Goal: Task Accomplishment & Management: Complete application form

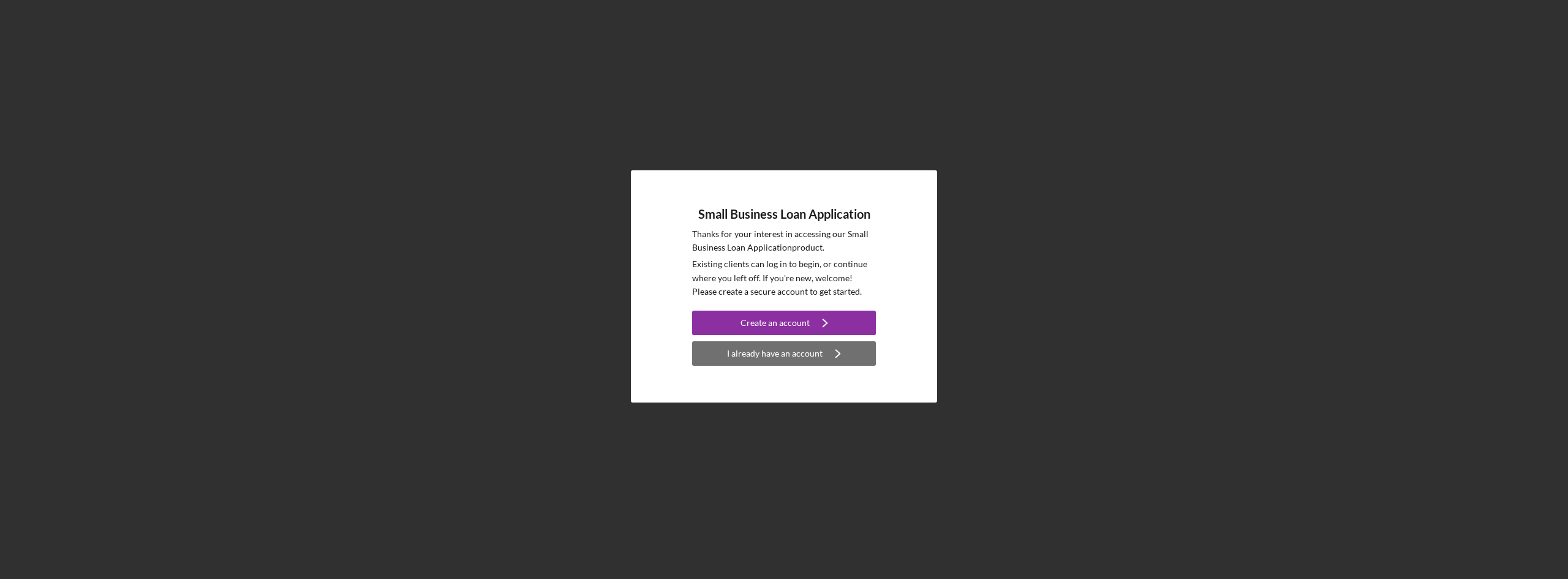
click at [775, 351] on div "I already have an account" at bounding box center [774, 353] width 95 height 24
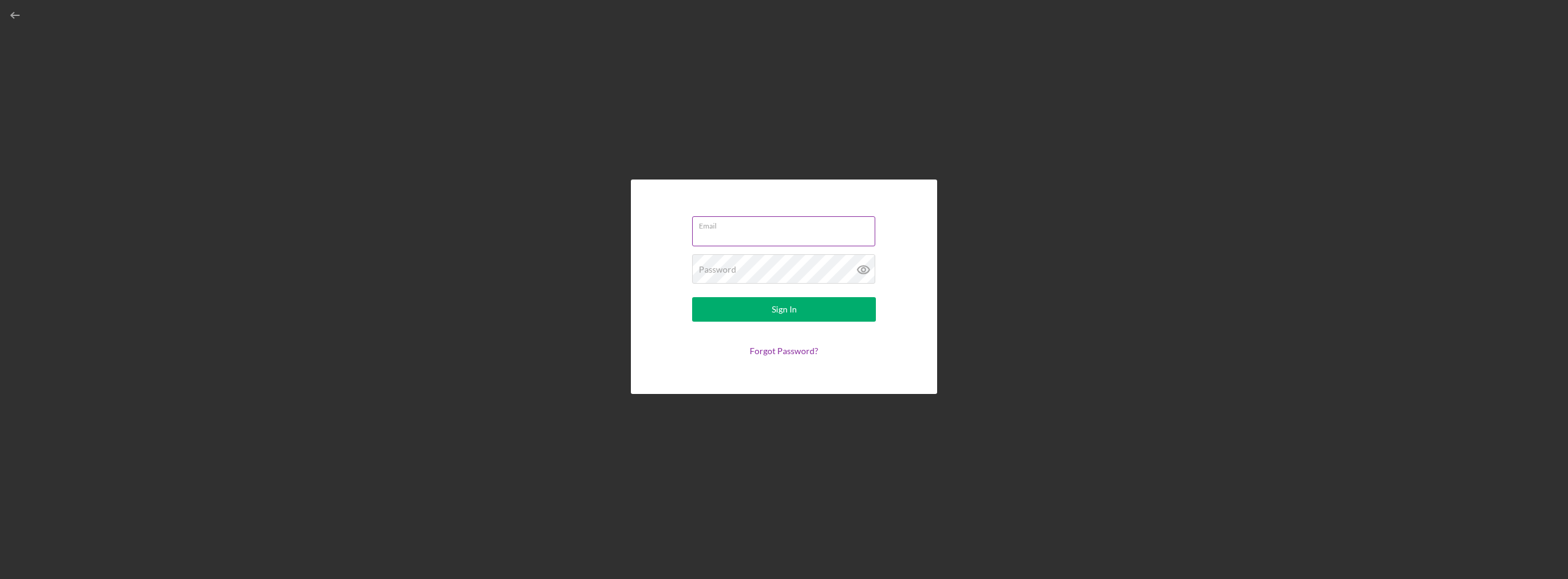
click at [737, 230] on div "Email" at bounding box center [784, 232] width 184 height 31
click at [737, 230] on div "Email Required" at bounding box center [784, 232] width 184 height 37
type input "[EMAIL_ADDRESS][DOMAIN_NAME]"
click at [774, 270] on div "Password Required" at bounding box center [784, 269] width 184 height 31
click at [862, 271] on icon at bounding box center [862, 269] width 3 height 3
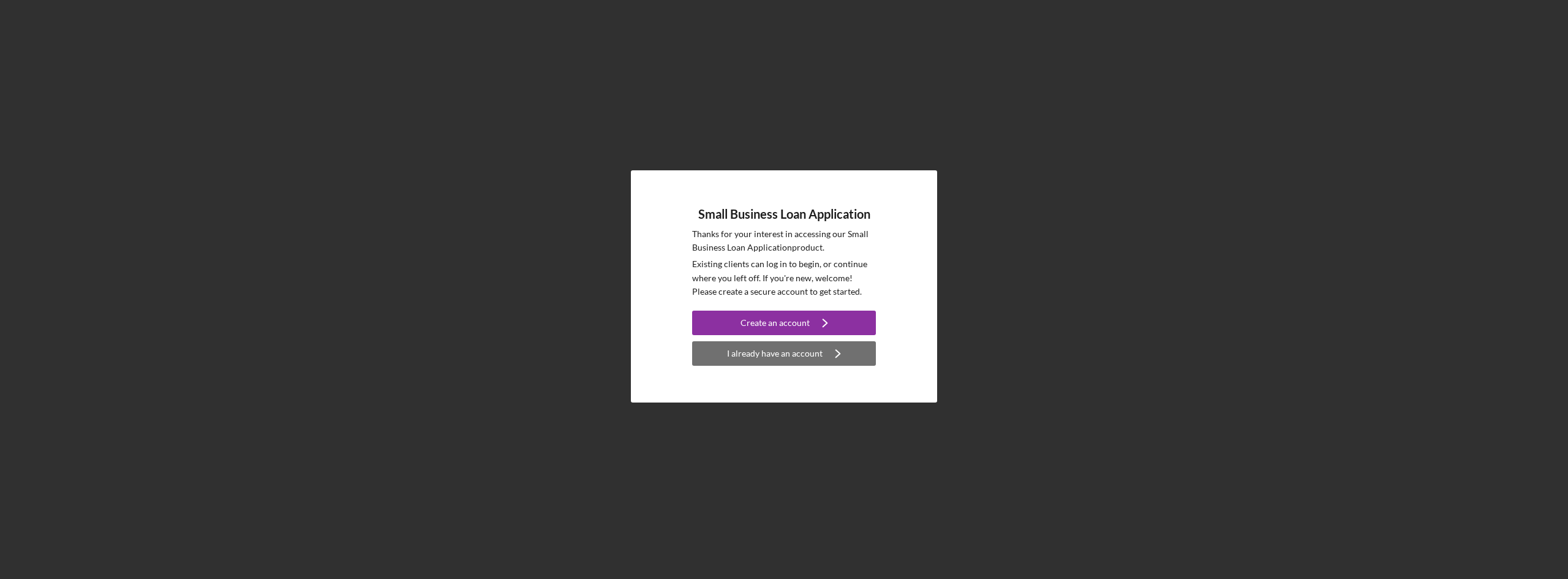
click at [811, 351] on div "I already have an account" at bounding box center [774, 353] width 95 height 24
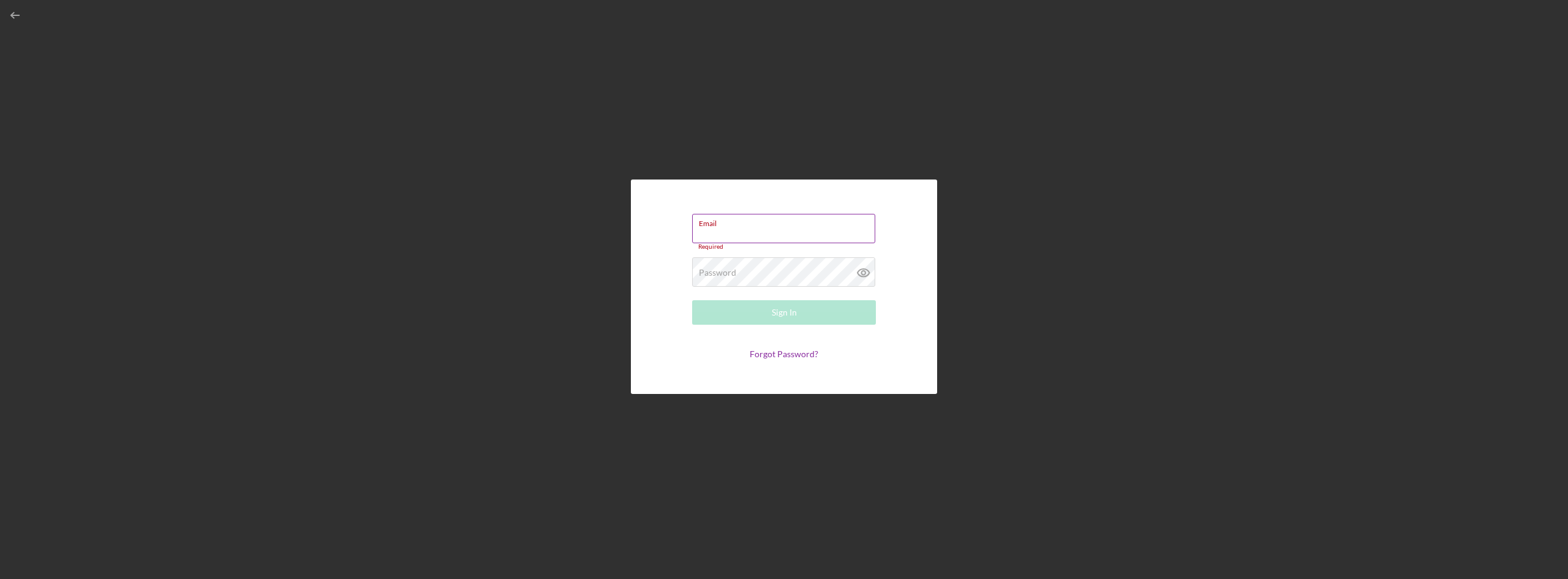
click at [785, 230] on div "Email Required" at bounding box center [784, 232] width 184 height 37
drag, startPoint x: 758, startPoint y: 229, endPoint x: 724, endPoint y: 228, distance: 34.0
click at [724, 229] on input "Email" at bounding box center [783, 228] width 183 height 29
type input "[EMAIL_ADDRESS][DOMAIN_NAME]"
click at [711, 271] on label "Password" at bounding box center [718, 269] width 38 height 10
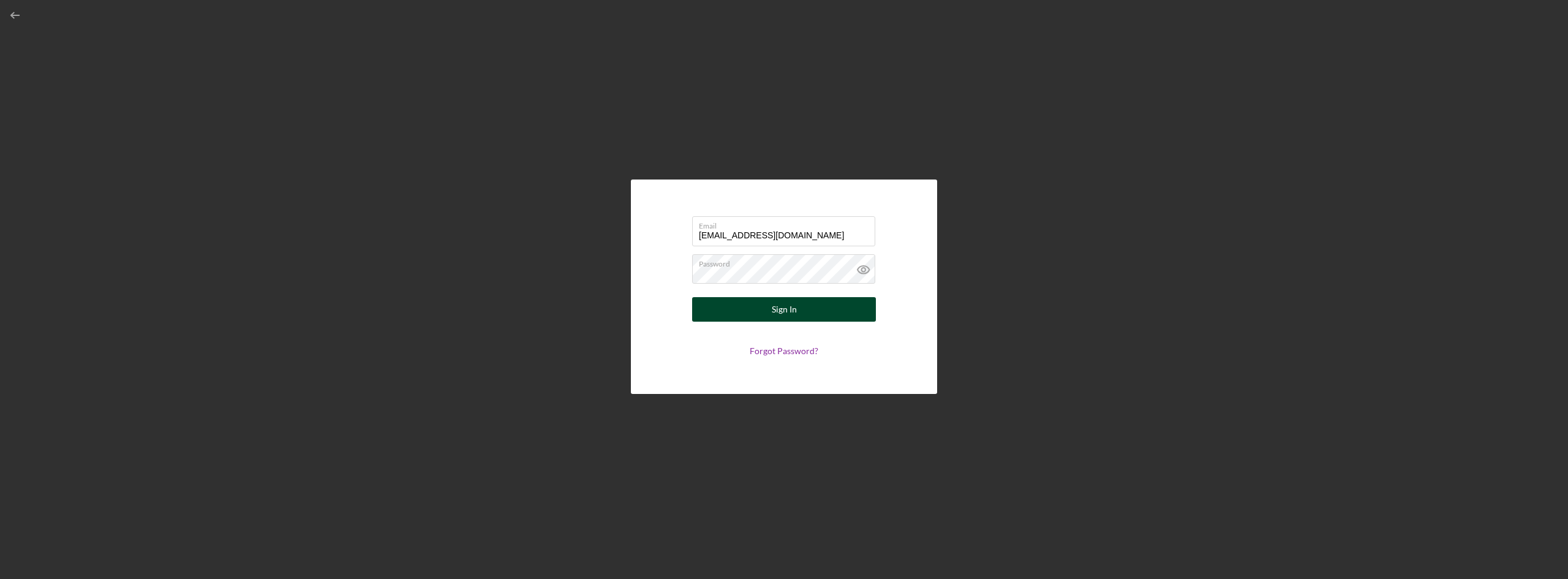
click at [770, 307] on button "Sign In" at bounding box center [784, 309] width 184 height 24
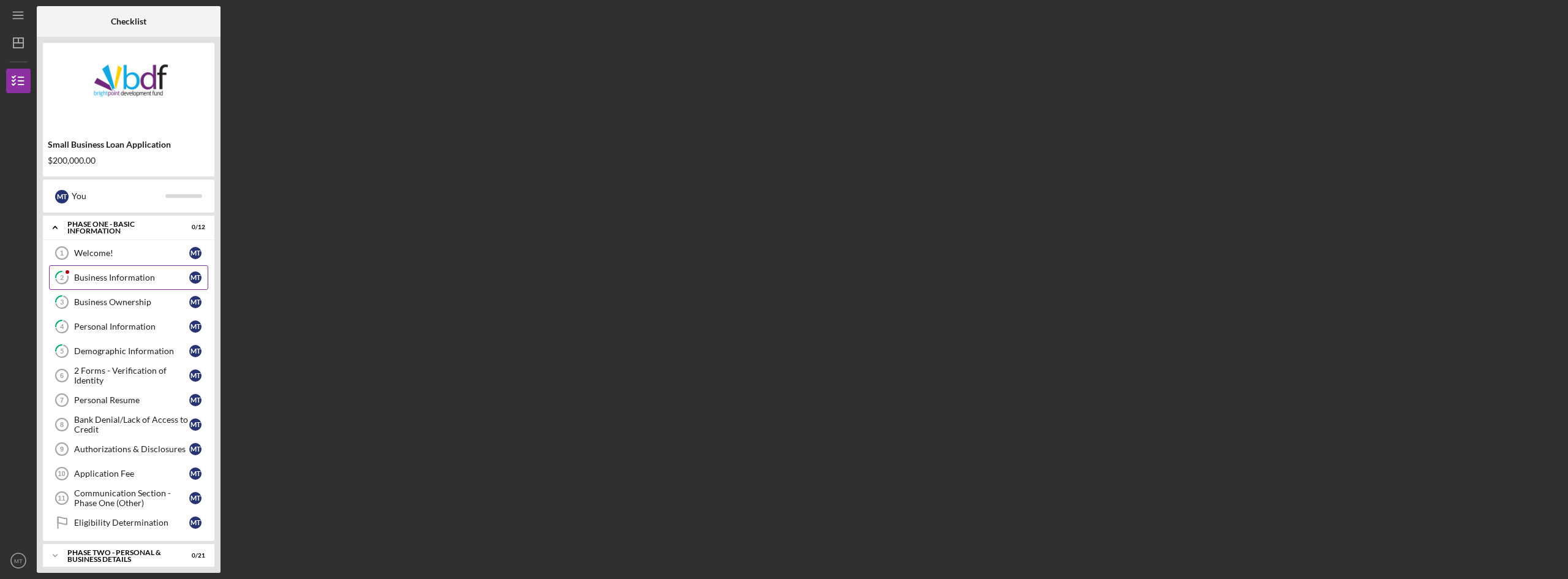
click at [95, 278] on div "Business Information" at bounding box center [131, 278] width 115 height 10
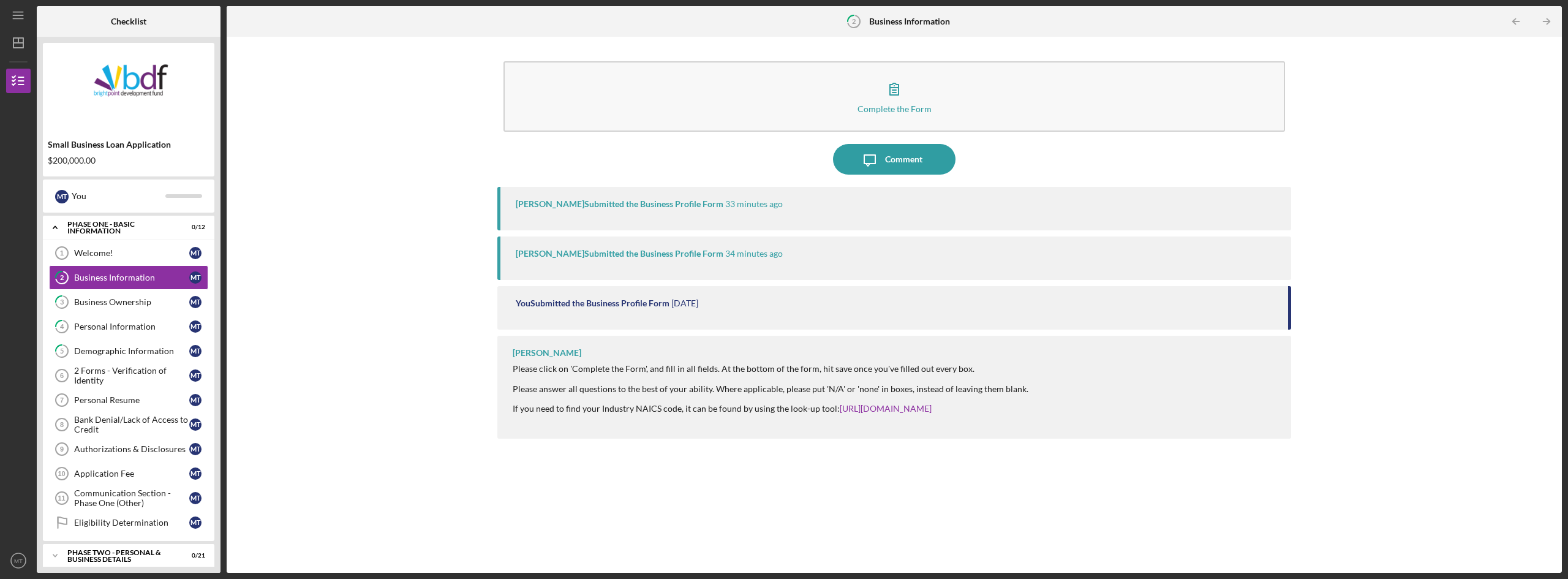
click at [542, 211] on div "[PERSON_NAME] Submitted the Business Profile Form 33 minutes ago" at bounding box center [894, 208] width 793 height 43
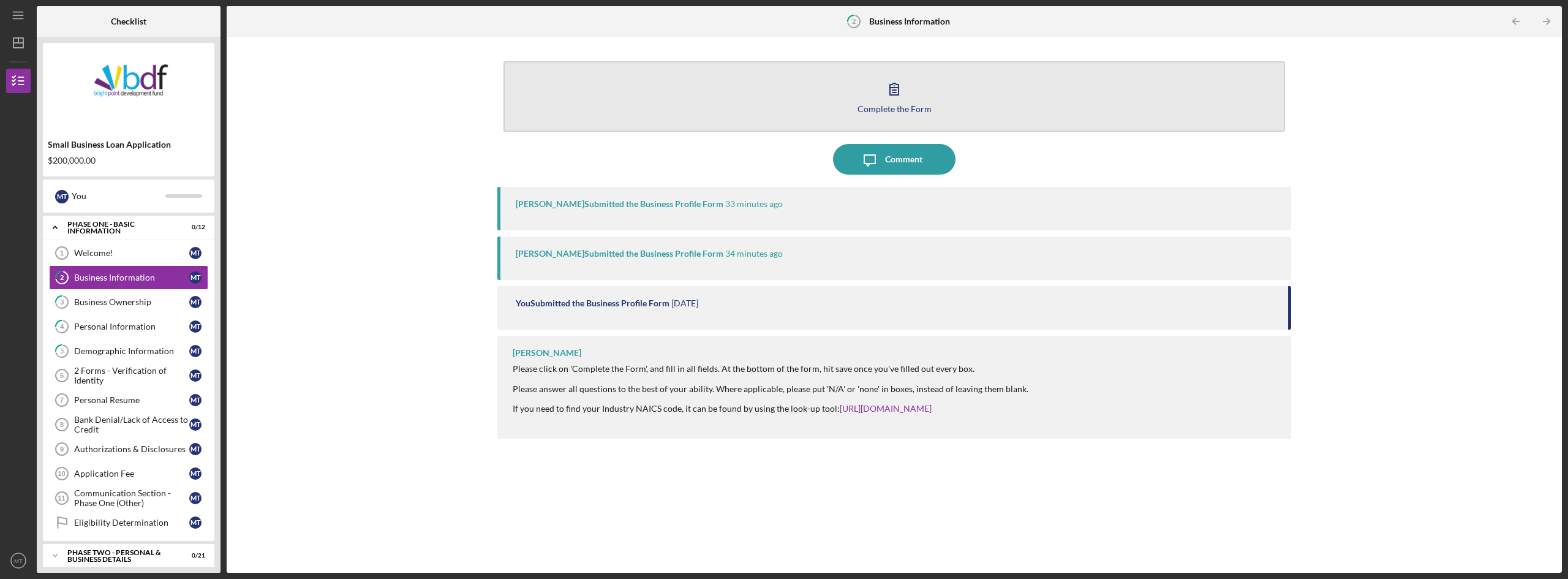
click at [892, 88] on icon "button" at bounding box center [894, 89] width 8 height 12
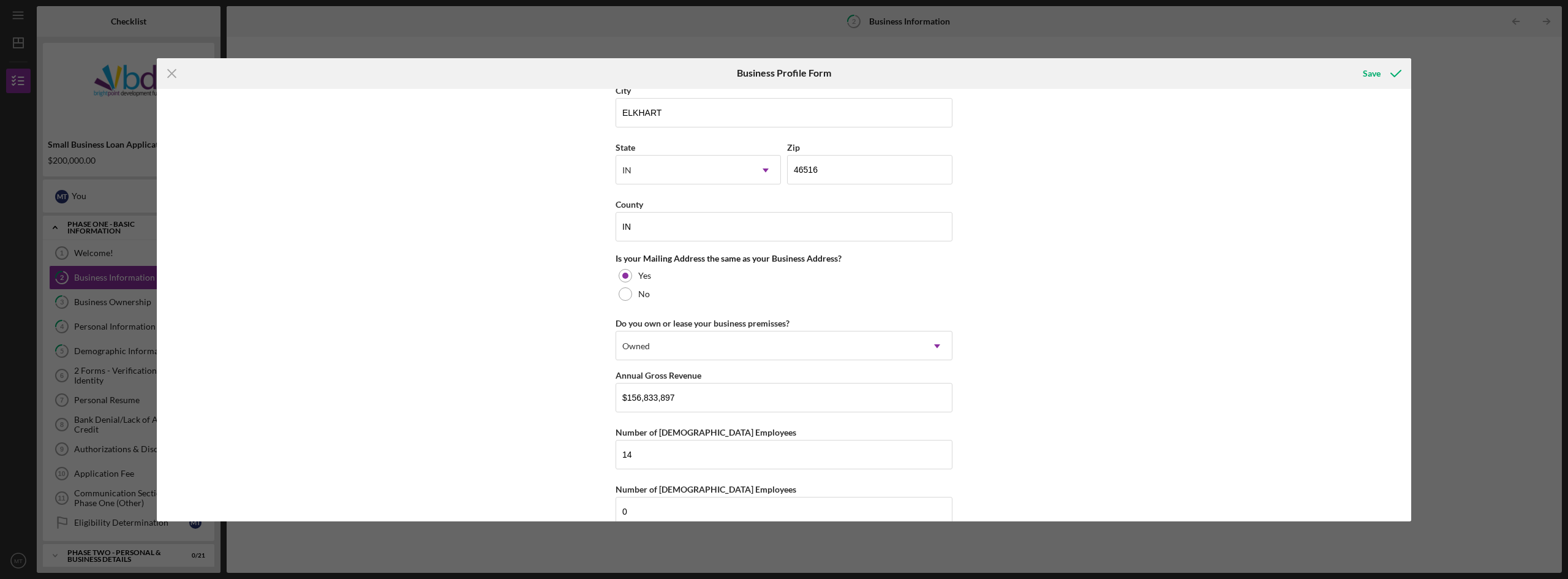
scroll to position [819, 0]
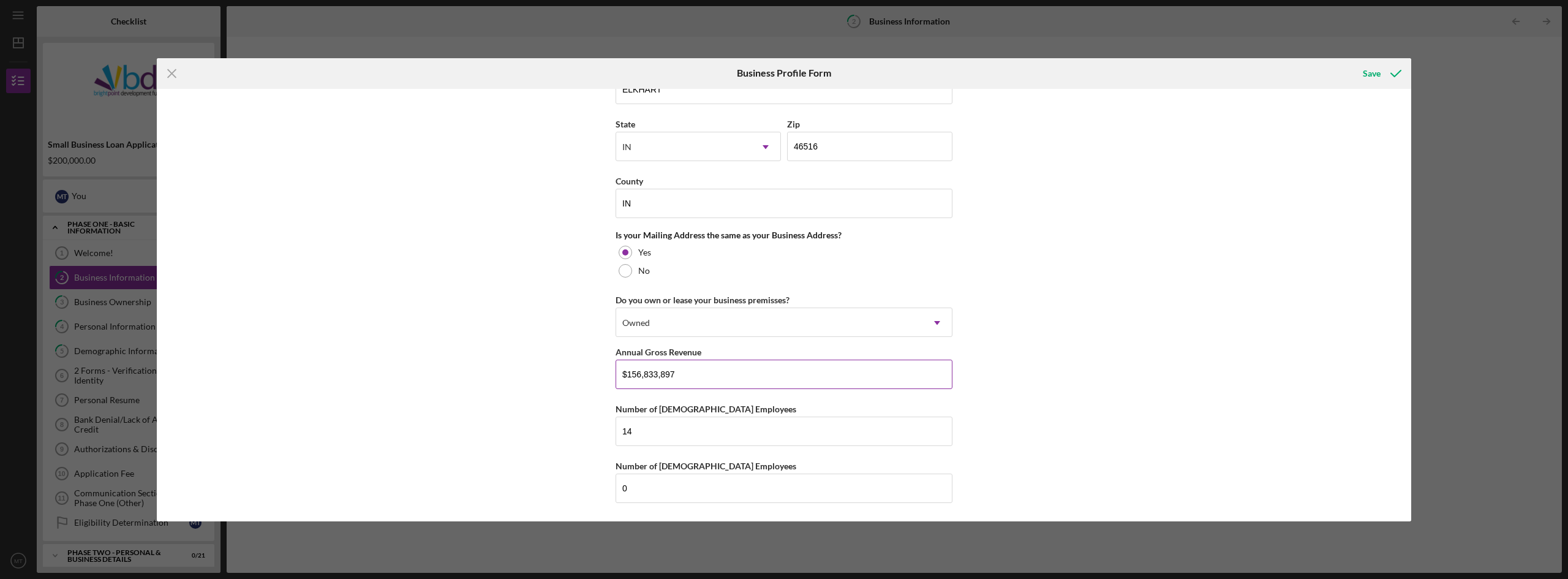
click at [679, 376] on input "$156,833,897" at bounding box center [784, 374] width 337 height 29
type input "$1,568,338,970"
click at [1370, 77] on div "Save" at bounding box center [1372, 73] width 18 height 24
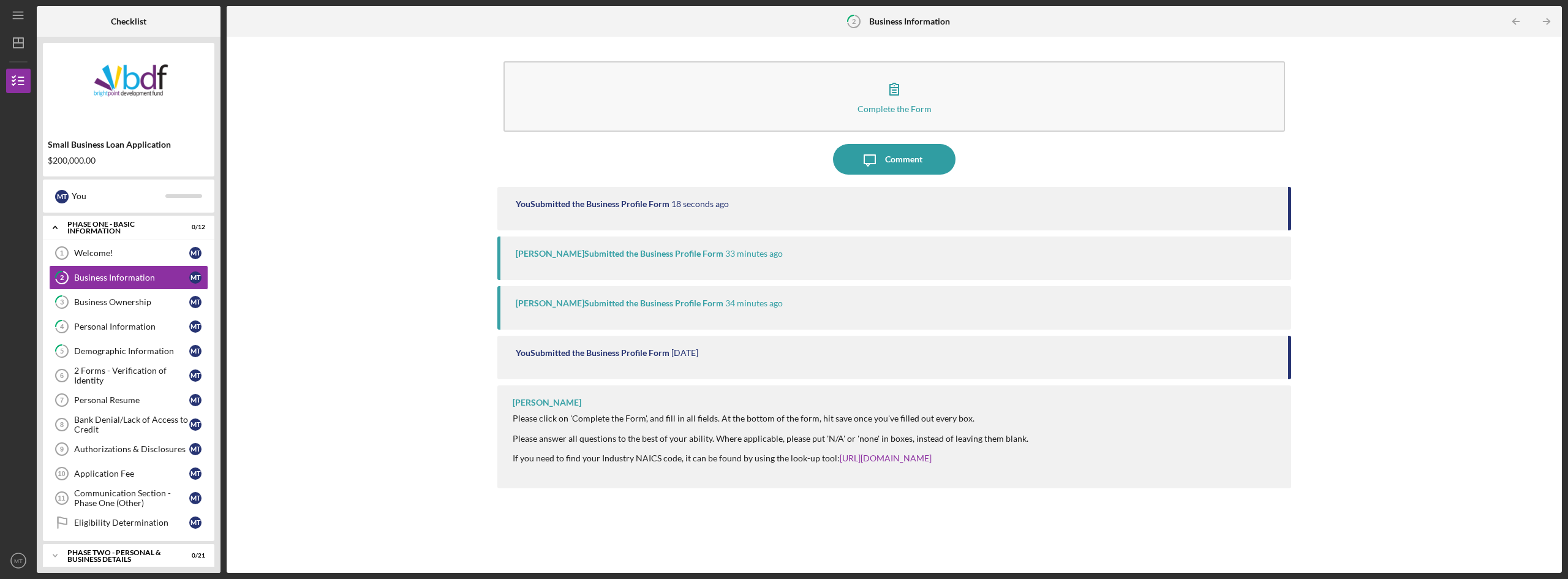
click at [586, 264] on div "[PERSON_NAME] Submitted the Business Profile Form 33 minutes ago" at bounding box center [894, 258] width 793 height 43
click at [538, 308] on div "[PERSON_NAME] Submitted the Business Profile Form" at bounding box center [619, 303] width 207 height 10
click at [90, 301] on div "Business Ownership" at bounding box center [131, 302] width 115 height 10
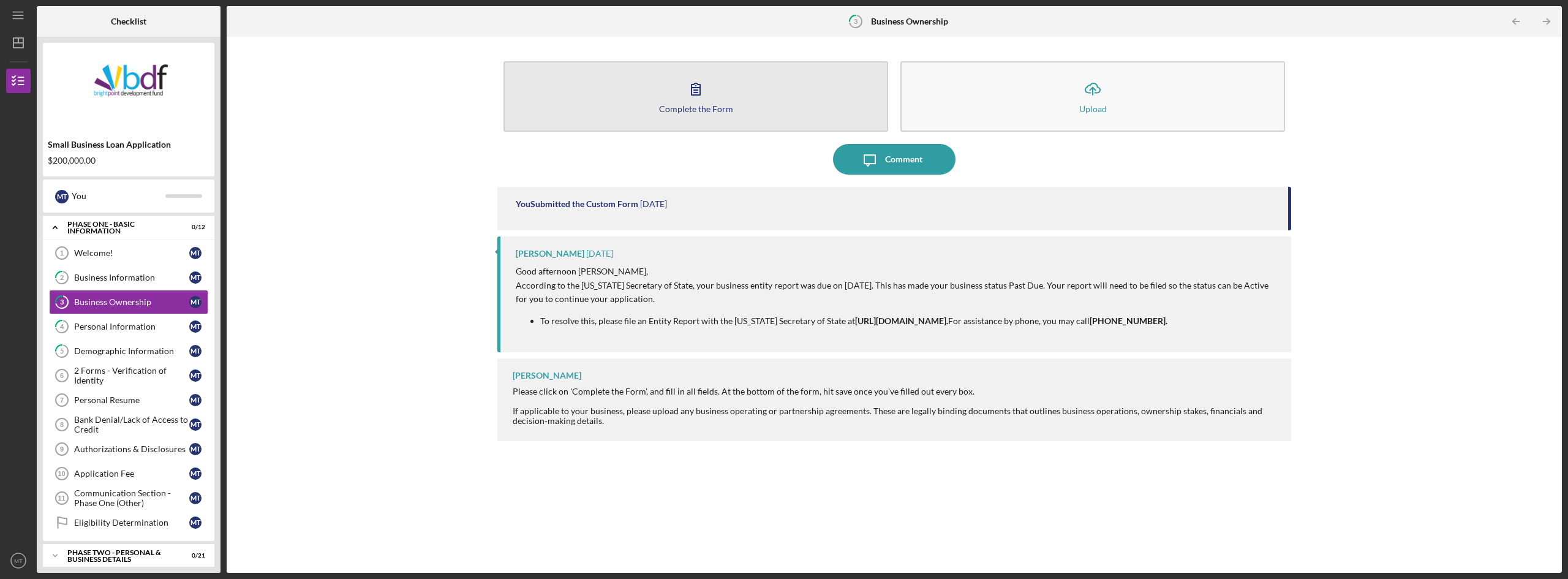
click at [696, 85] on icon "button" at bounding box center [696, 89] width 31 height 31
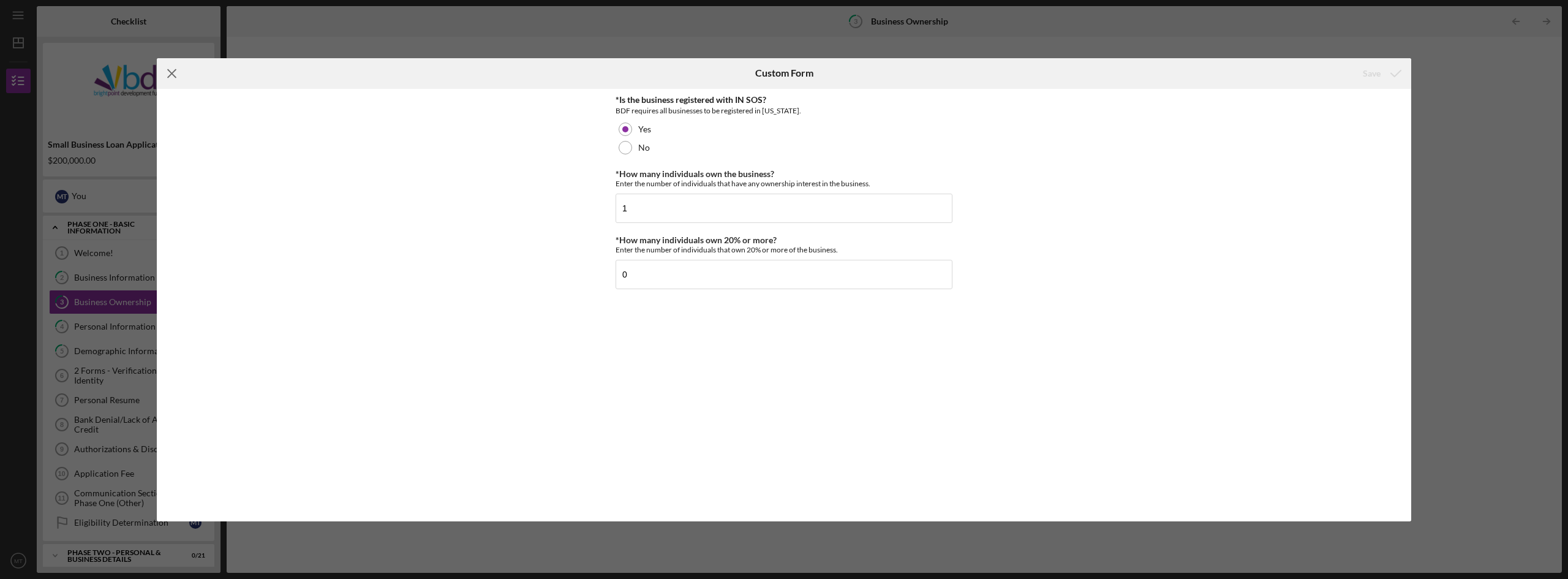
click at [168, 73] on icon "Icon/Menu Close" at bounding box center [172, 74] width 31 height 31
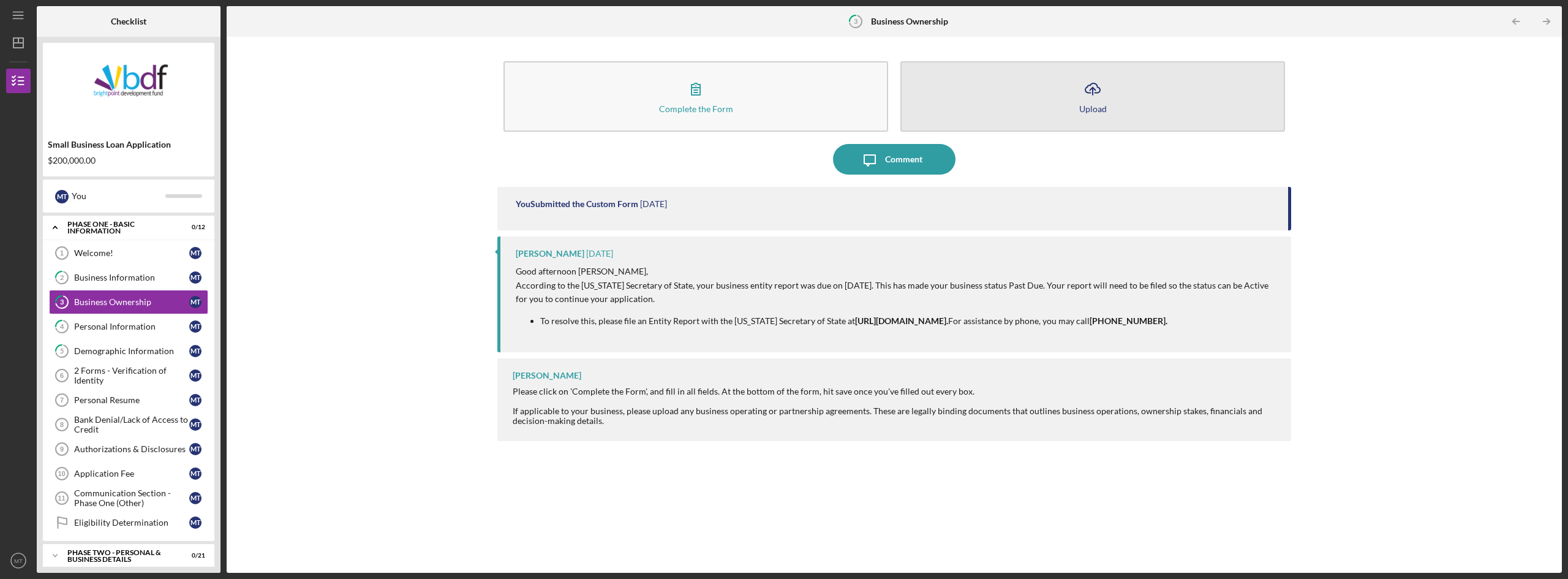
click at [1088, 93] on icon "button" at bounding box center [1092, 88] width 15 height 9
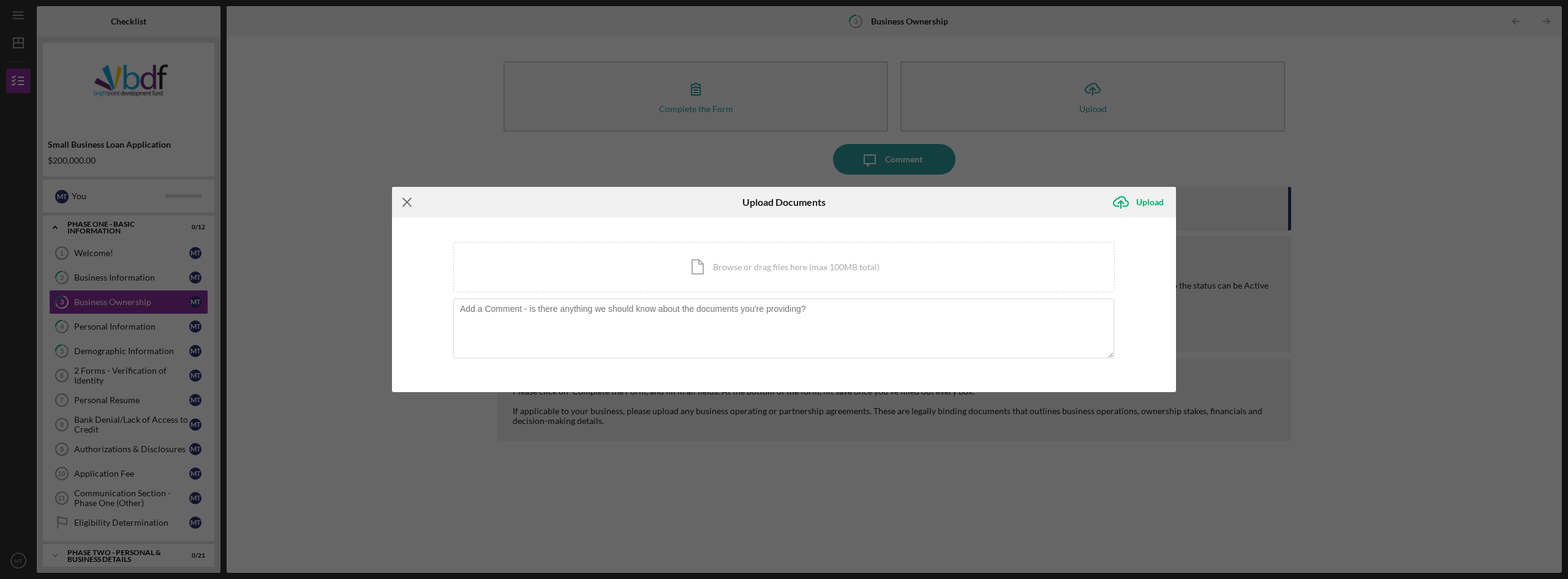
click at [400, 207] on icon "Icon/Menu Close" at bounding box center [407, 202] width 31 height 31
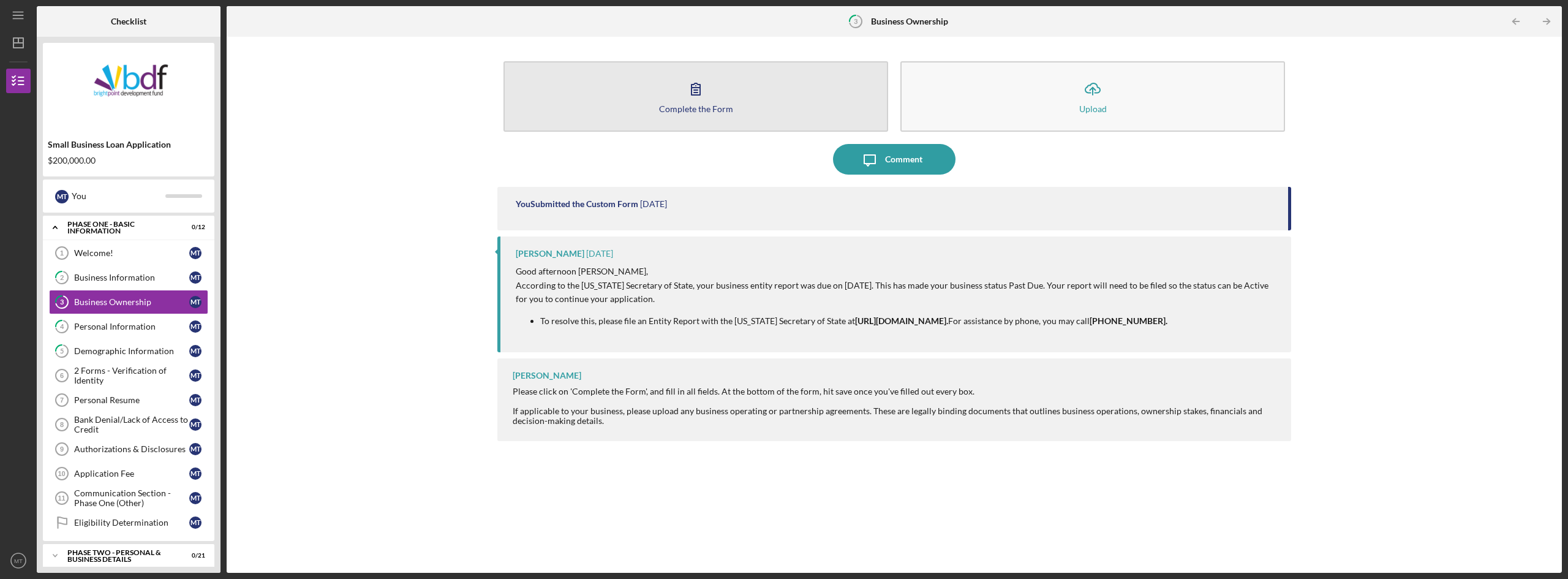
click at [686, 97] on icon "button" at bounding box center [696, 89] width 31 height 31
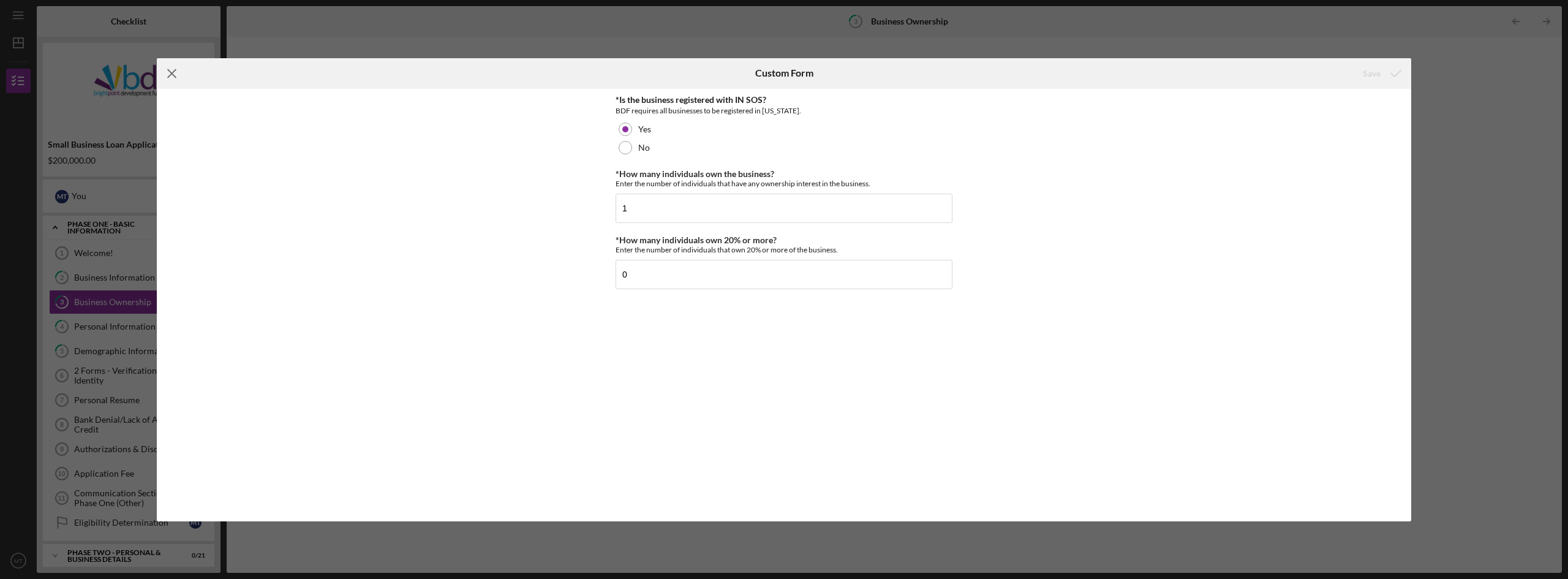
click at [170, 72] on line at bounding box center [171, 72] width 8 height 8
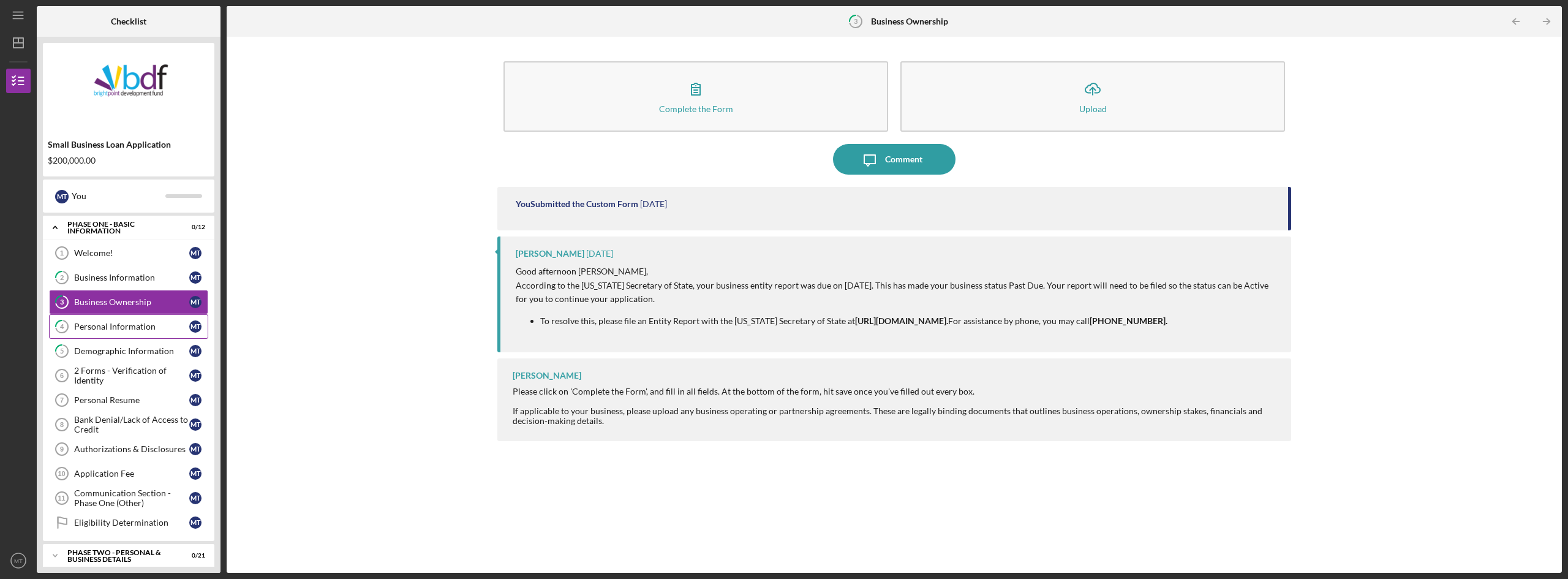
click at [87, 324] on div "Personal Information" at bounding box center [131, 326] width 115 height 10
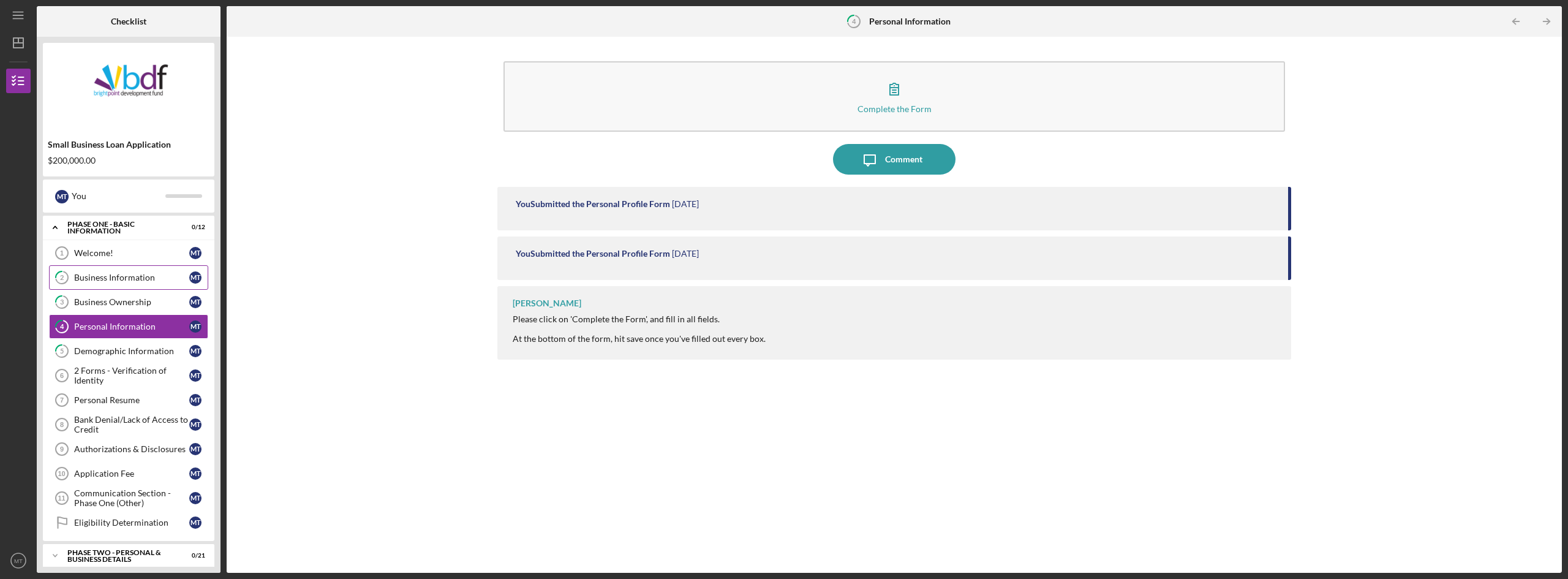
click at [58, 276] on icon "2" at bounding box center [62, 278] width 31 height 31
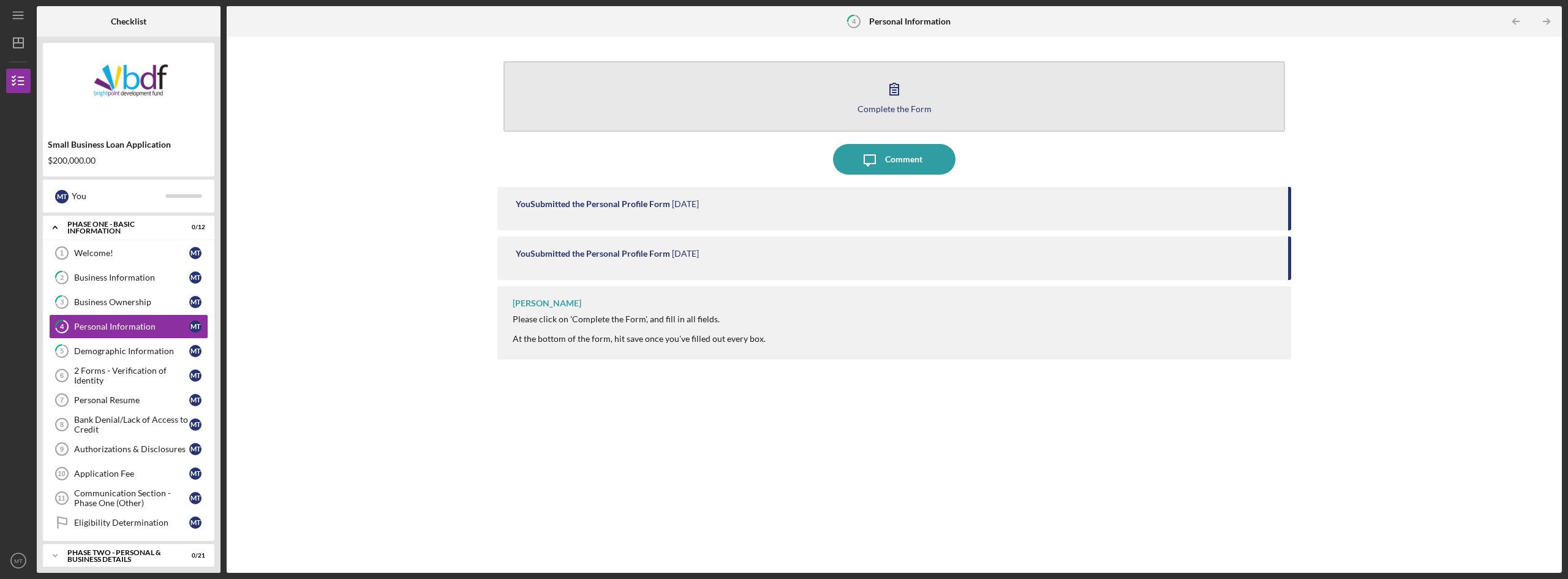
click at [896, 86] on icon "button" at bounding box center [894, 89] width 31 height 31
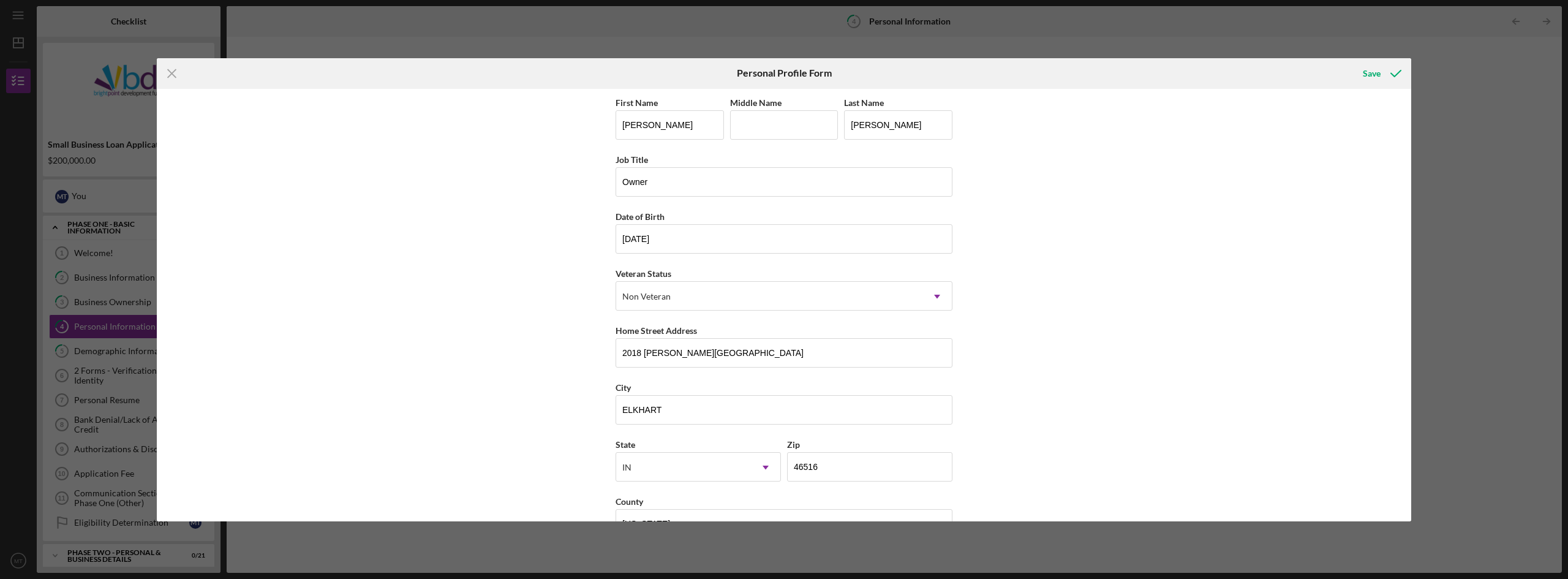
scroll to position [35, 0]
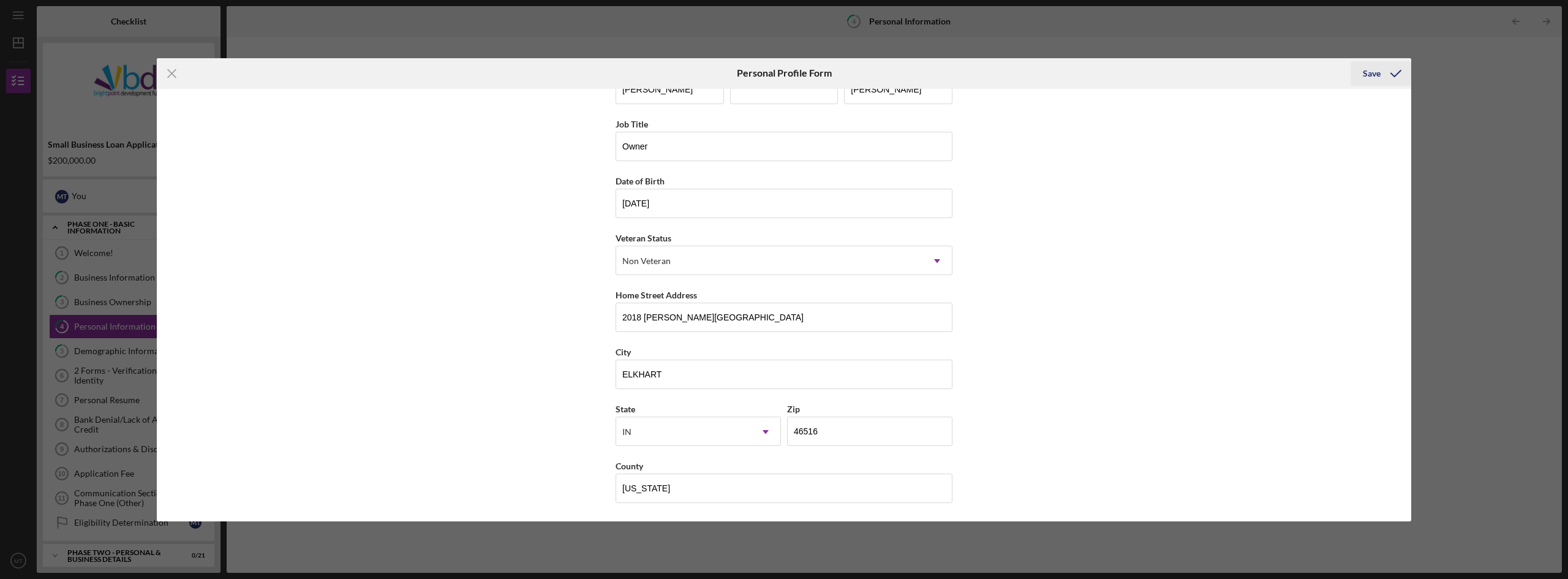
click at [1369, 72] on div "Save" at bounding box center [1372, 73] width 18 height 24
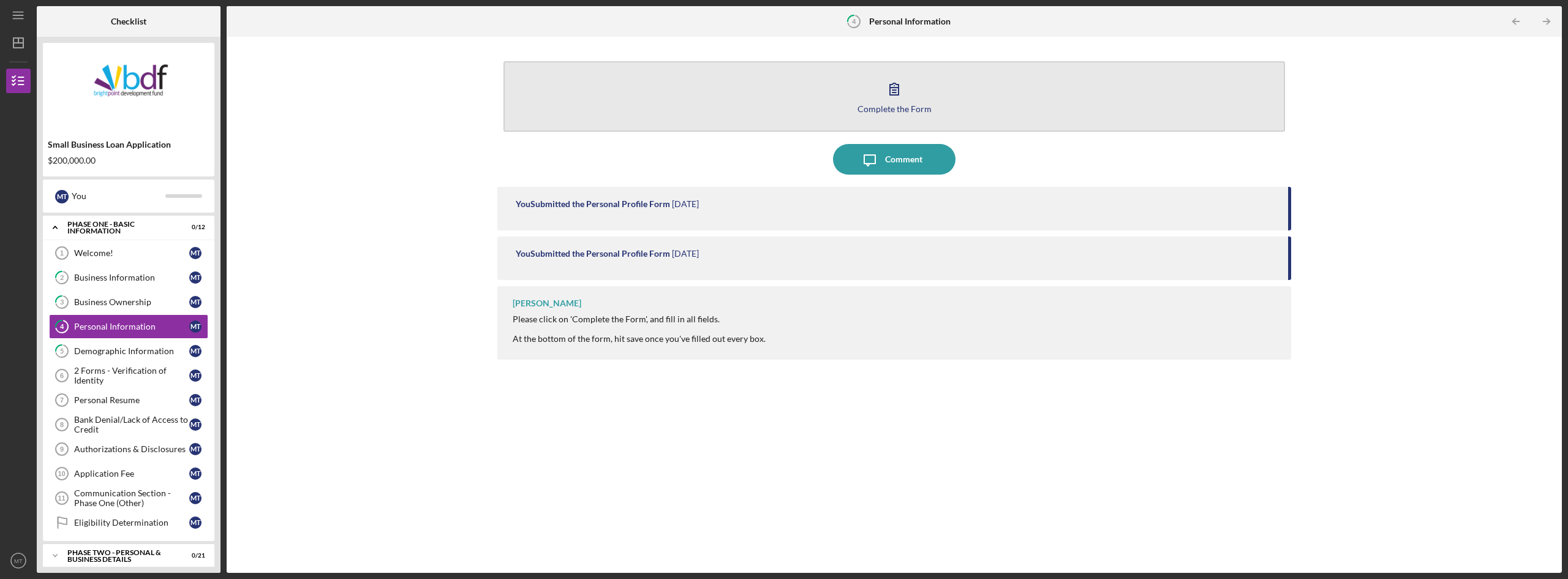
click at [894, 91] on icon "button" at bounding box center [894, 89] width 31 height 31
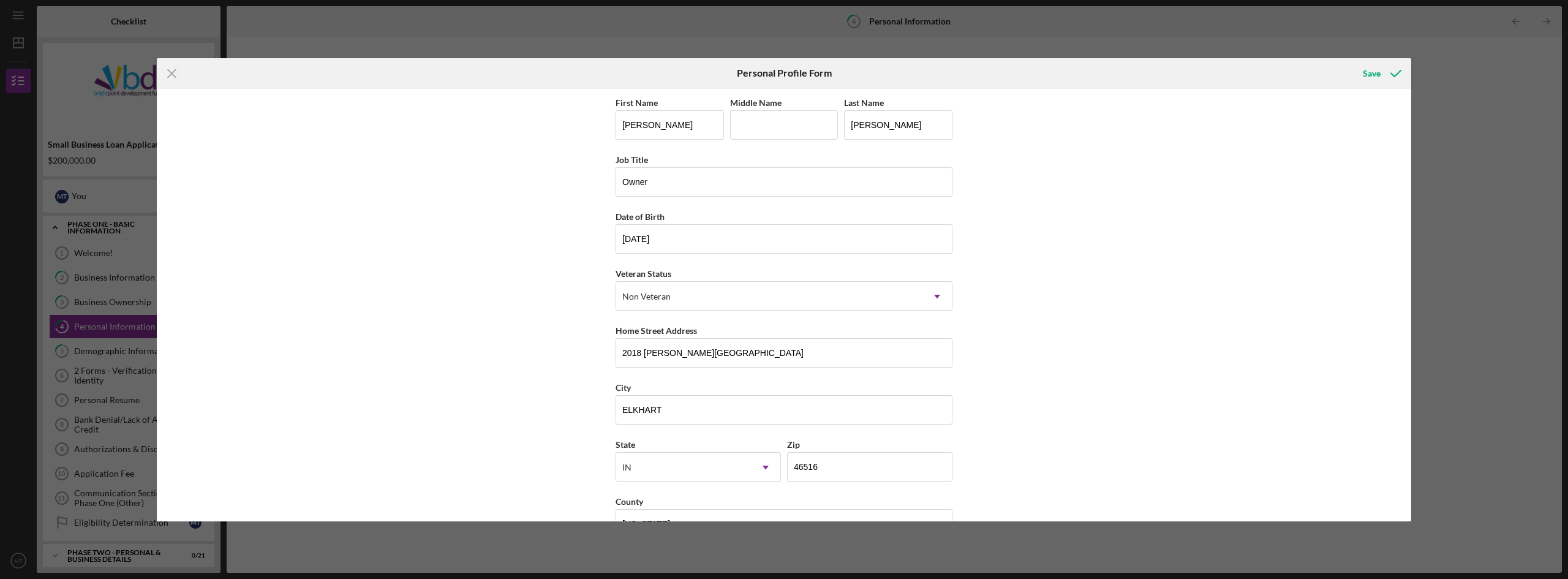
scroll to position [35, 0]
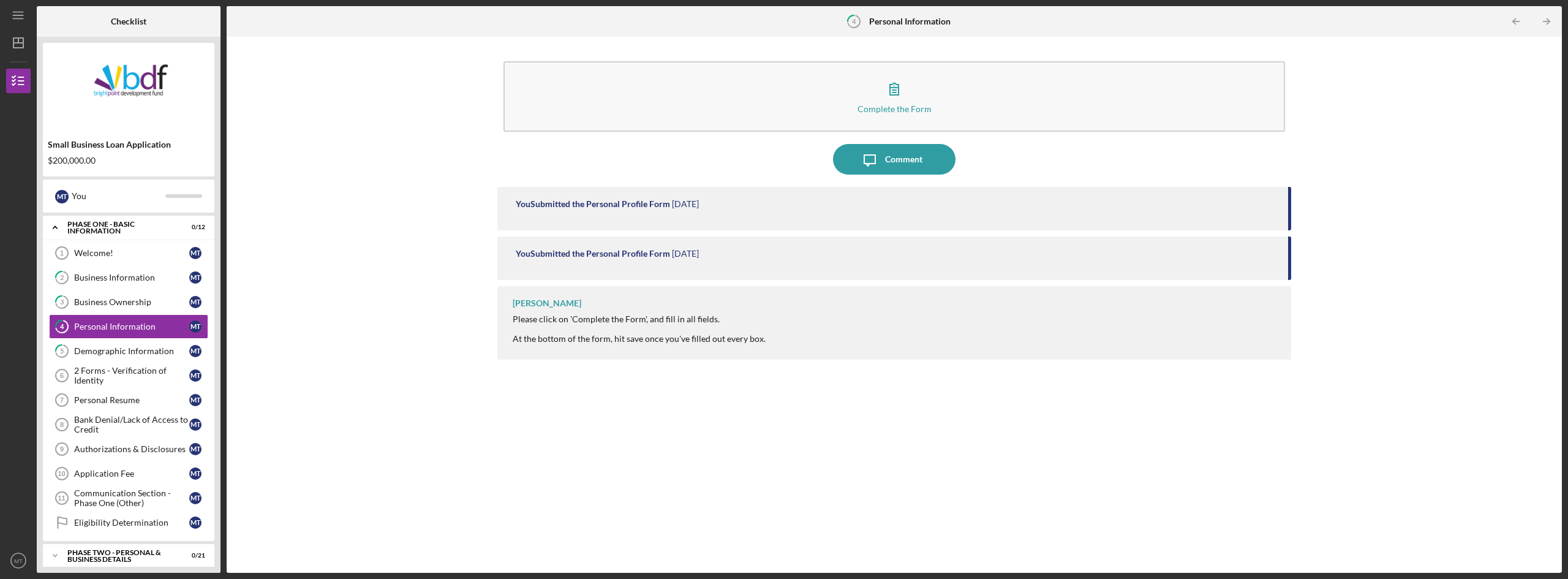
click at [855, 22] on icon "4" at bounding box center [854, 22] width 31 height 31
click at [96, 349] on div "Demographic Information" at bounding box center [131, 351] width 115 height 10
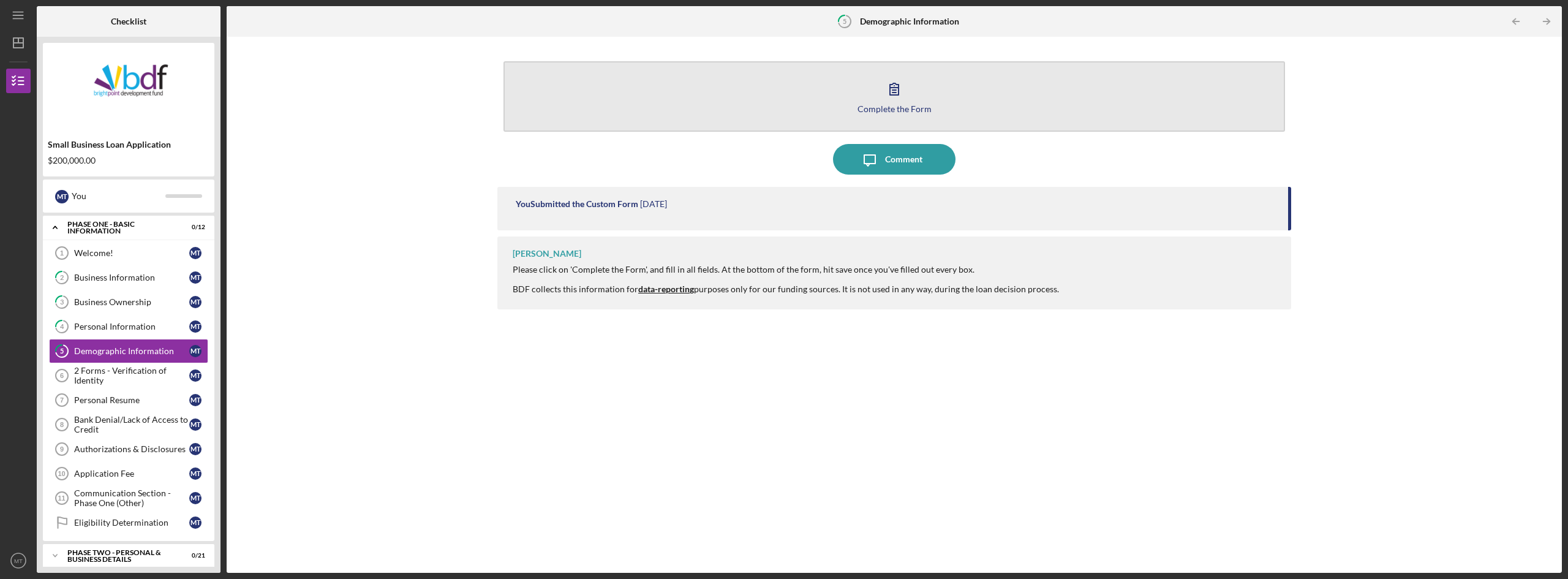
click at [885, 100] on icon "button" at bounding box center [894, 89] width 31 height 31
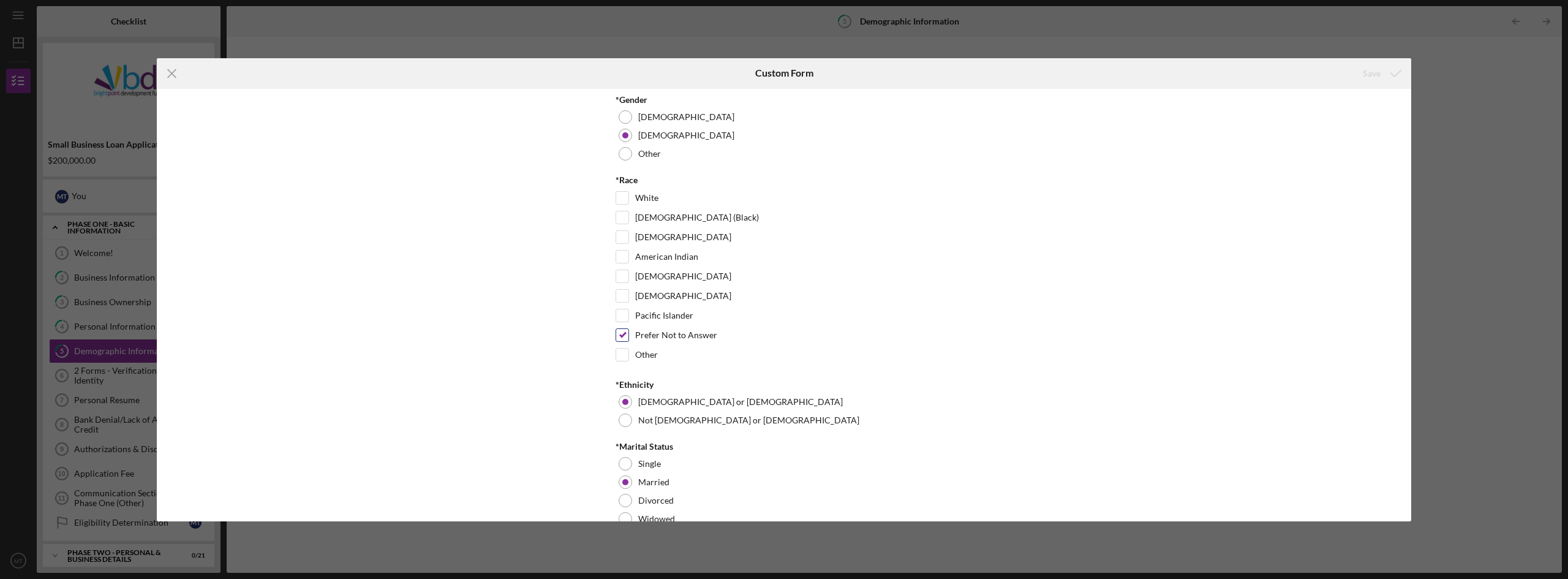
scroll to position [62, 0]
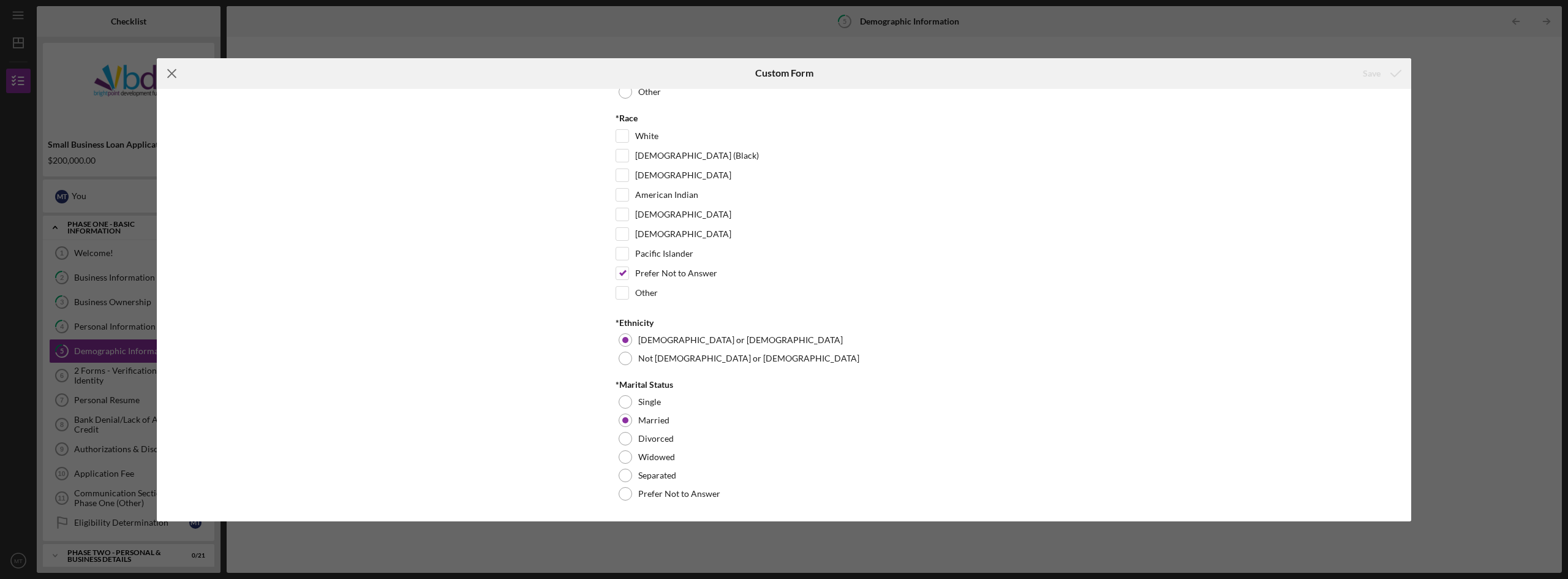
click at [176, 70] on icon "Icon/Menu Close" at bounding box center [172, 74] width 31 height 31
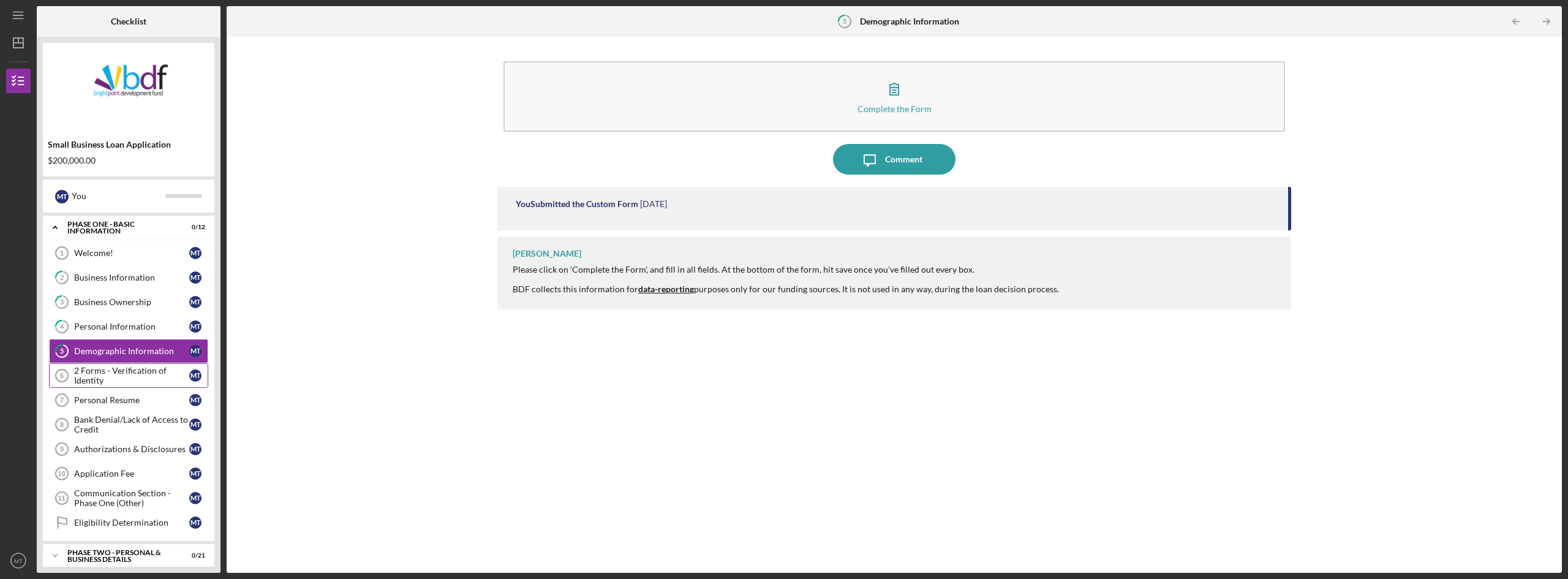
click at [69, 374] on icon "2 Forms - Verification of Identity 6" at bounding box center [62, 375] width 31 height 31
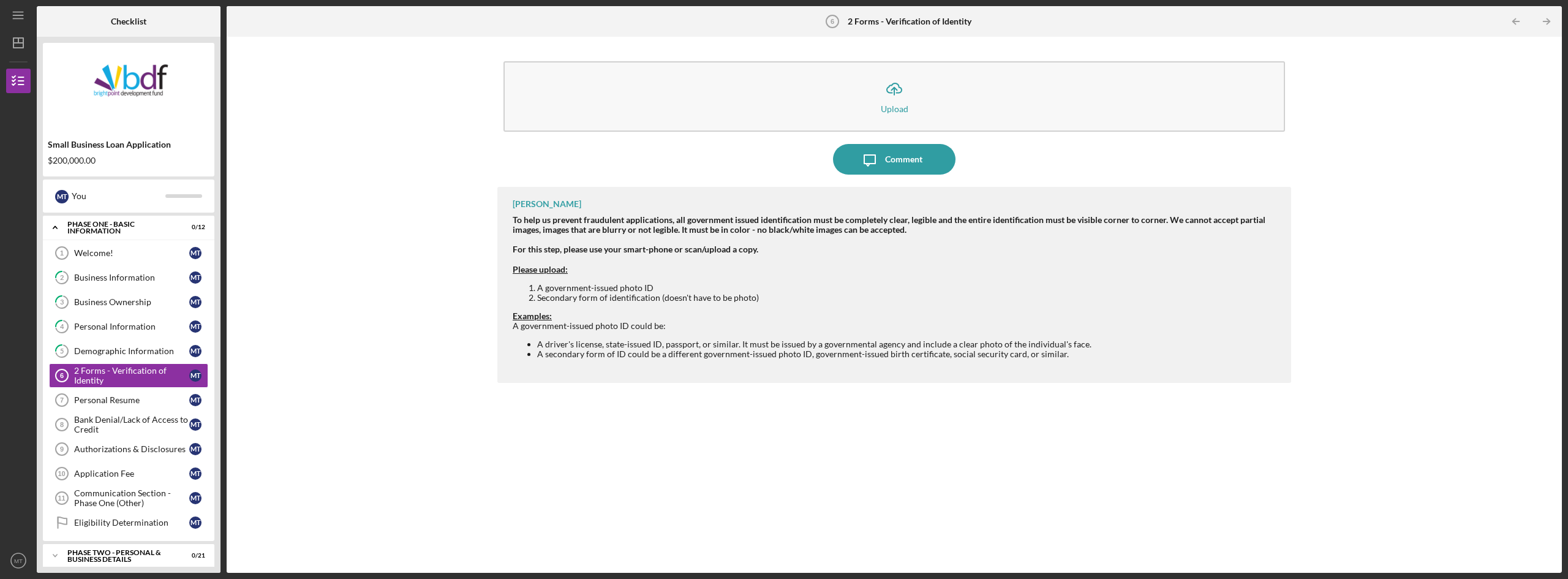
click at [27, 99] on div at bounding box center [18, 207] width 24 height 228
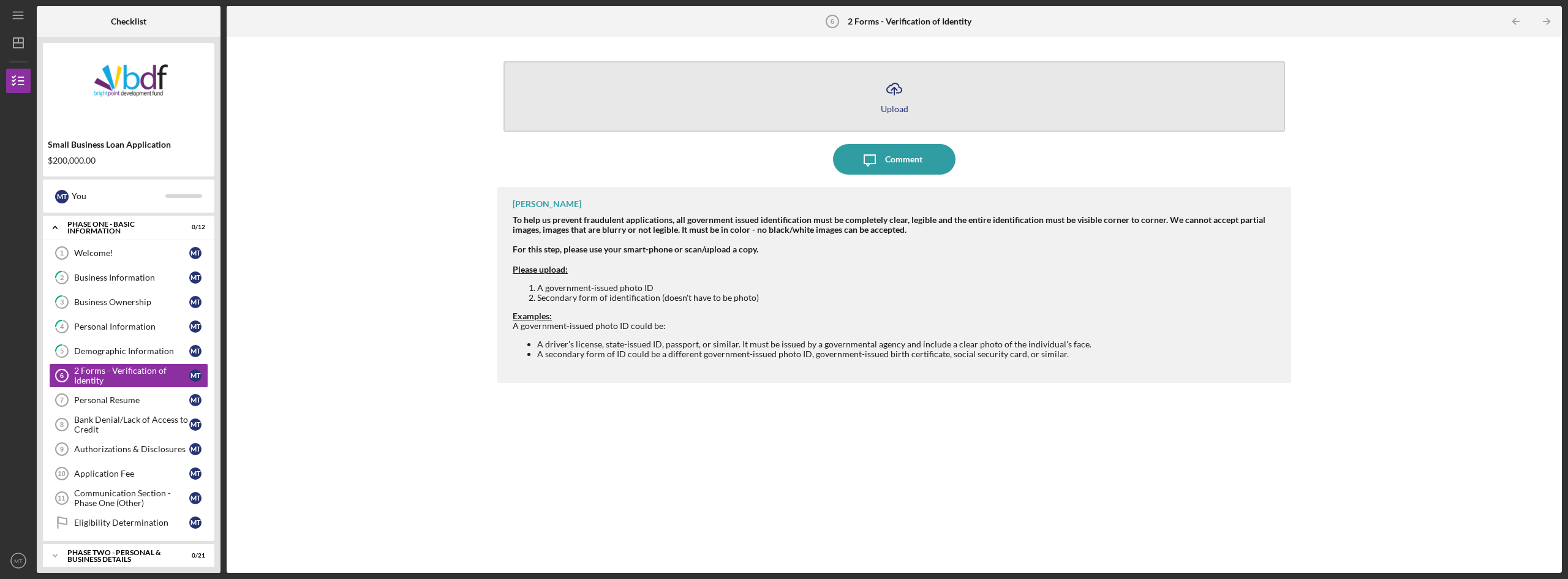
click at [893, 88] on icon "Icon/Upload" at bounding box center [894, 89] width 31 height 31
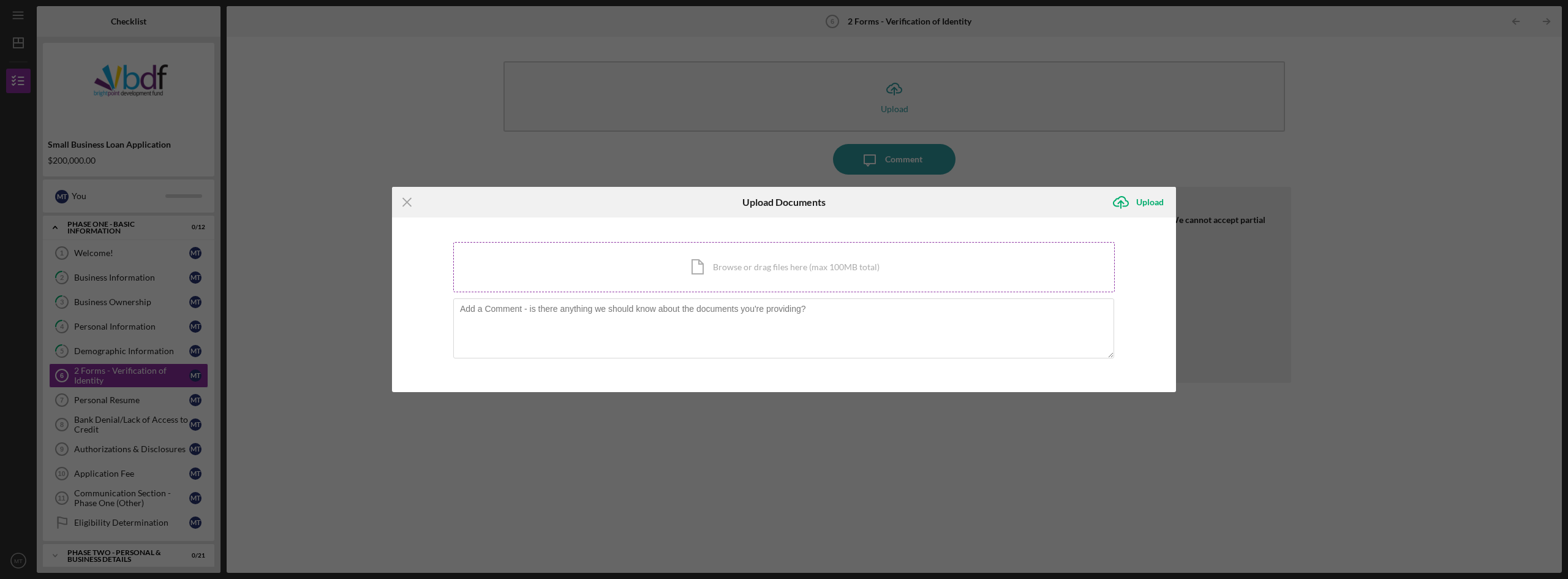
click at [694, 270] on div "Icon/Document Browse or drag files here (max 100MB total) Tap to choose files o…" at bounding box center [784, 267] width 661 height 50
click at [704, 263] on div "Icon/Document Browse or drag files here (max 100MB total) Tap to choose files o…" at bounding box center [784, 267] width 661 height 50
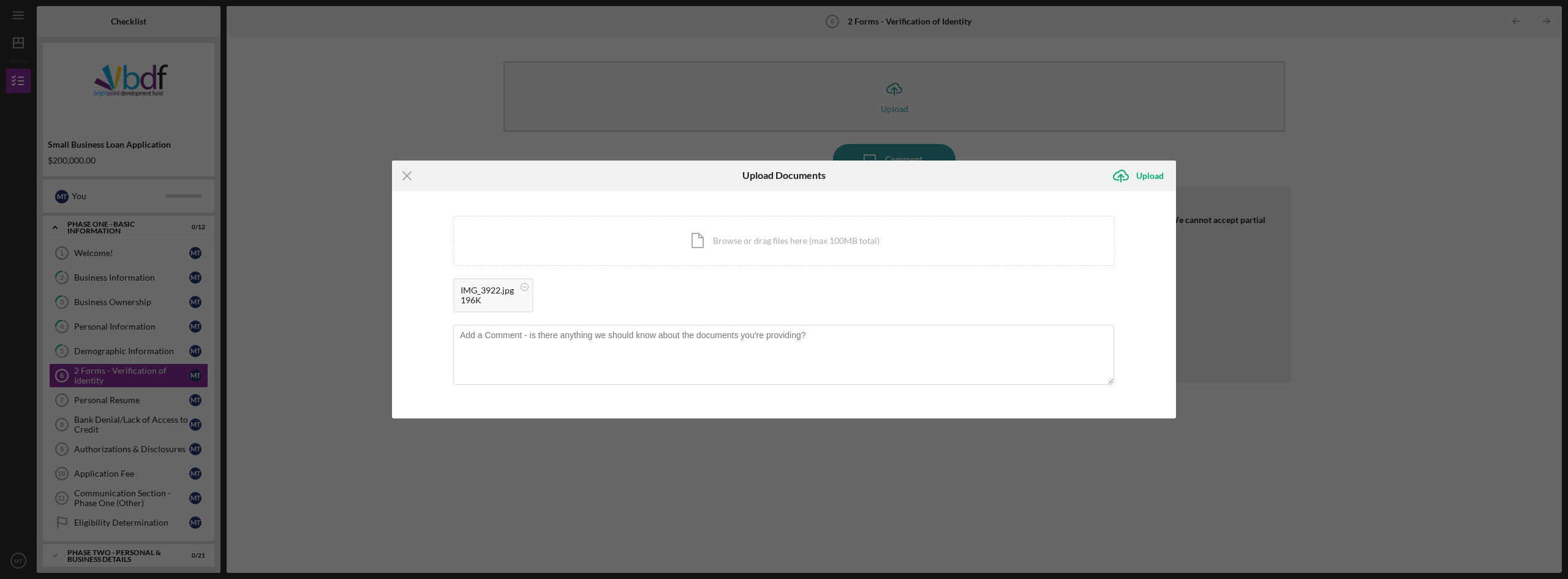
click at [492, 299] on div "196K" at bounding box center [487, 300] width 54 height 10
click at [690, 356] on textarea at bounding box center [783, 354] width 660 height 60
type textarea "M"
type textarea "I"
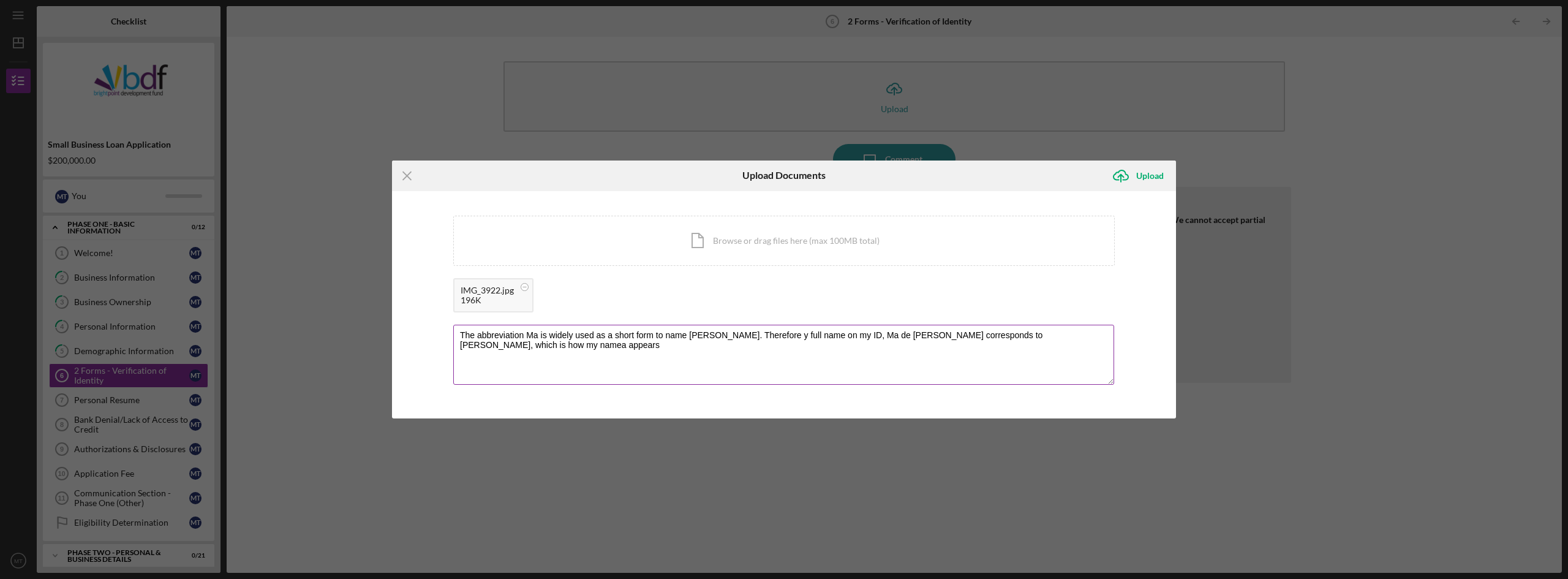
click at [502, 346] on textarea "The abbreviation Ma is widely used as a short form to name [PERSON_NAME]. There…" at bounding box center [783, 354] width 660 height 60
click at [543, 345] on textarea "The abbreviation Ma is widely used as a short form to name [PERSON_NAME]. There…" at bounding box center [783, 354] width 660 height 60
click at [711, 347] on textarea "The abbreviation Ma is widely used as a short form to name [PERSON_NAME]. There…" at bounding box center [783, 354] width 660 height 60
click at [715, 344] on textarea "The abbreviation Ma is widely used as a short form to name [PERSON_NAME]. There…" at bounding box center [783, 354] width 660 height 60
click at [815, 344] on textarea "The abbreviation Ma is widely used as a short form to name [PERSON_NAME]. There…" at bounding box center [783, 354] width 660 height 60
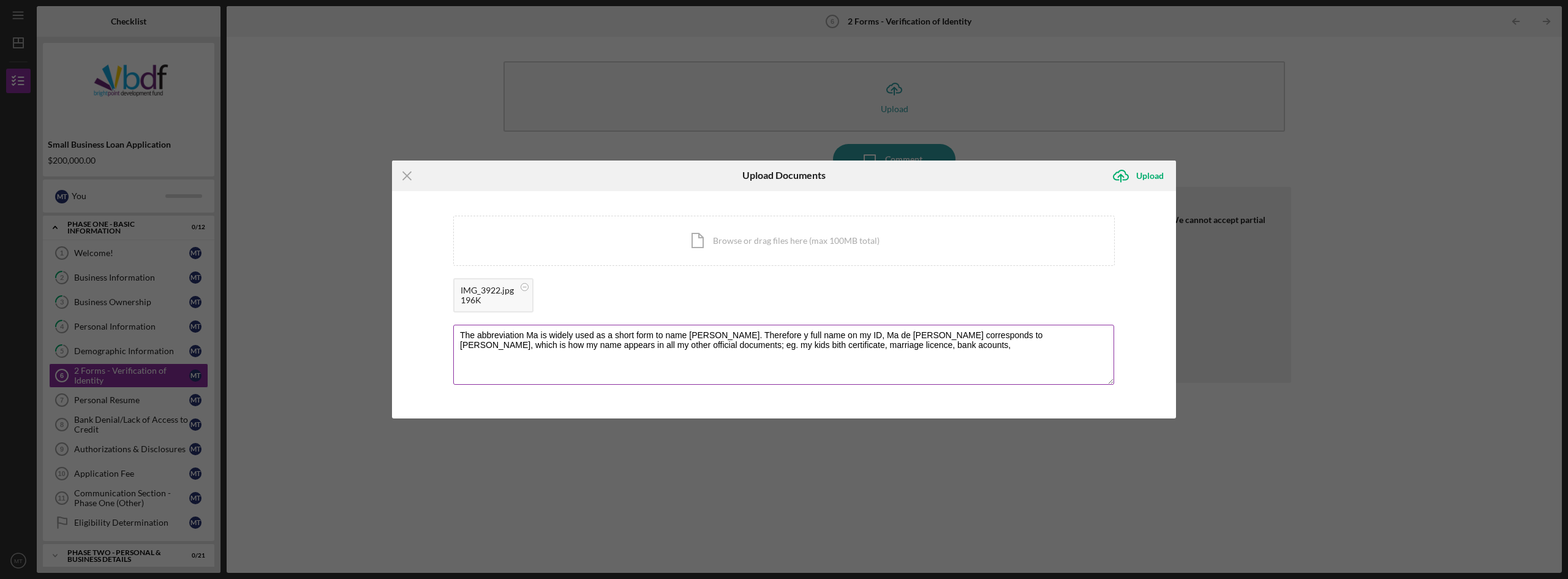
drag, startPoint x: 811, startPoint y: 345, endPoint x: 811, endPoint y: 369, distance: 24.0
click at [811, 369] on textarea "The abbreviation Ma is widely used as a short form to name [PERSON_NAME]. There…" at bounding box center [783, 354] width 660 height 60
click at [711, 344] on textarea "The abbreviation Ma is widely used as a short form to name [PERSON_NAME]. There…" at bounding box center [783, 354] width 660 height 60
click at [814, 349] on textarea "The abbreviation Ma is widely used as a short form to name [PERSON_NAME]. There…" at bounding box center [783, 354] width 660 height 60
click at [665, 348] on textarea "The abbreviation Ma is widely used as a short form to name [PERSON_NAME]. There…" at bounding box center [783, 354] width 660 height 60
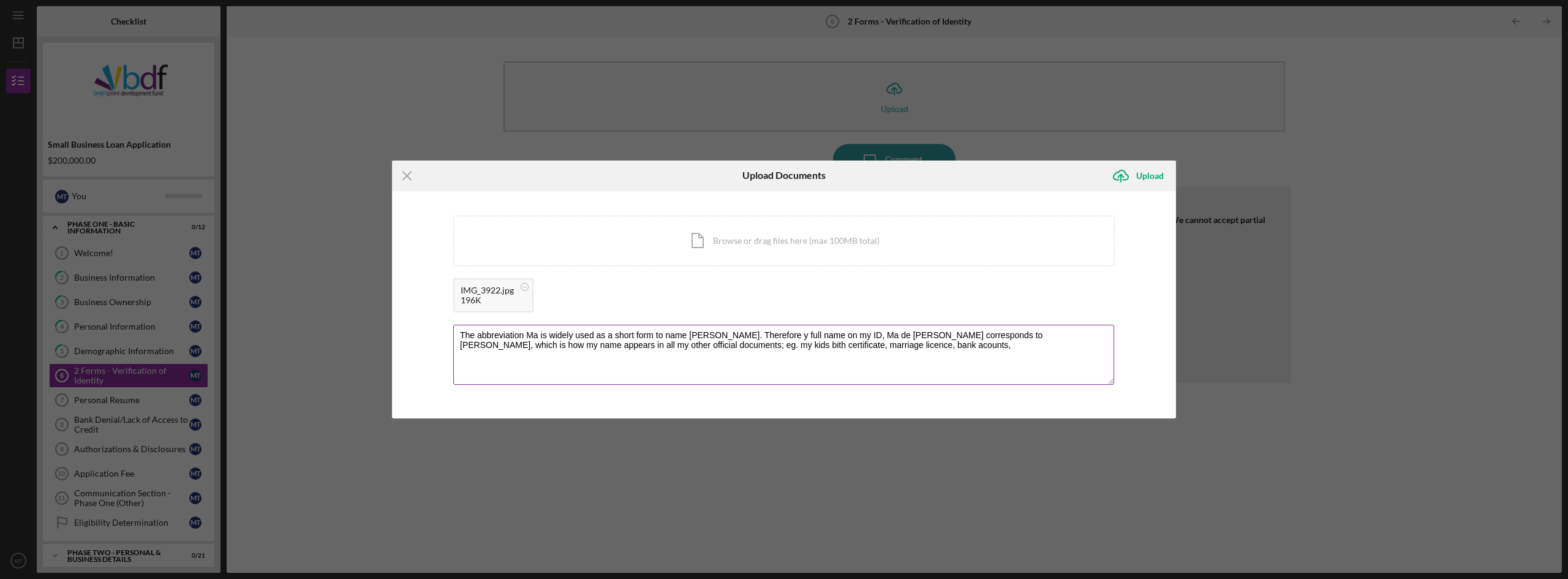
click at [818, 345] on textarea "The abbreviation Ma is widely used as a short form to name [PERSON_NAME]. There…" at bounding box center [783, 354] width 660 height 60
drag, startPoint x: 822, startPoint y: 345, endPoint x: 832, endPoint y: 345, distance: 10.0
click at [822, 344] on textarea "The abbreviation Ma is widely used as a short form to name [PERSON_NAME]. There…" at bounding box center [783, 354] width 660 height 60
click at [861, 344] on textarea "The abbreviation Ma is widely used as a short form to name [PERSON_NAME]. There…" at bounding box center [783, 354] width 660 height 60
click at [713, 344] on textarea "The abbreviation Ma is widely used as a short form to name [PERSON_NAME]. There…" at bounding box center [783, 354] width 660 height 60
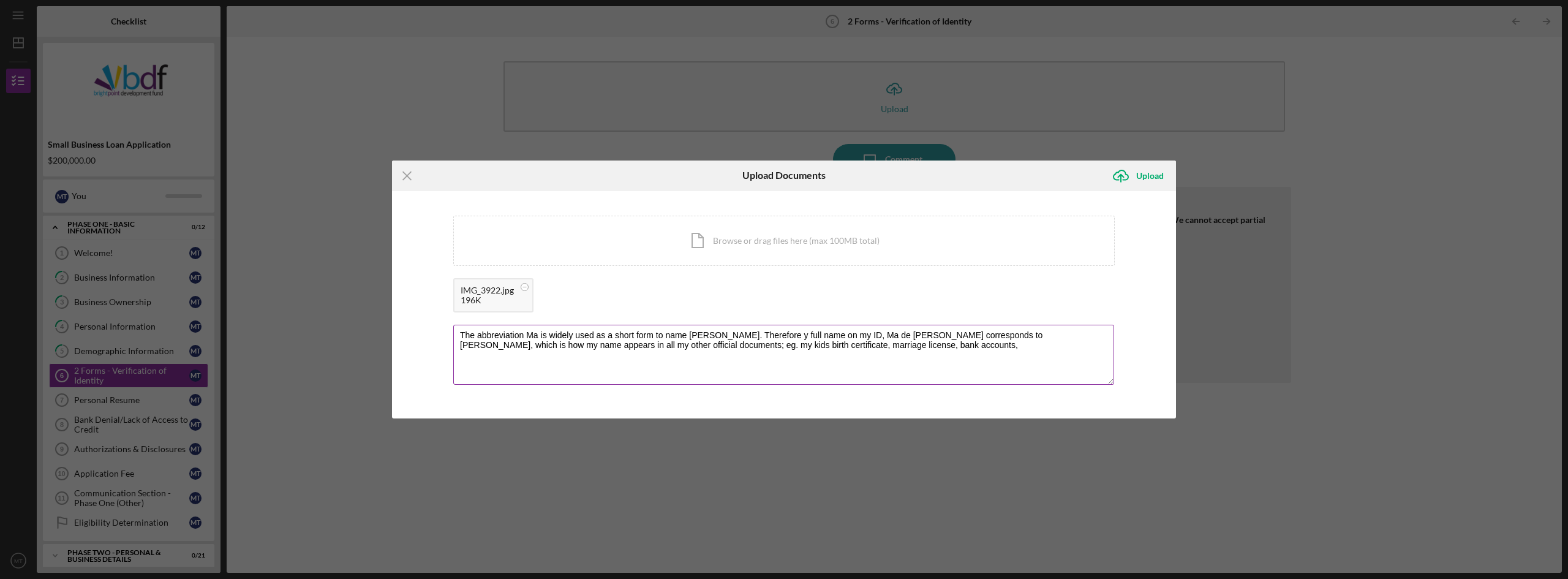
click at [665, 347] on textarea "The abbreviation Ma is widely used as a short form to name [PERSON_NAME]. There…" at bounding box center [783, 354] width 660 height 60
drag, startPoint x: 684, startPoint y: 346, endPoint x: 690, endPoint y: 345, distance: 6.1
click at [684, 344] on textarea "The abbreviation Ma is widely used as a short form to name [PERSON_NAME]. There…" at bounding box center [783, 354] width 660 height 60
click at [899, 342] on textarea "The abbreviation Ma is widely used as a short form to name [PERSON_NAME]. There…" at bounding box center [783, 354] width 660 height 60
type textarea "The abbreviation Ma is widely used as a short form to name [PERSON_NAME]. There…"
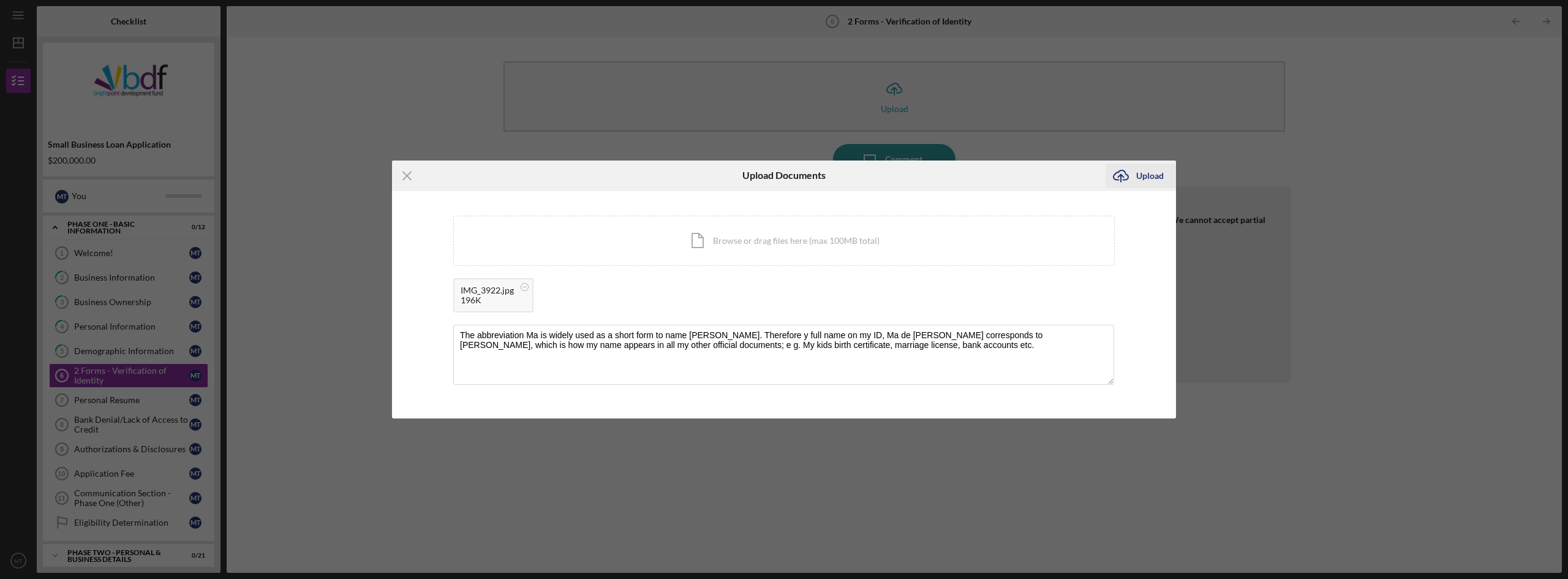
click at [1118, 176] on icon "Icon/Upload" at bounding box center [1120, 176] width 31 height 31
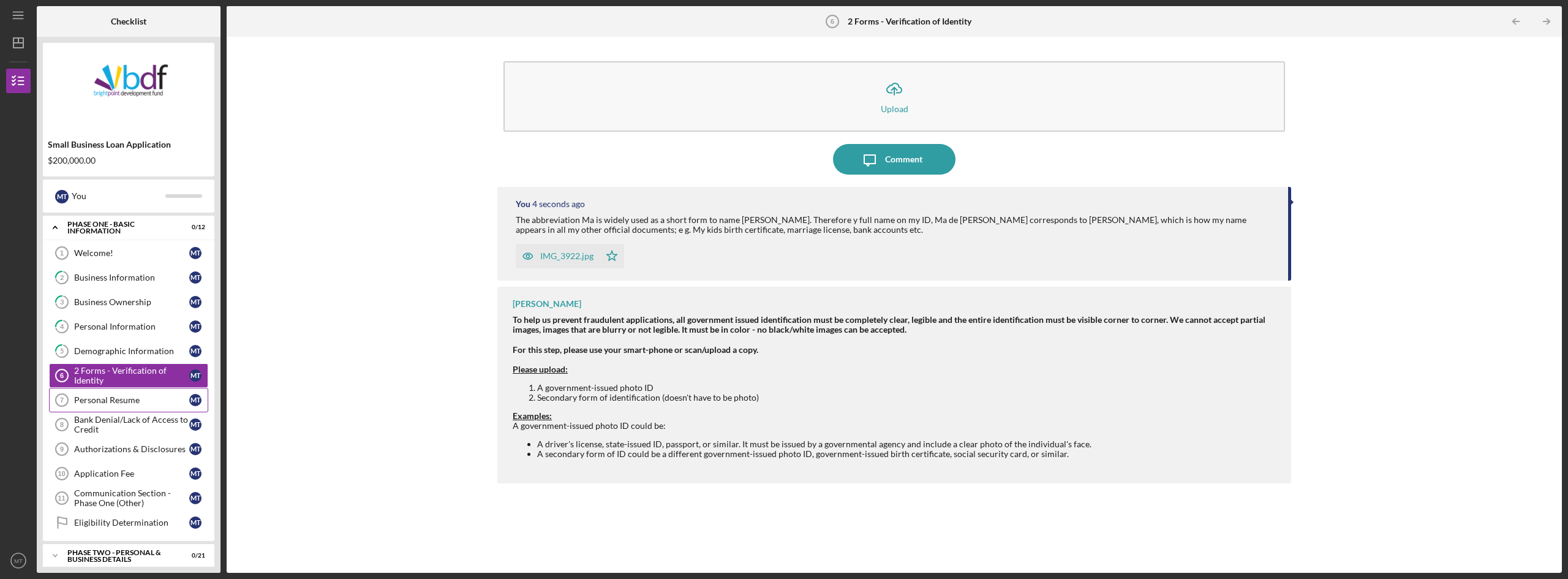
click at [95, 402] on div "Personal Resume" at bounding box center [131, 400] width 115 height 10
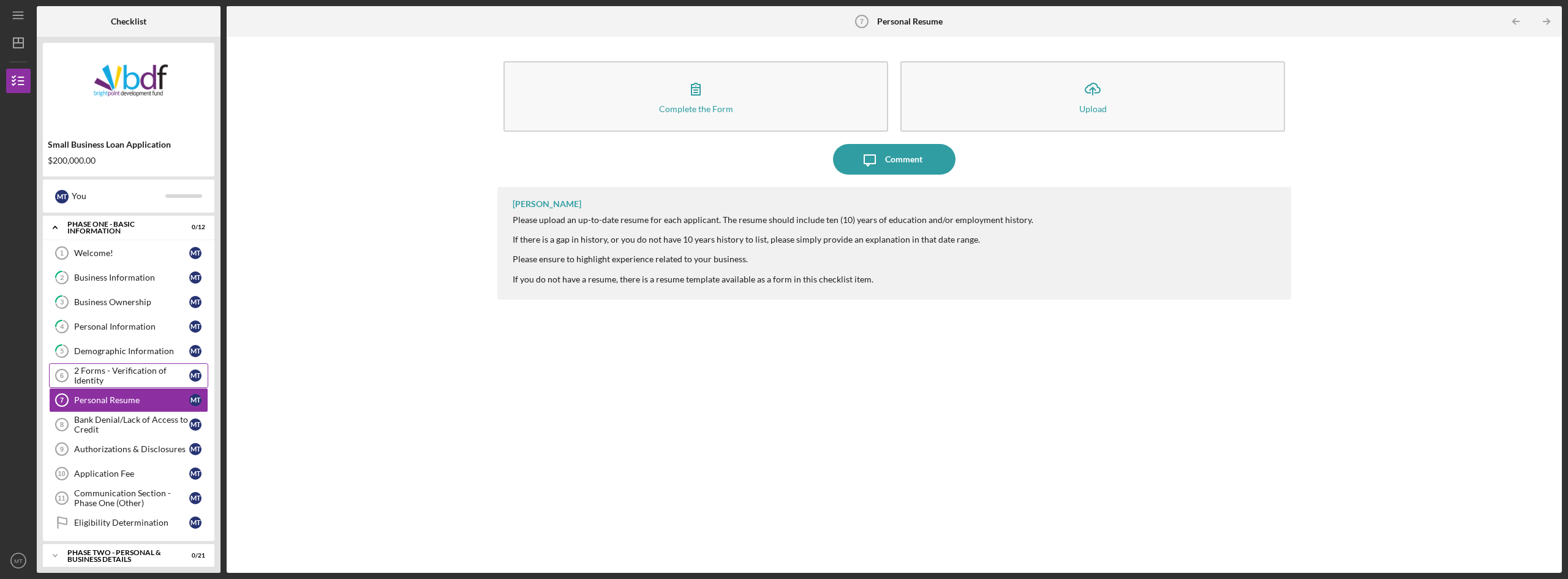
click at [100, 376] on div "2 Forms - Verification of Identity" at bounding box center [131, 375] width 115 height 19
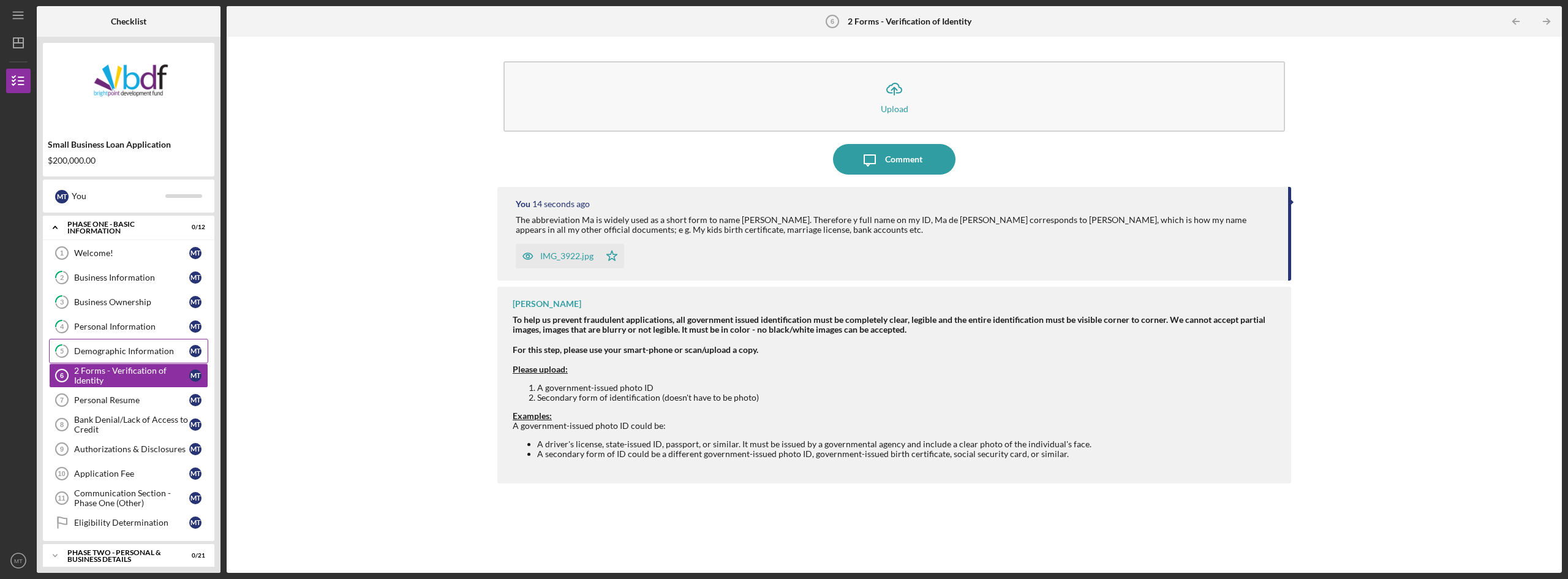
click at [77, 354] on div "Demographic Information" at bounding box center [131, 351] width 115 height 10
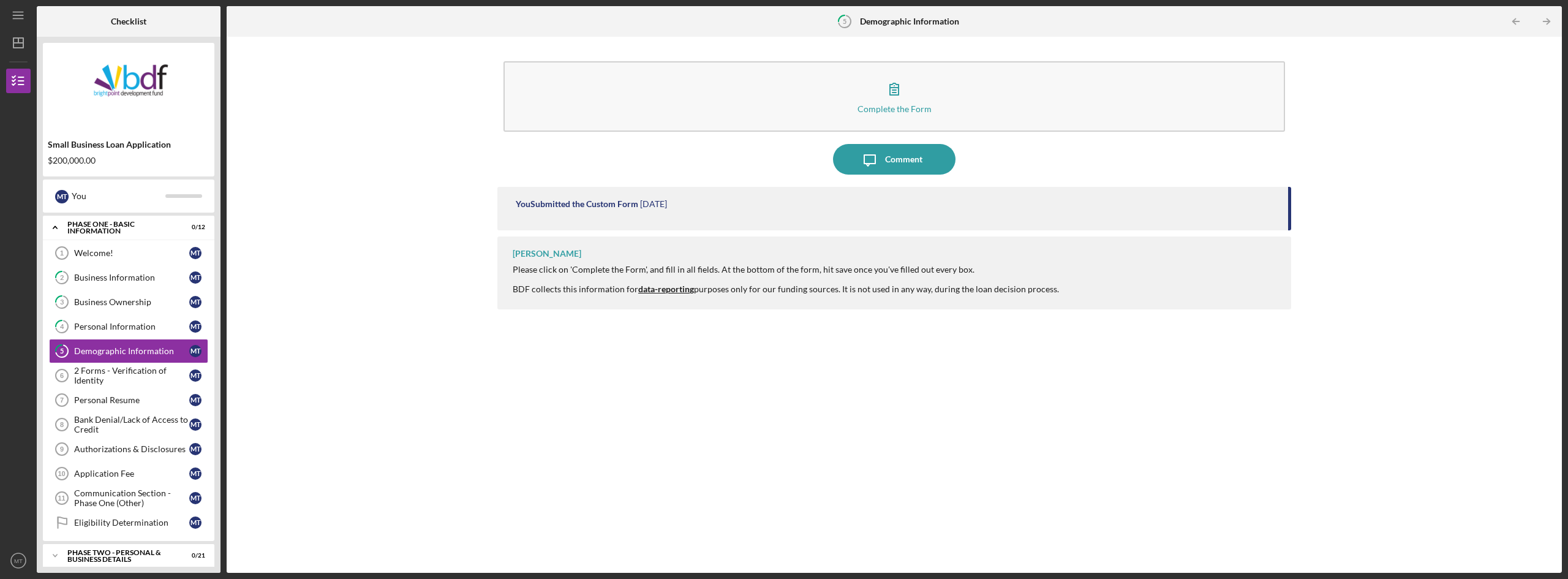
drag, startPoint x: 1285, startPoint y: 203, endPoint x: 1272, endPoint y: 219, distance: 20.6
click at [1278, 209] on div "You Submitted the Custom Form [DATE]" at bounding box center [894, 208] width 793 height 43
click at [633, 206] on div "You Submitted the Custom Form" at bounding box center [577, 204] width 122 height 10
click at [597, 206] on div "You Submitted the Custom Form" at bounding box center [577, 204] width 122 height 10
click at [841, 19] on icon "5" at bounding box center [844, 22] width 31 height 31
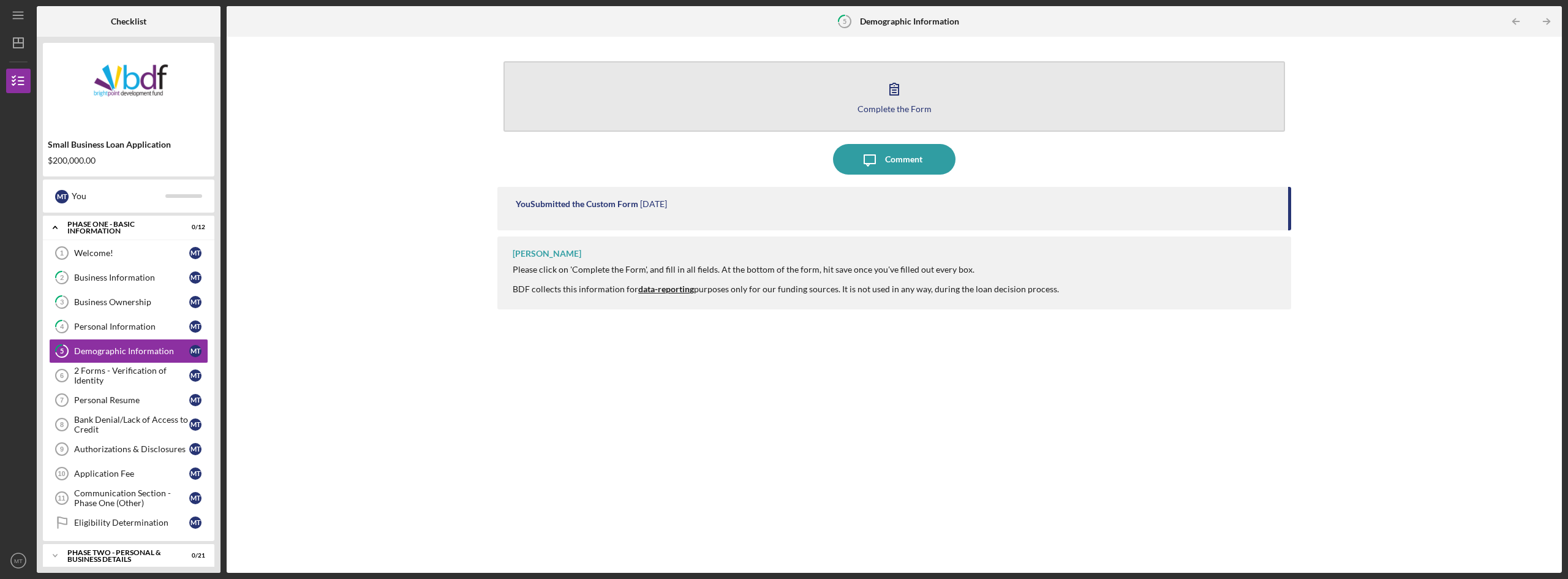
click at [891, 104] on div "Complete the Form" at bounding box center [894, 109] width 74 height 9
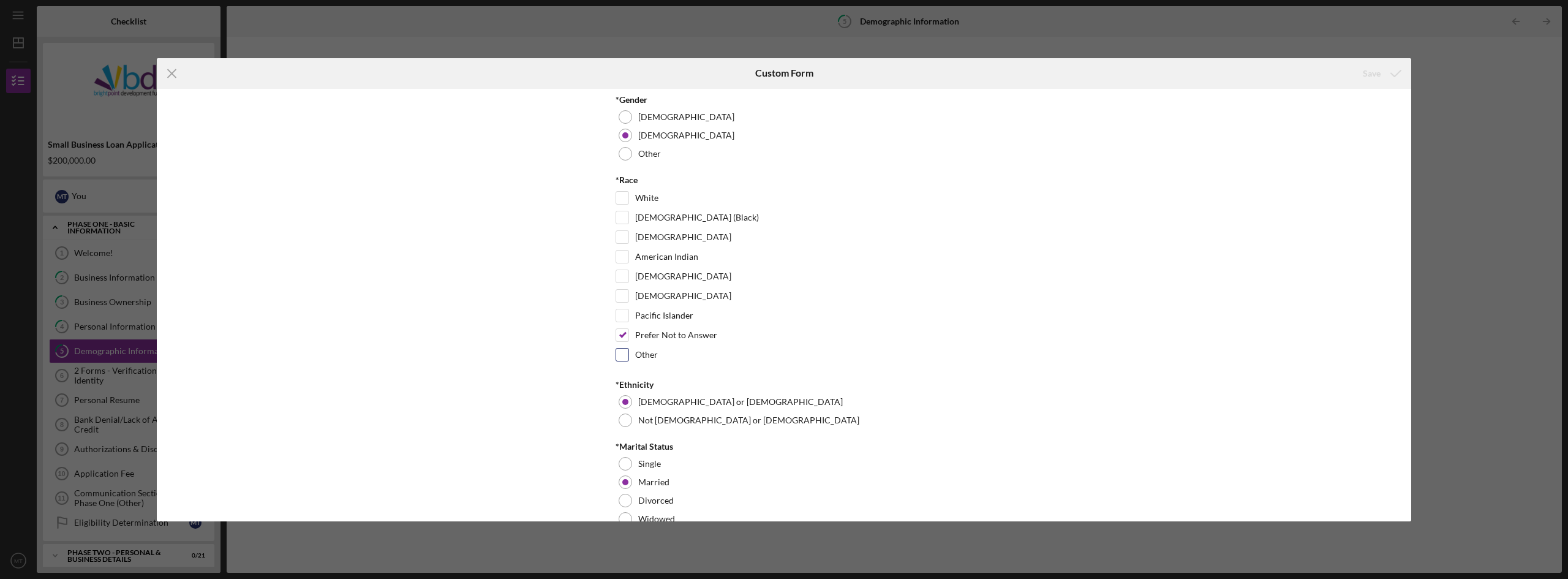
scroll to position [62, 0]
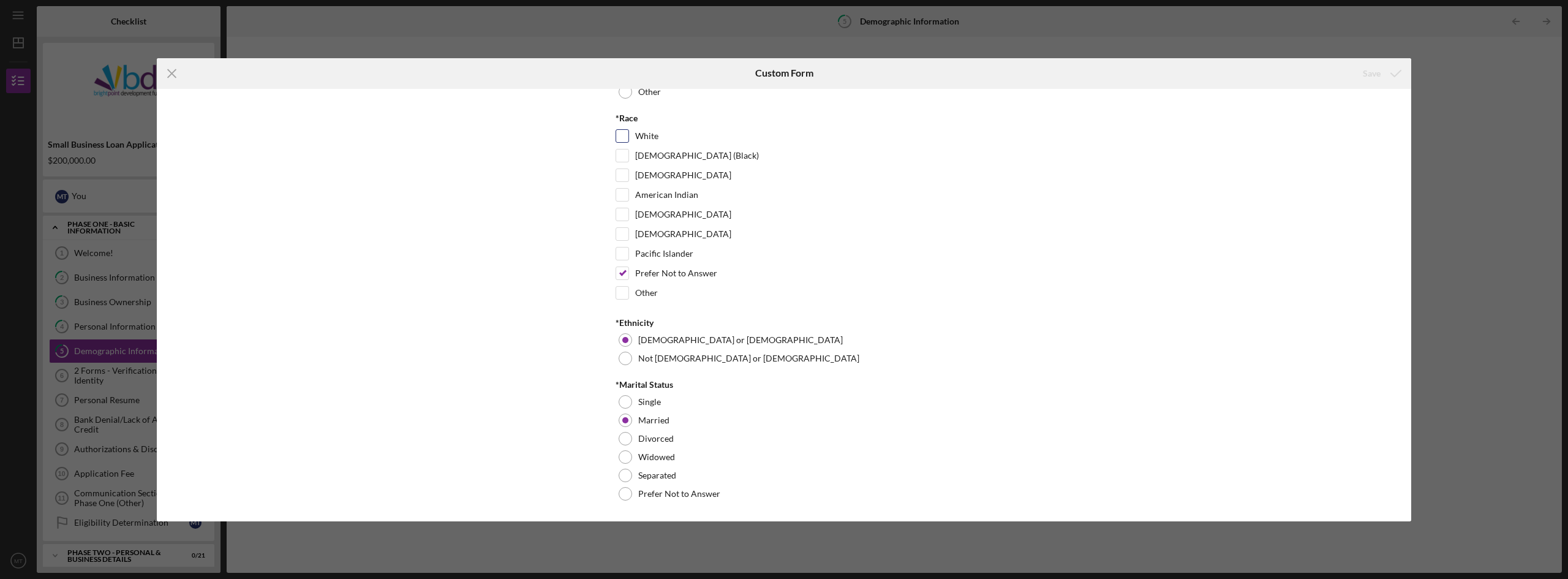
click at [618, 133] on input "White" at bounding box center [622, 136] width 13 height 13
checkbox input "true"
click at [1368, 72] on div "Save" at bounding box center [1372, 73] width 18 height 24
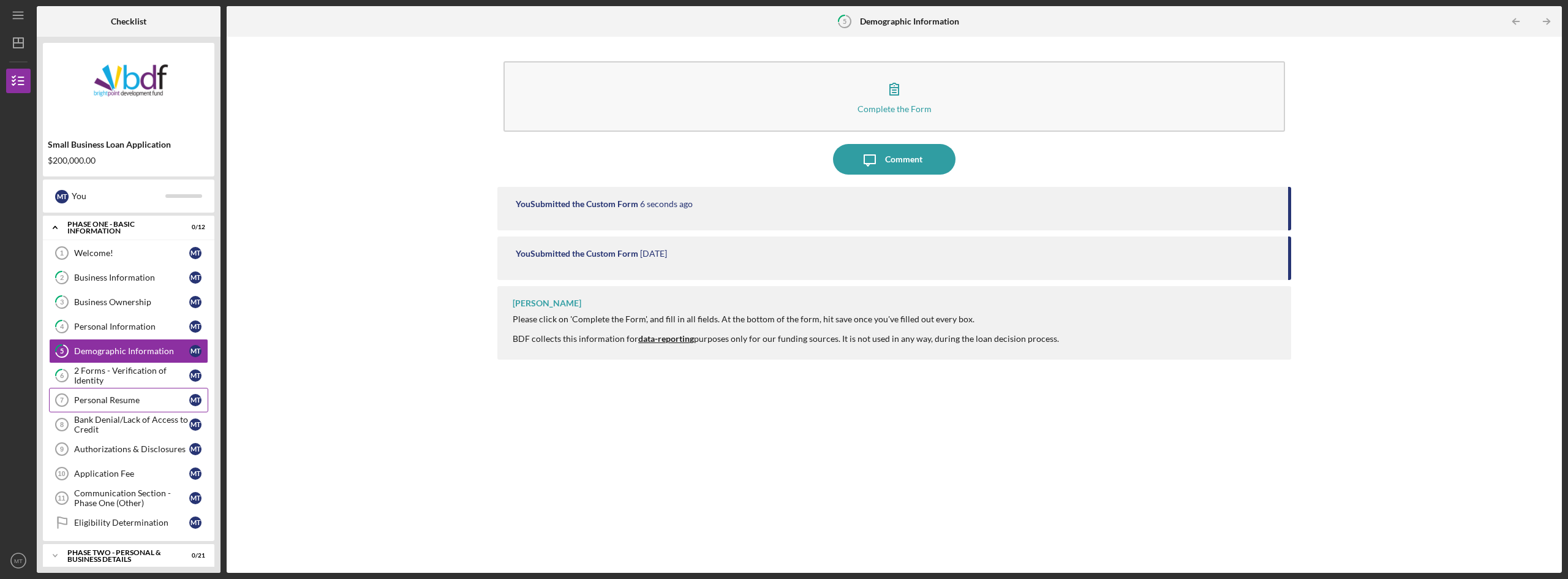
click at [95, 400] on div "Personal Resume" at bounding box center [131, 400] width 115 height 10
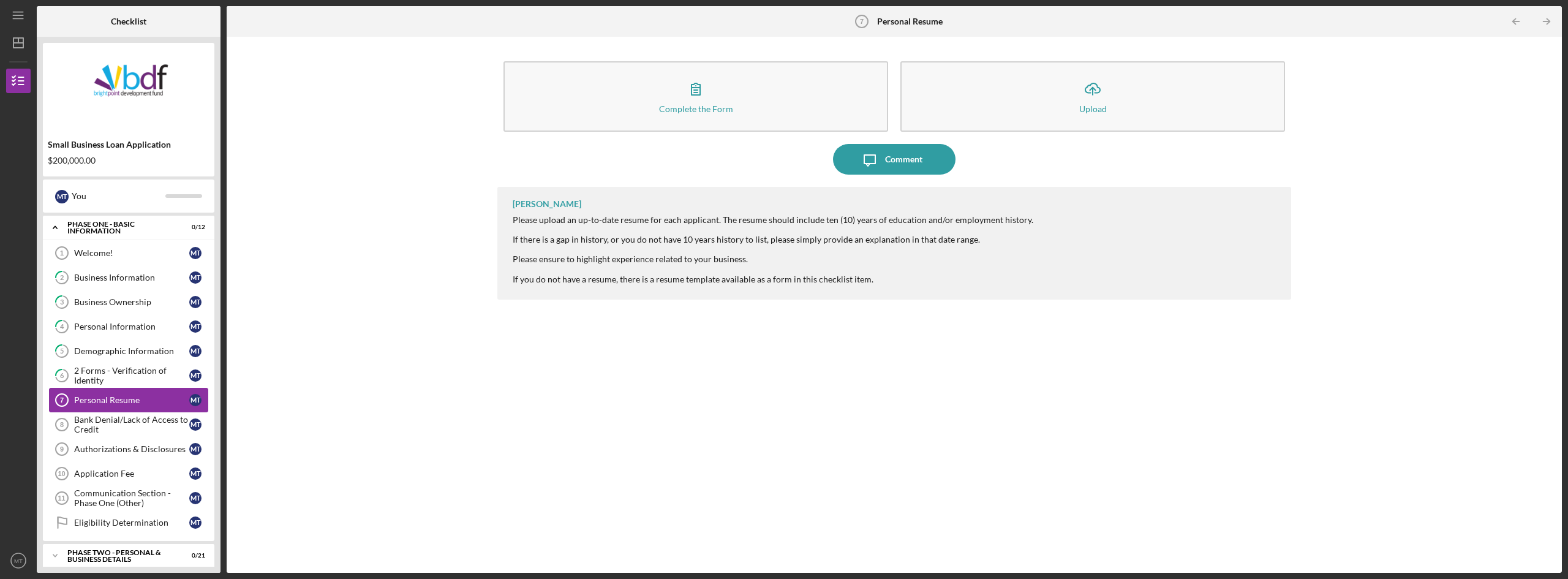
click at [91, 396] on div "Personal Resume" at bounding box center [131, 400] width 115 height 10
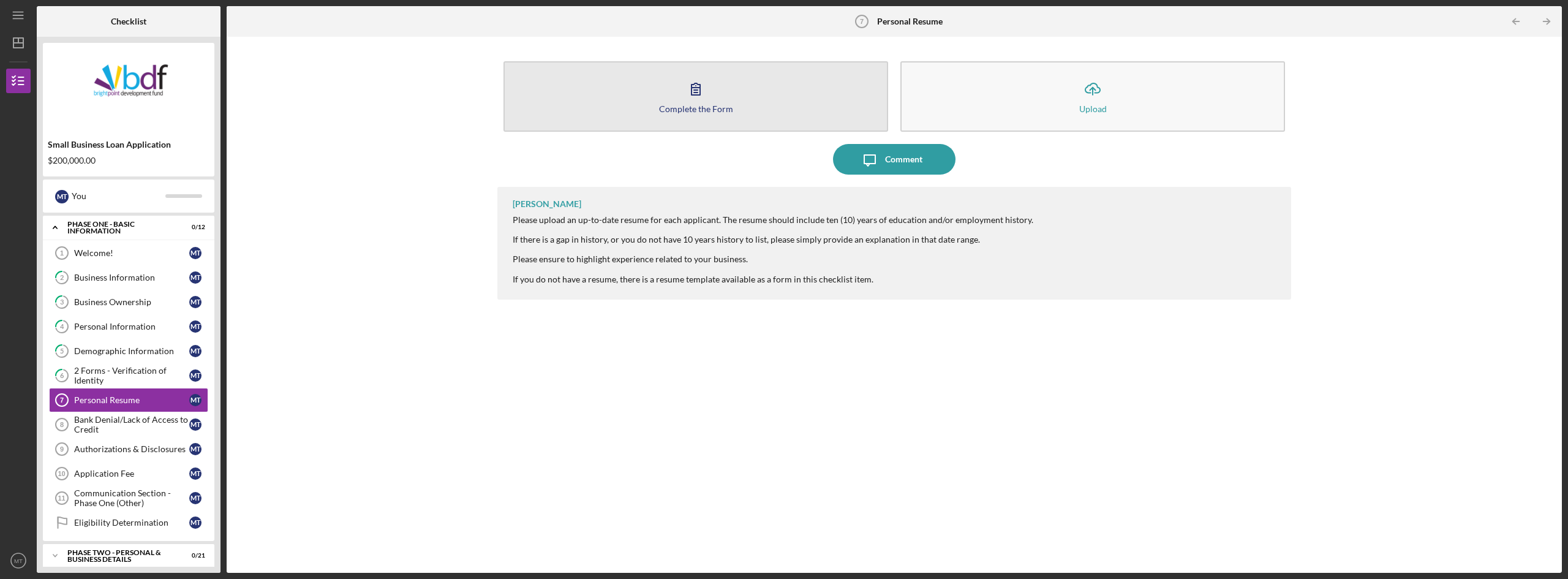
click at [697, 84] on icon "button" at bounding box center [695, 89] width 8 height 12
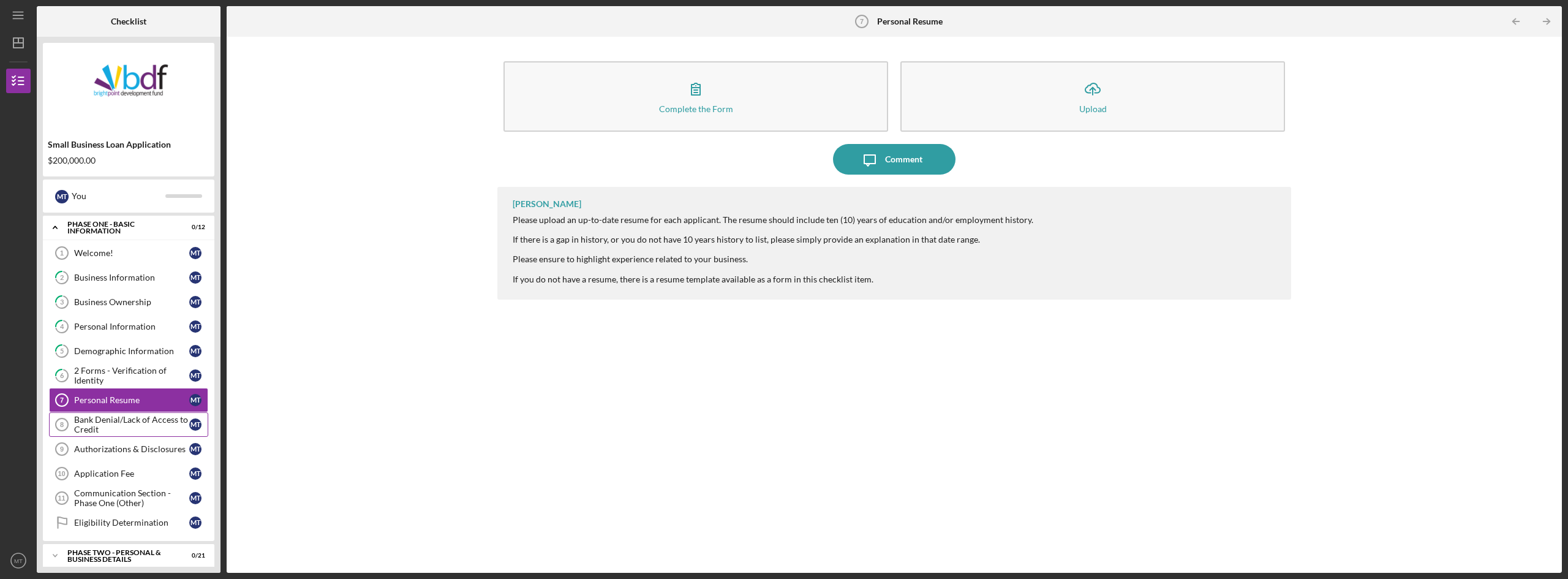
click at [121, 422] on div "Bank Denial/Lack of Access to Credit" at bounding box center [131, 425] width 115 height 19
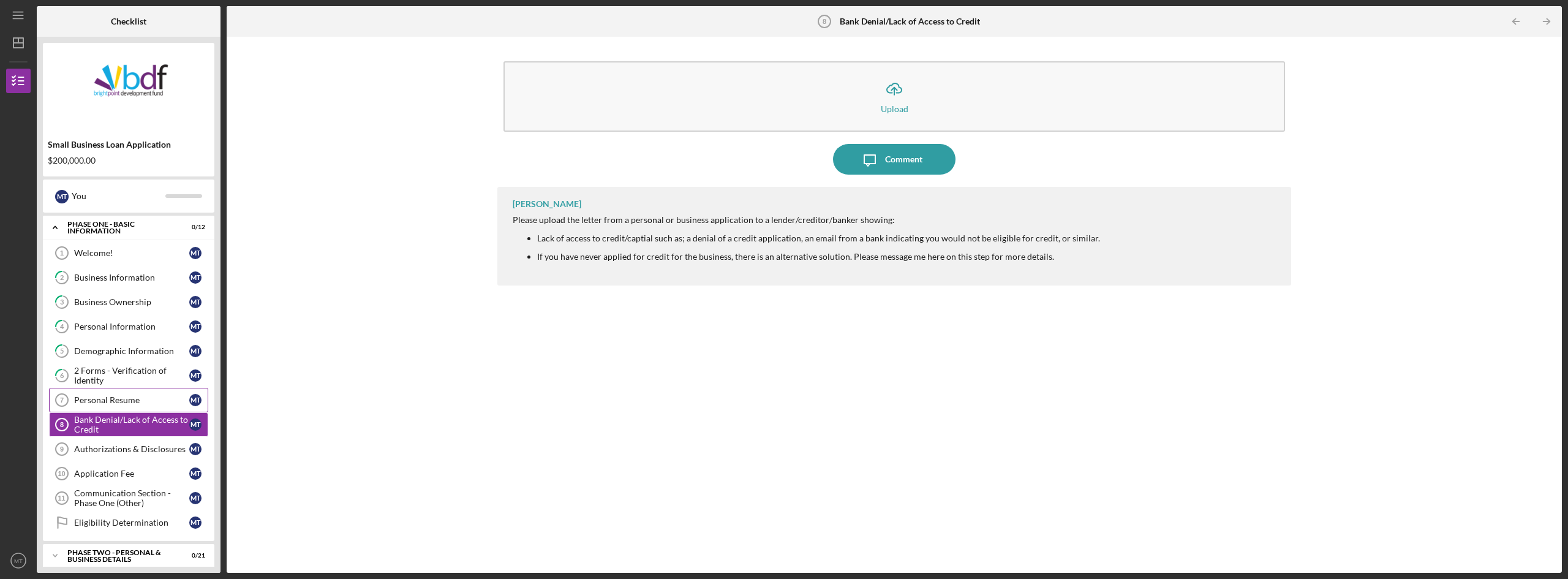
click at [95, 402] on div "Personal Resume" at bounding box center [131, 400] width 115 height 10
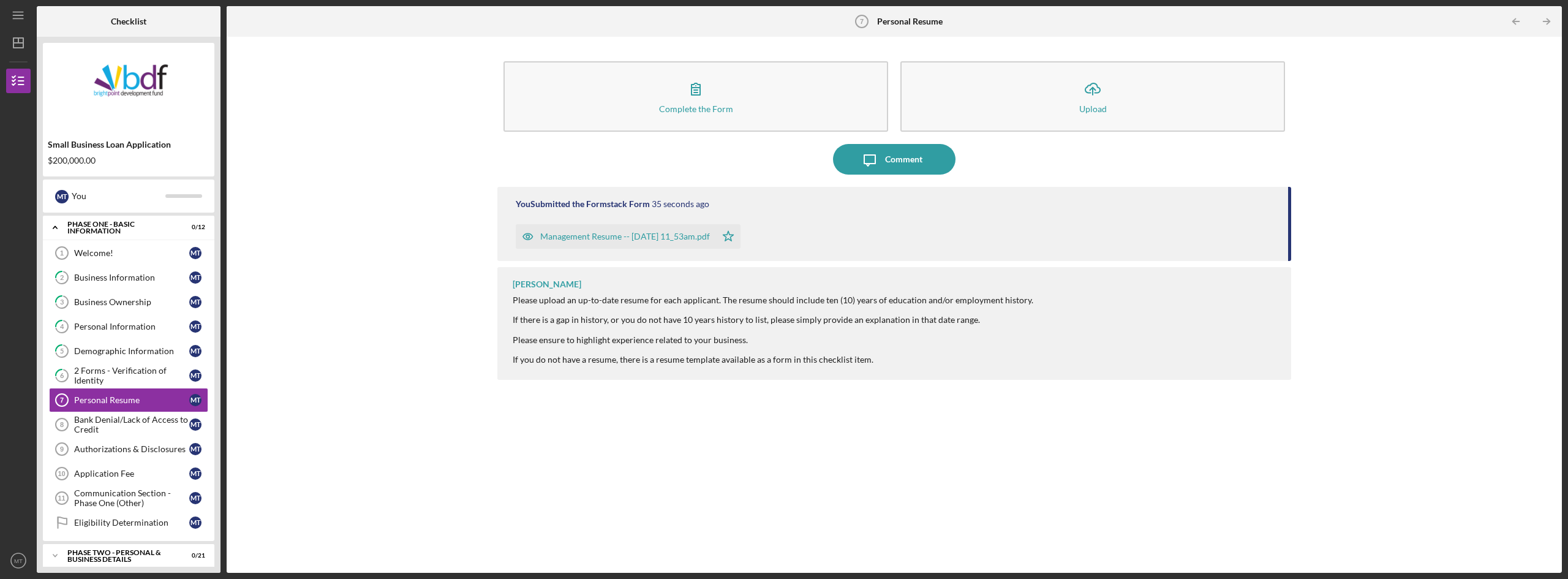
click at [631, 232] on div "Management Resume -- [DATE] 11_53am.pdf" at bounding box center [625, 237] width 170 height 10
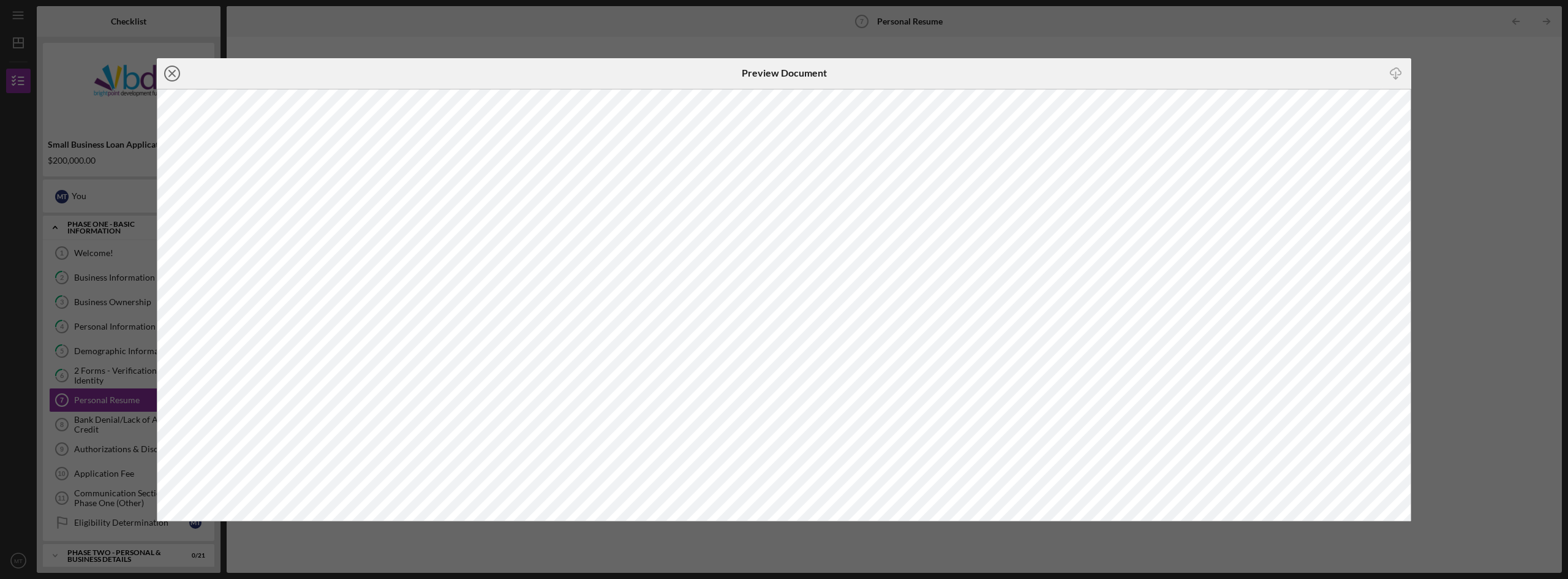
click at [173, 72] on line at bounding box center [172, 73] width 6 height 6
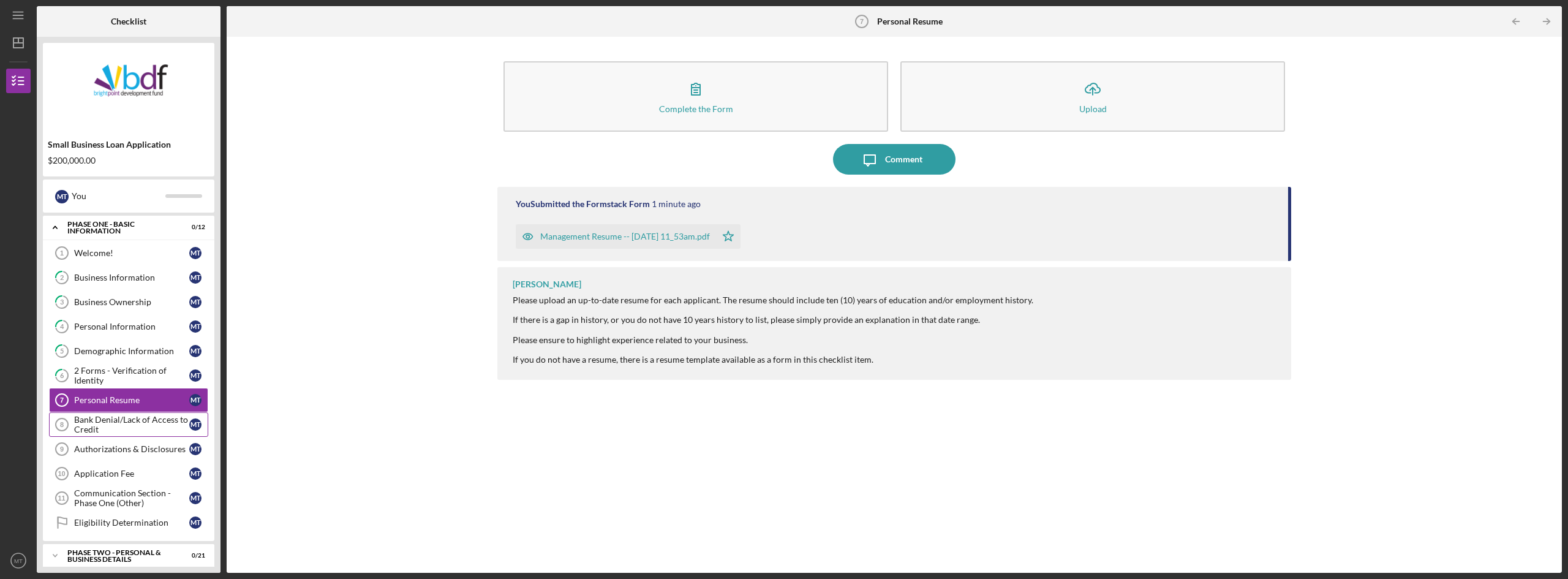
click at [78, 419] on div "Bank Denial/Lack of Access to Credit" at bounding box center [131, 425] width 115 height 19
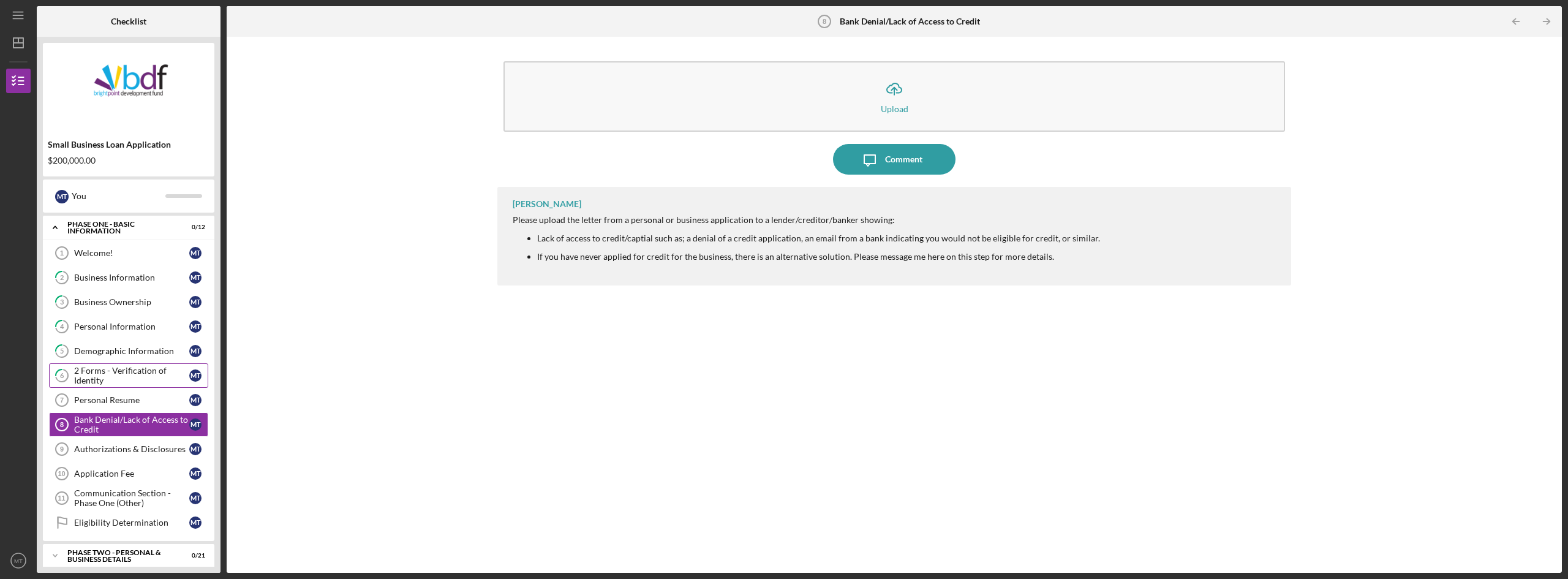
click at [81, 367] on div "2 Forms - Verification of Identity" at bounding box center [131, 375] width 115 height 19
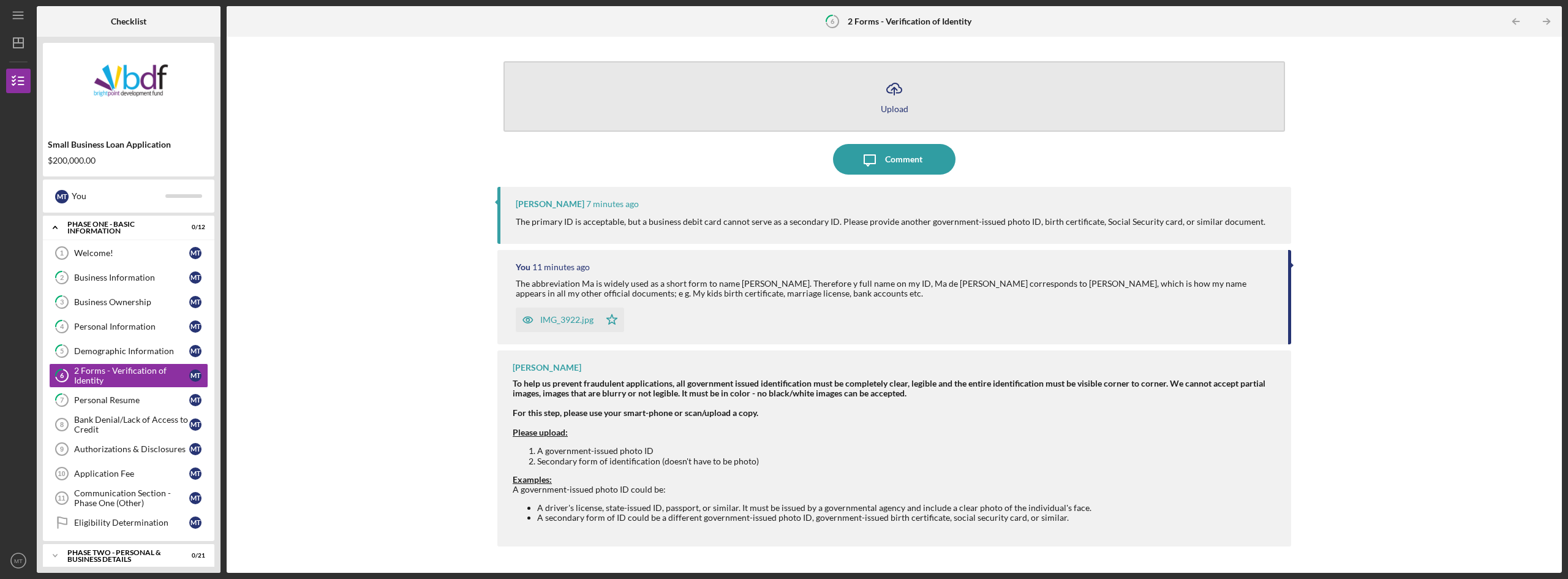
click at [887, 92] on icon "button" at bounding box center [894, 88] width 15 height 9
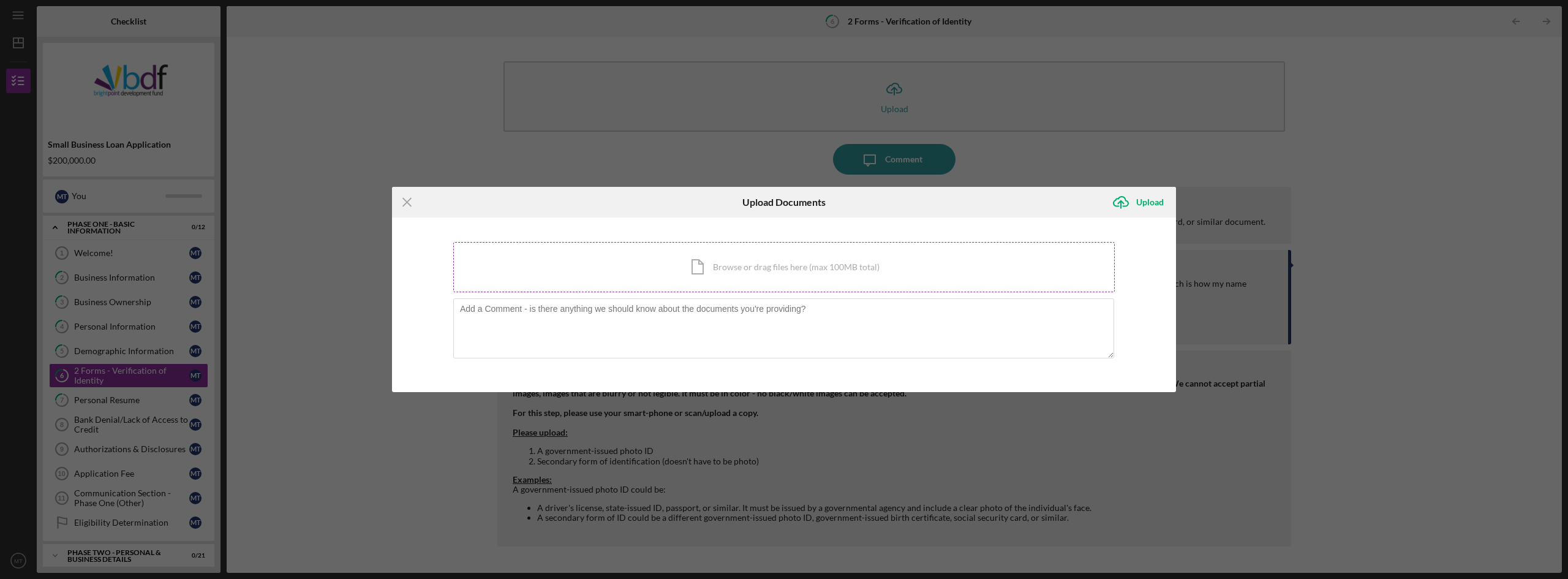
click at [739, 266] on div "Icon/Document Browse or drag files here (max 100MB total) Tap to choose files o…" at bounding box center [784, 267] width 661 height 50
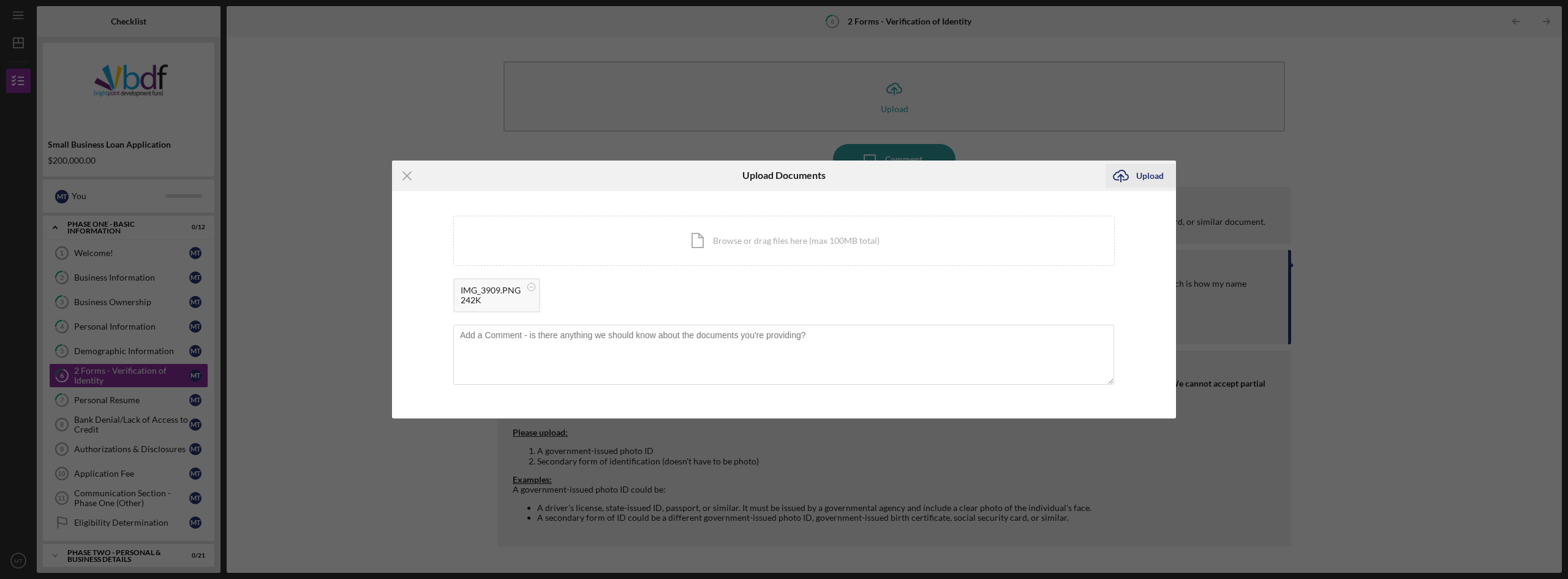
click at [1137, 173] on div "Upload" at bounding box center [1150, 175] width 28 height 24
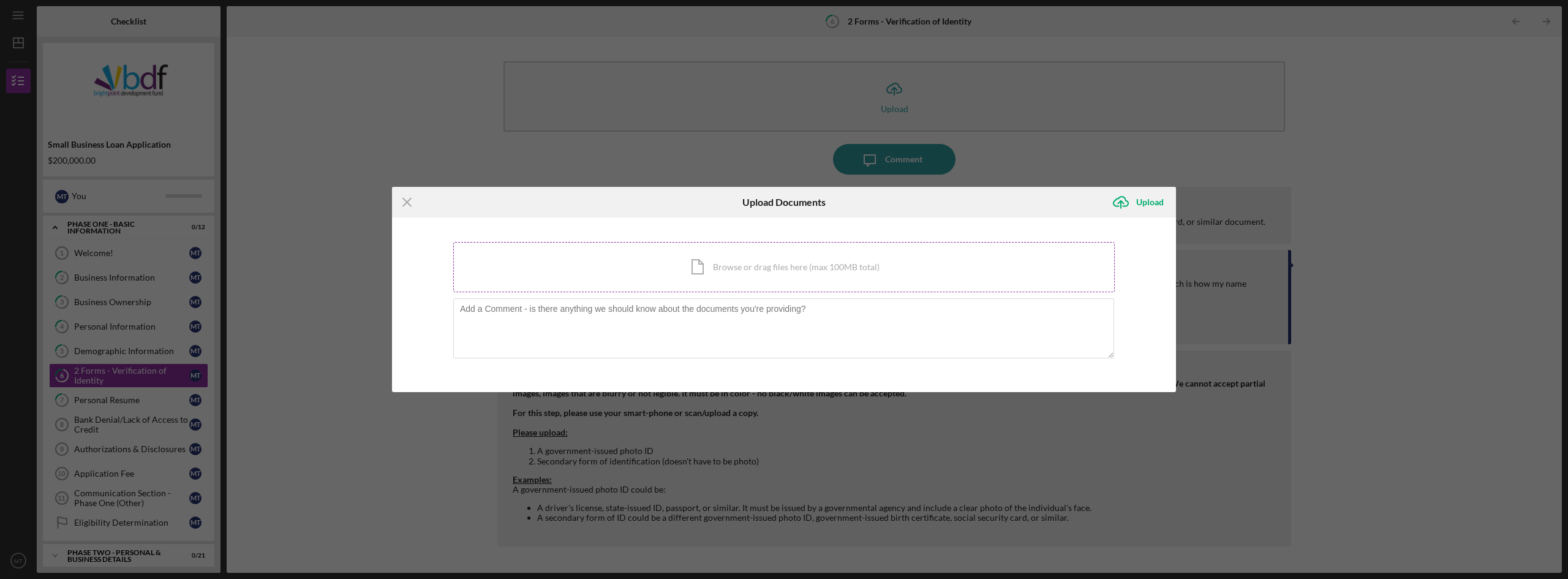
click at [704, 272] on div "Icon/Document Browse or drag files here (max 100MB total) Tap to choose files o…" at bounding box center [784, 267] width 661 height 50
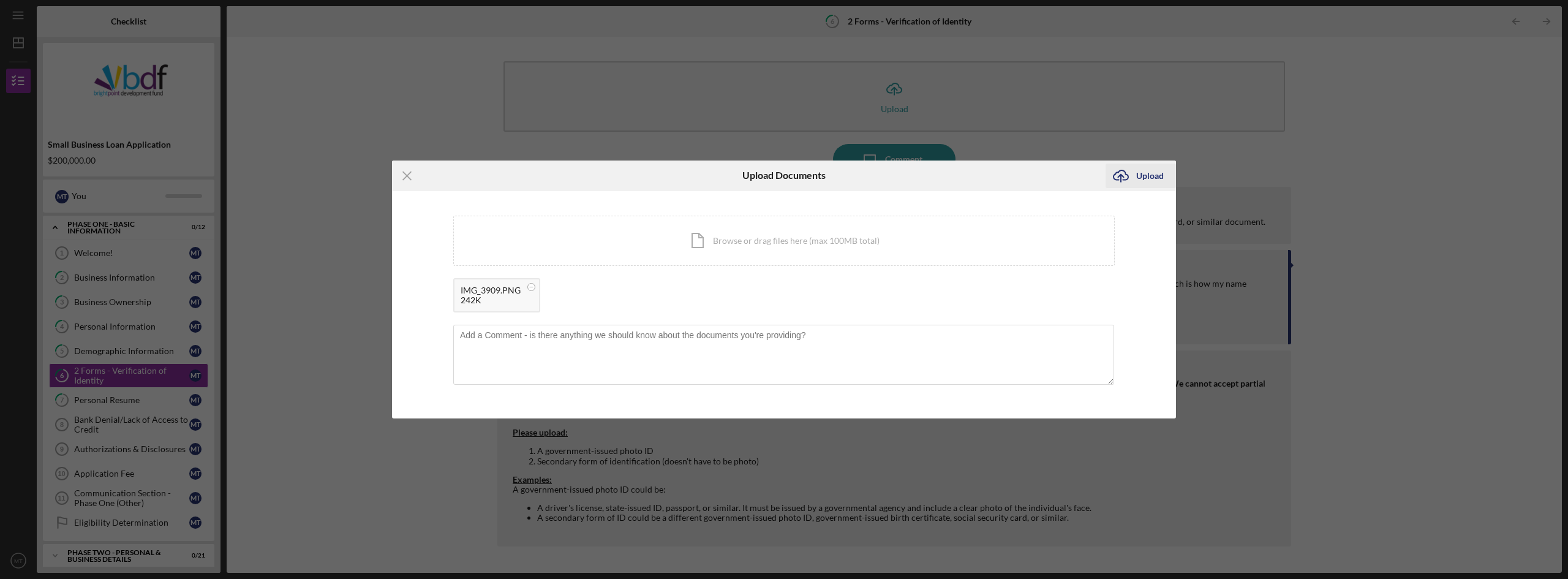
click at [1109, 173] on icon "Icon/Upload" at bounding box center [1120, 176] width 31 height 31
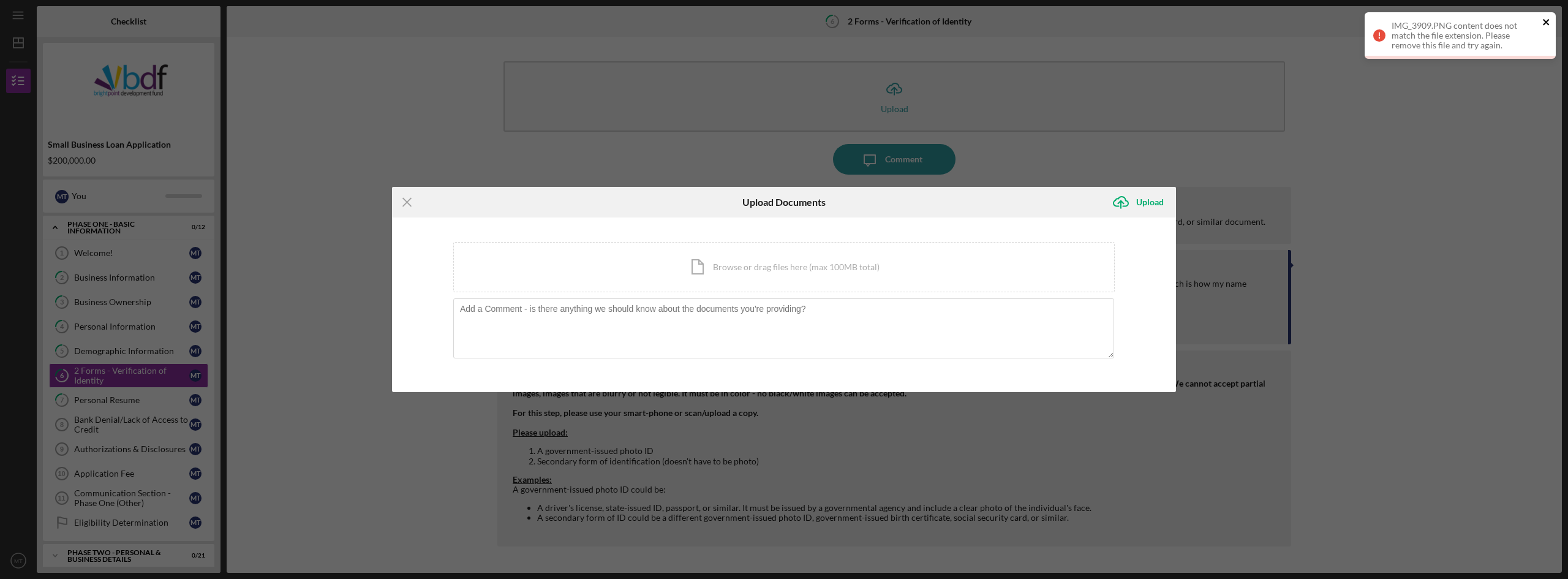
click at [1546, 19] on icon "close" at bounding box center [1546, 22] width 8 height 10
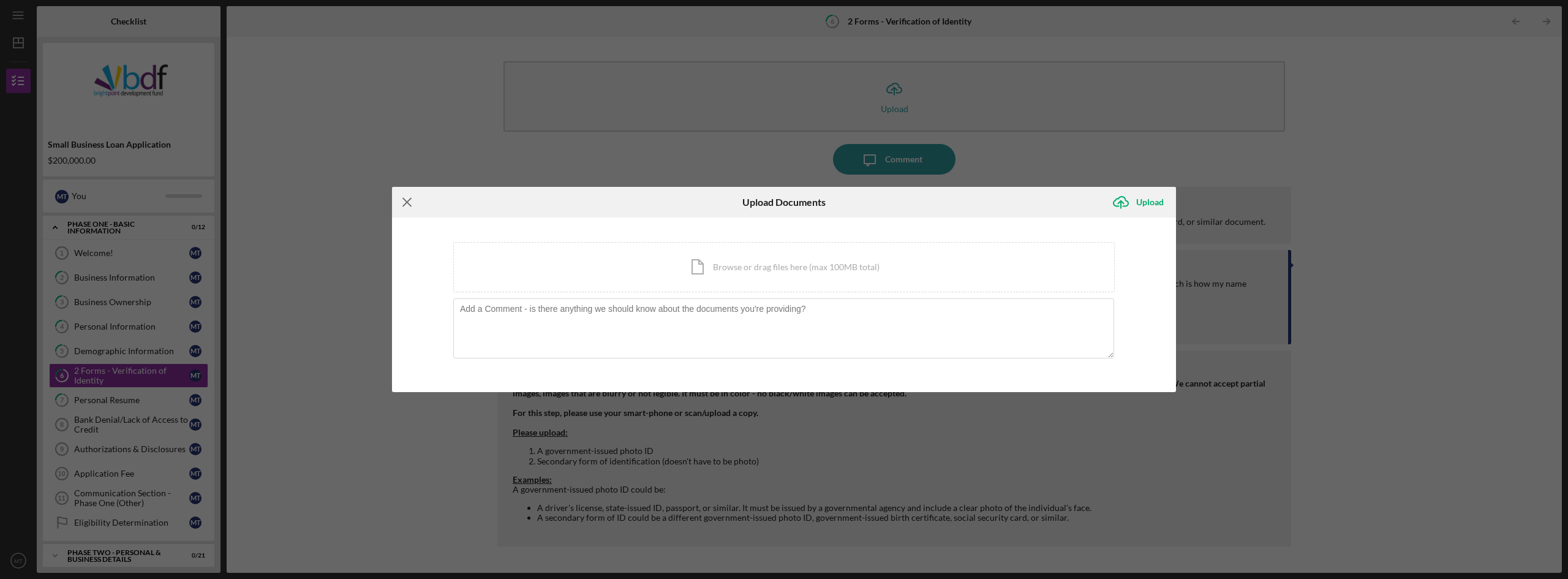
click at [404, 204] on line at bounding box center [406, 201] width 8 height 8
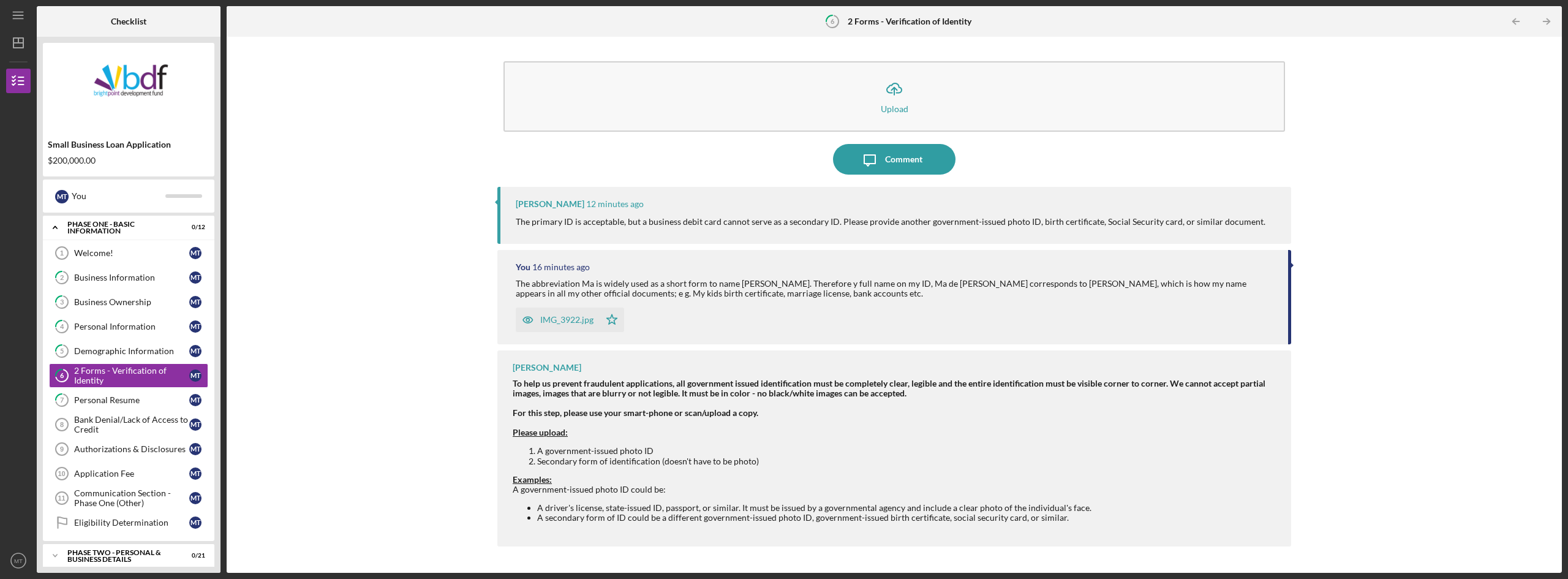
click at [1411, 398] on div "Icon/Upload Upload Icon/Message Comment [PERSON_NAME] 12 minutes ago The primar…" at bounding box center [894, 305] width 1323 height 523
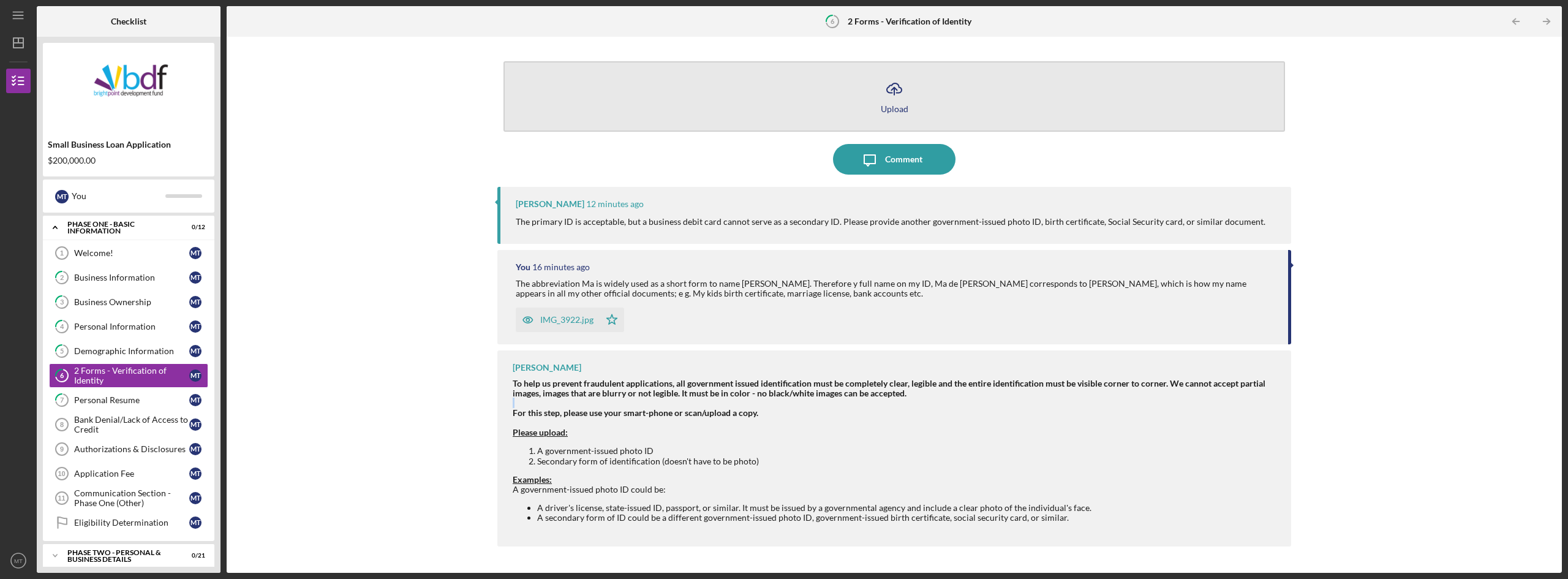
click at [892, 98] on icon "Icon/Upload" at bounding box center [894, 89] width 31 height 31
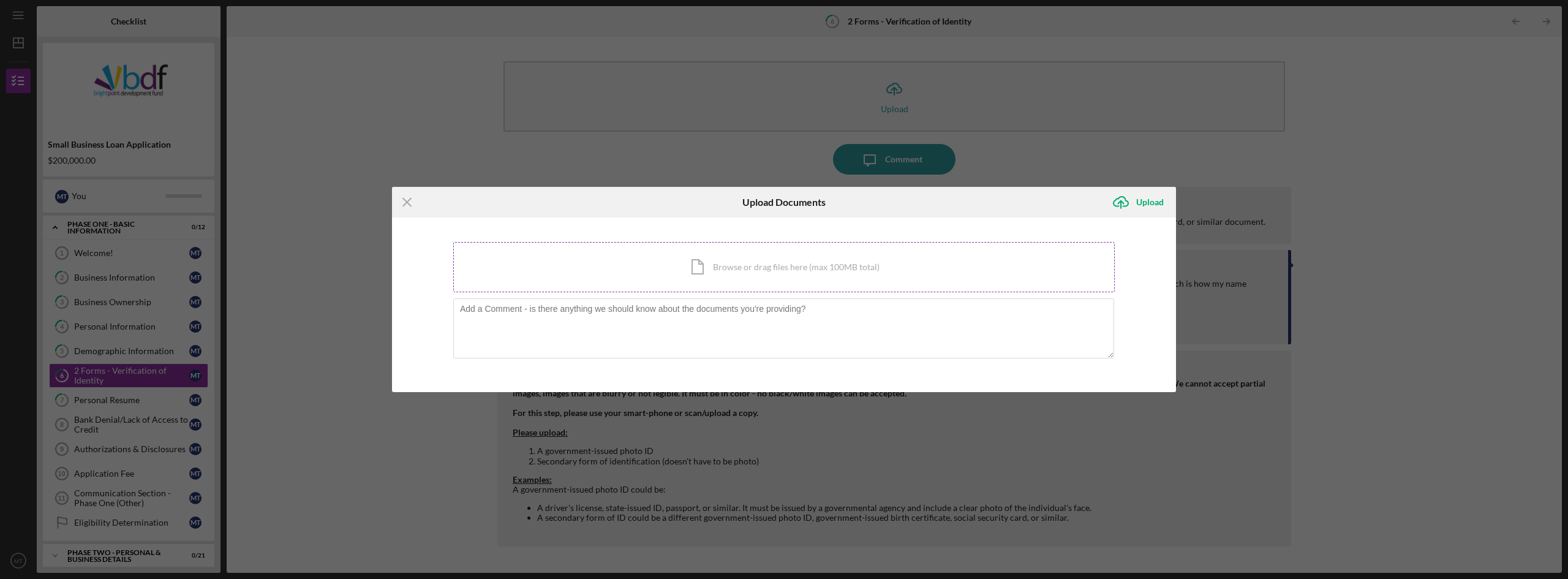
drag, startPoint x: 678, startPoint y: 269, endPoint x: 624, endPoint y: 261, distance: 54.6
click at [624, 261] on div "Icon/Document Browse or drag files here (max 100MB total) Tap to choose files o…" at bounding box center [784, 267] width 661 height 50
click at [1320, 355] on div "Icon/Menu Close Upload Documents Icon/Upload Upload You're uploading documents …" at bounding box center [784, 290] width 1568 height 579
click at [751, 271] on div "Icon/Document Browse or drag files here (max 100MB total) Tap to choose files o…" at bounding box center [784, 267] width 661 height 50
click at [763, 264] on div "Icon/Document Browse or drag files here (max 100MB total) Tap to choose files o…" at bounding box center [784, 267] width 661 height 50
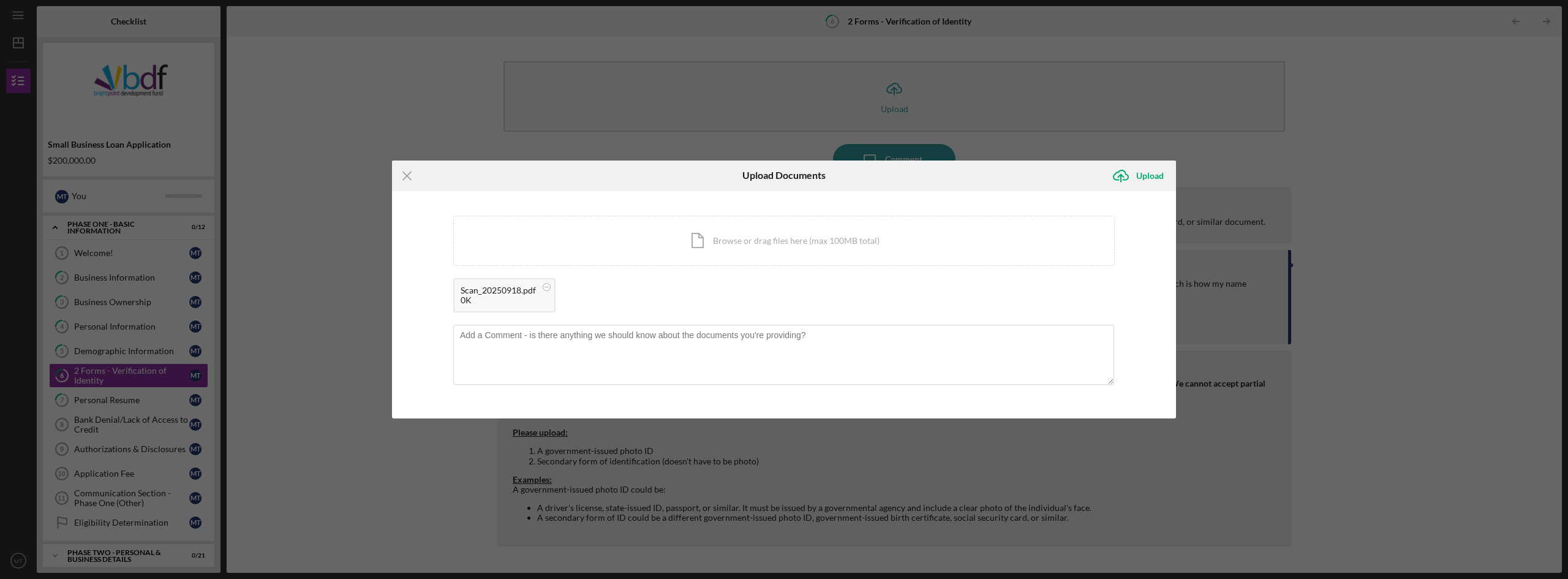
click at [488, 299] on div "0K" at bounding box center [498, 300] width 75 height 10
click at [548, 287] on circle at bounding box center [547, 287] width 8 height 8
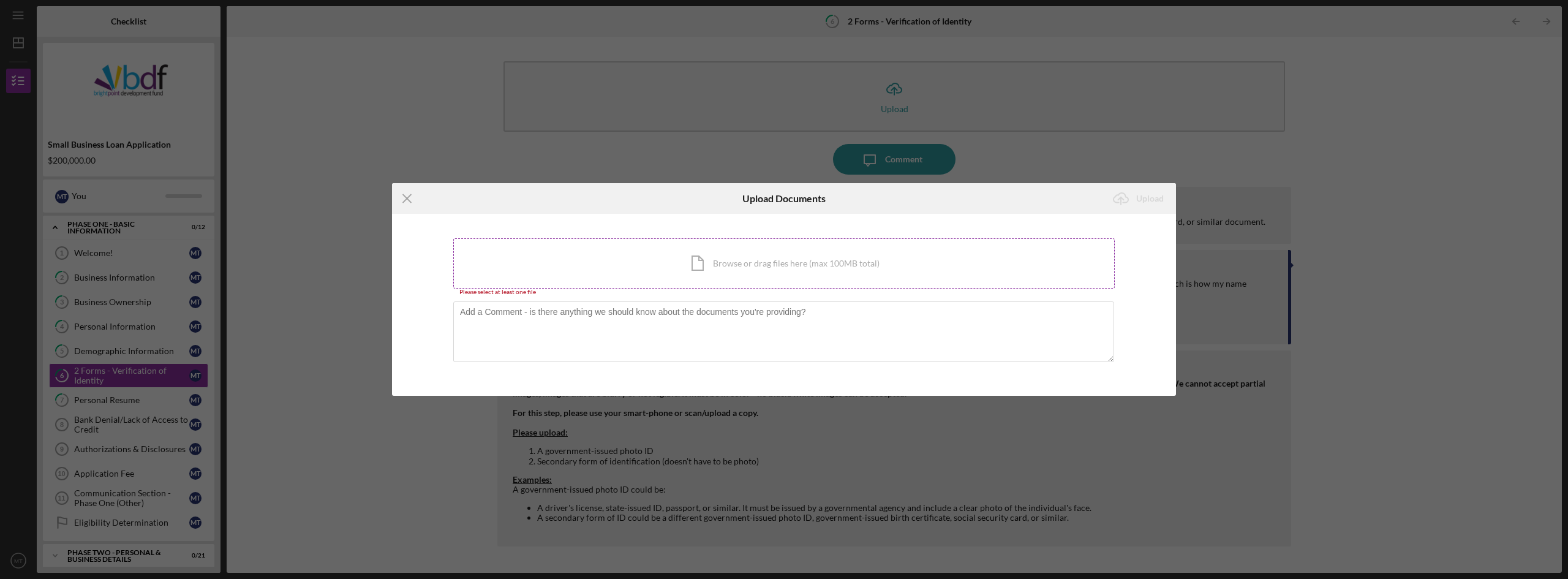
click at [764, 257] on div "Icon/Document Browse or drag files here (max 100MB total) Tap to choose files o…" at bounding box center [784, 263] width 661 height 50
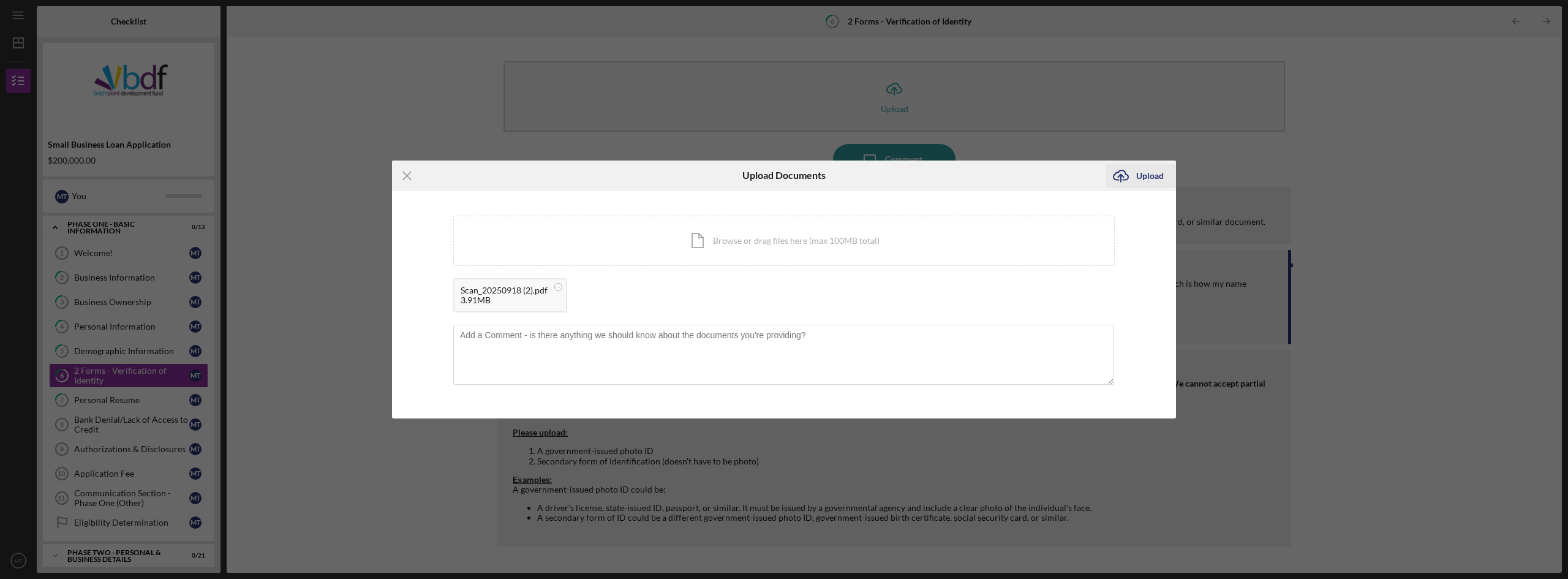
click at [1150, 175] on div "Upload" at bounding box center [1150, 175] width 28 height 24
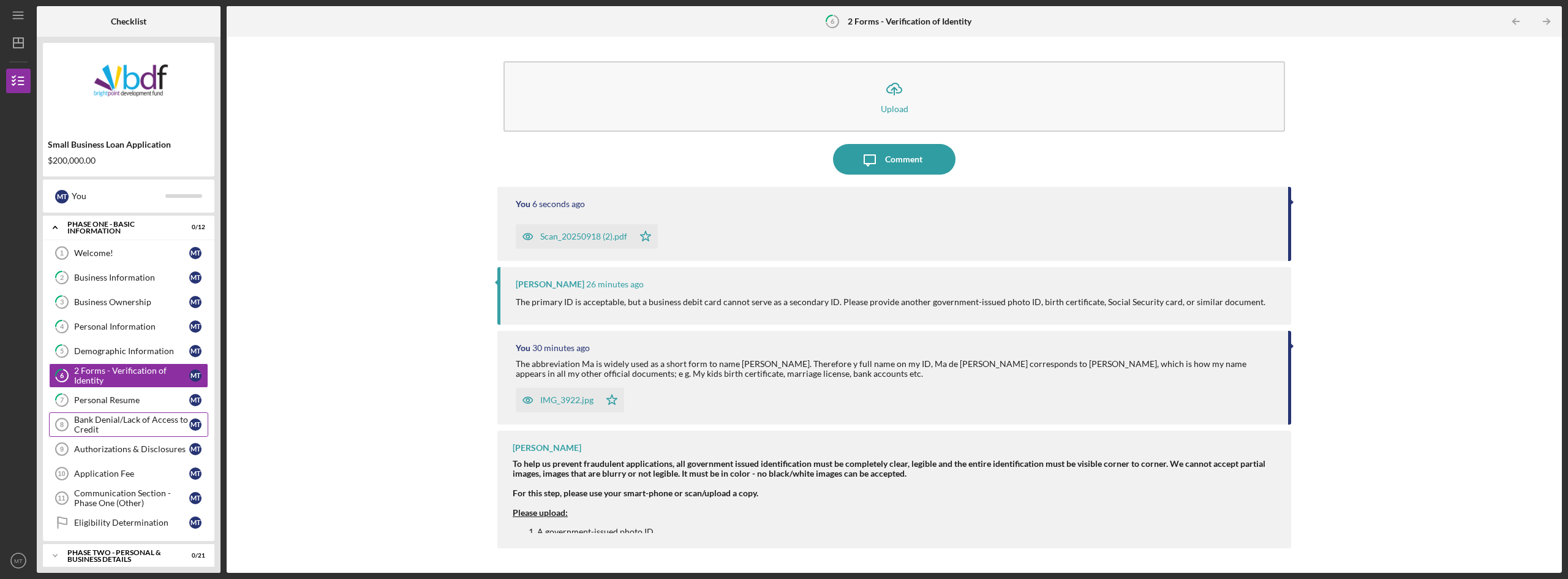
click at [111, 425] on div "Bank Denial/Lack of Access to Credit" at bounding box center [131, 425] width 115 height 19
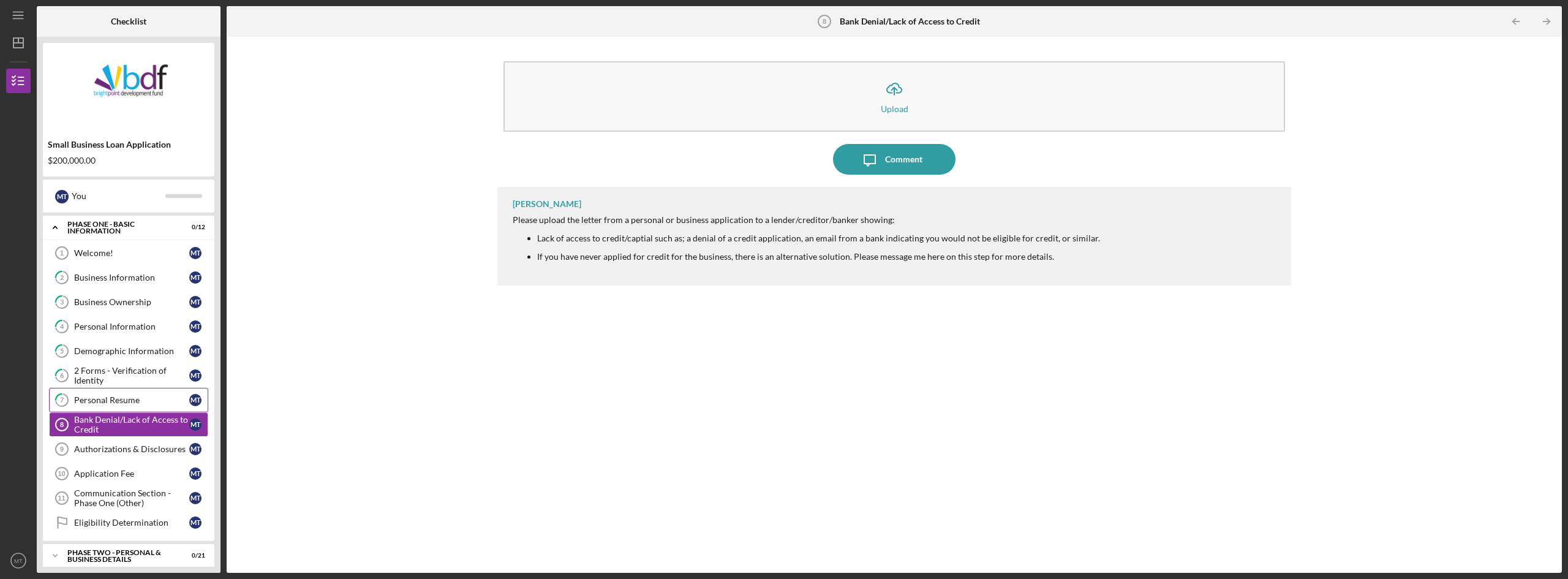
click at [106, 404] on div "Personal Resume" at bounding box center [131, 400] width 115 height 10
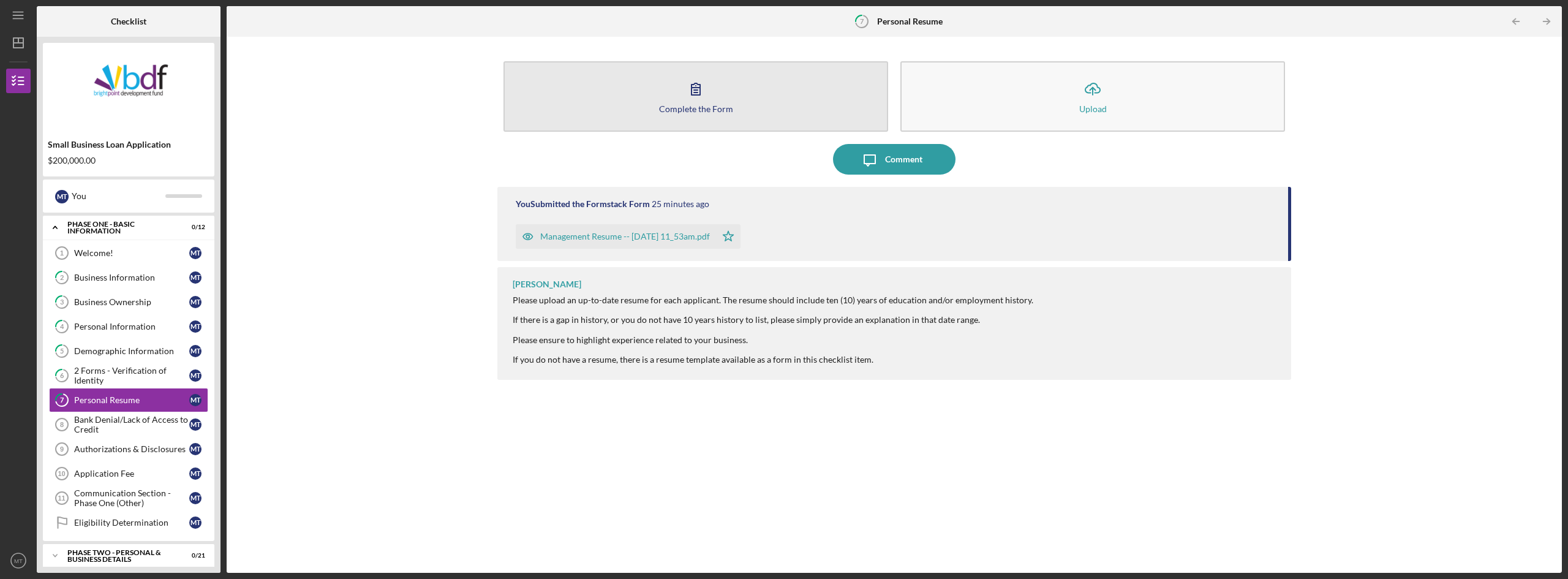
click at [706, 95] on icon "button" at bounding box center [696, 89] width 31 height 31
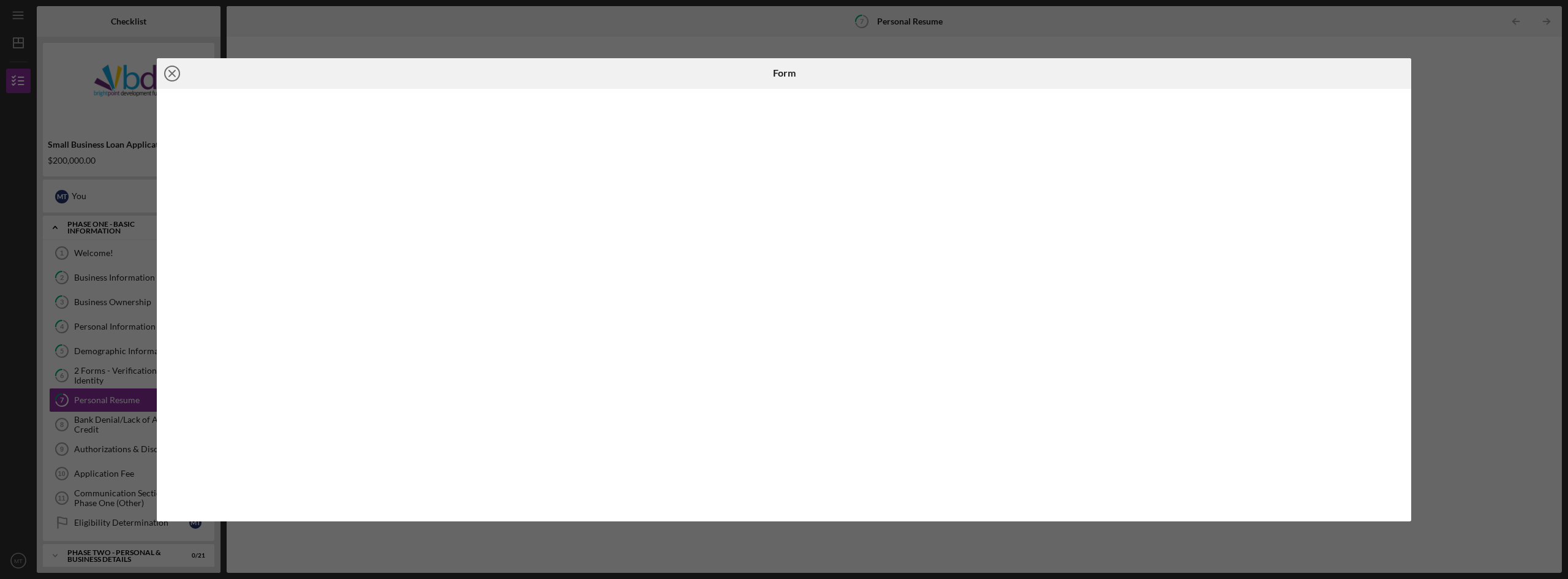
click at [168, 77] on icon "Icon/Close" at bounding box center [172, 74] width 31 height 31
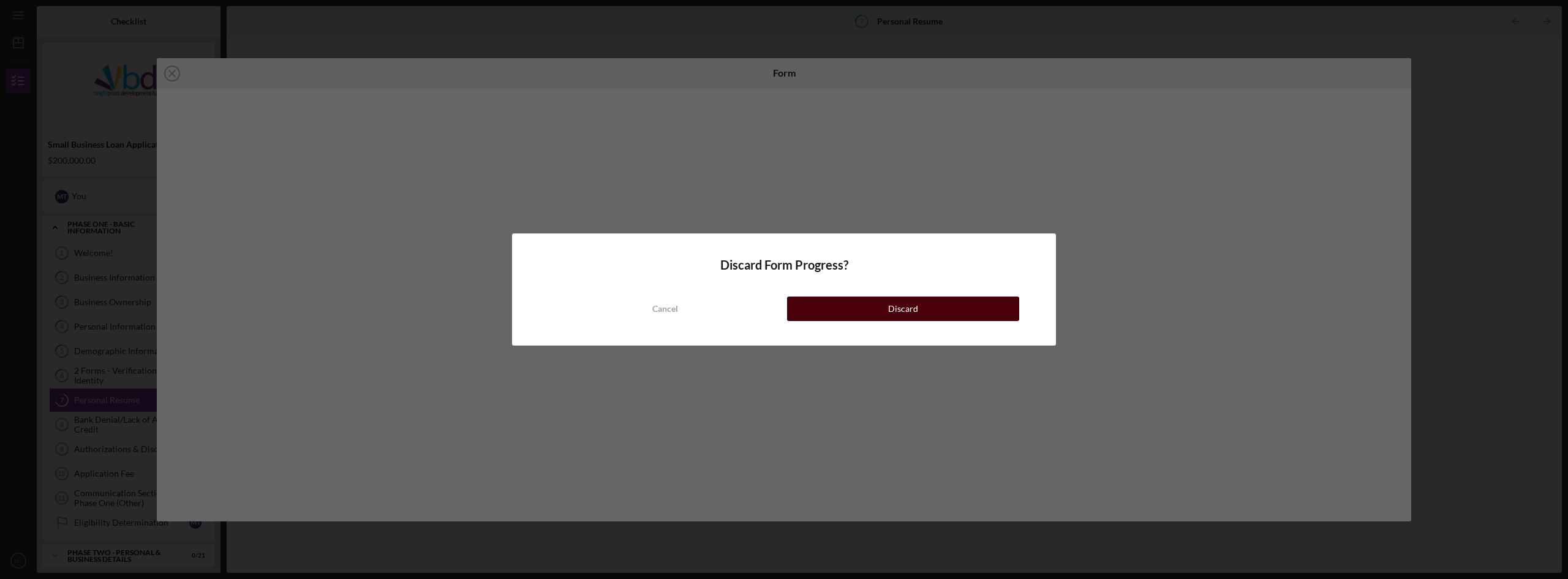
click at [906, 311] on div "Discard" at bounding box center [903, 308] width 30 height 24
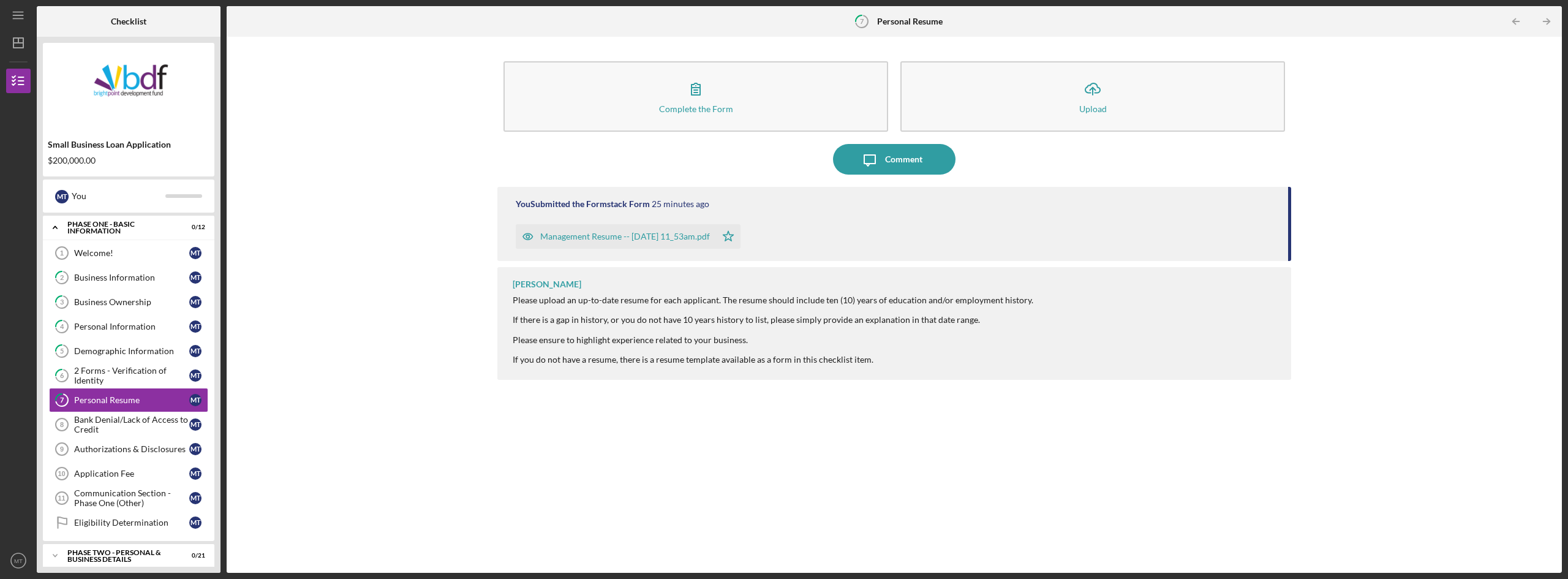
click at [669, 236] on div "Management Resume -- [DATE] 11_53am.pdf" at bounding box center [625, 237] width 170 height 10
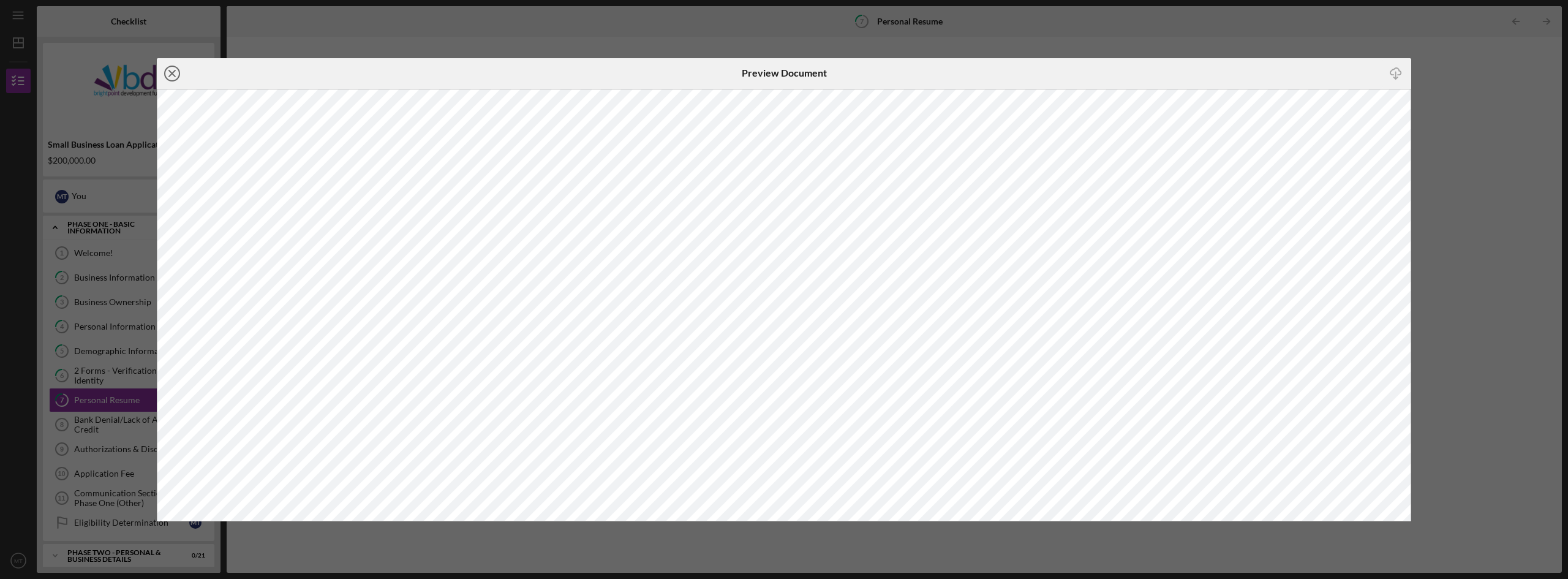
click at [173, 74] on line at bounding box center [172, 73] width 6 height 6
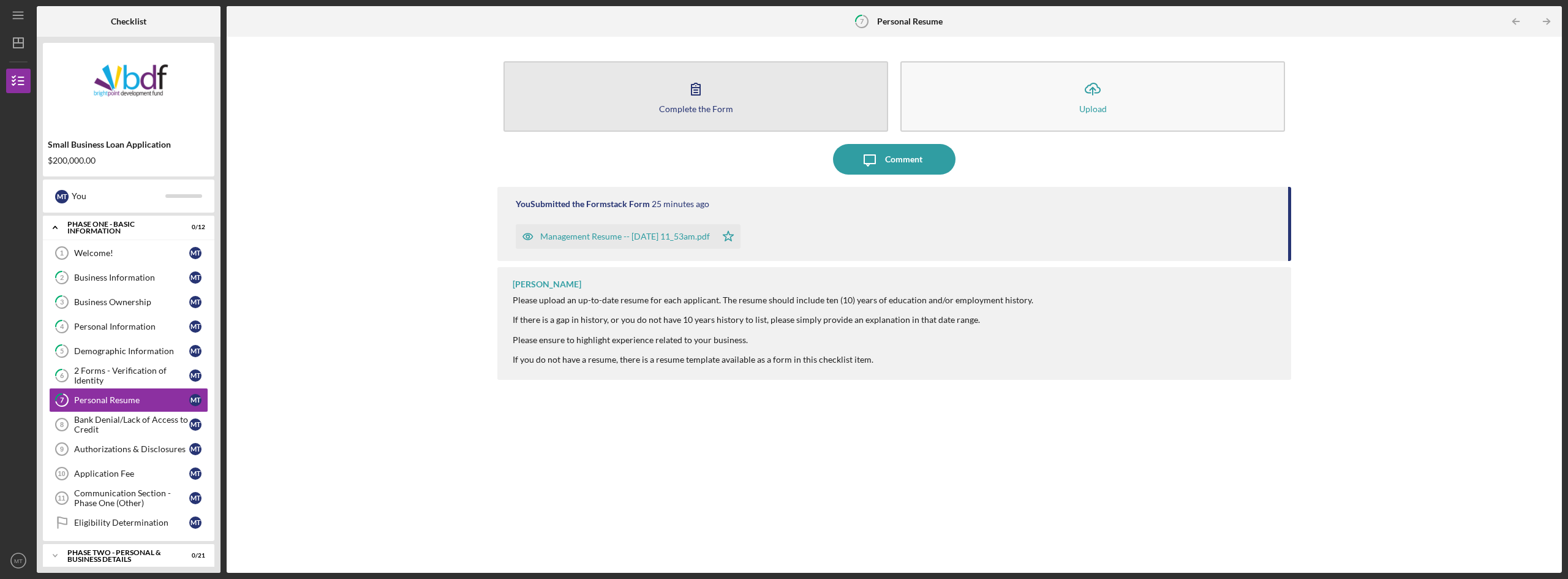
click at [704, 100] on icon "button" at bounding box center [696, 89] width 31 height 31
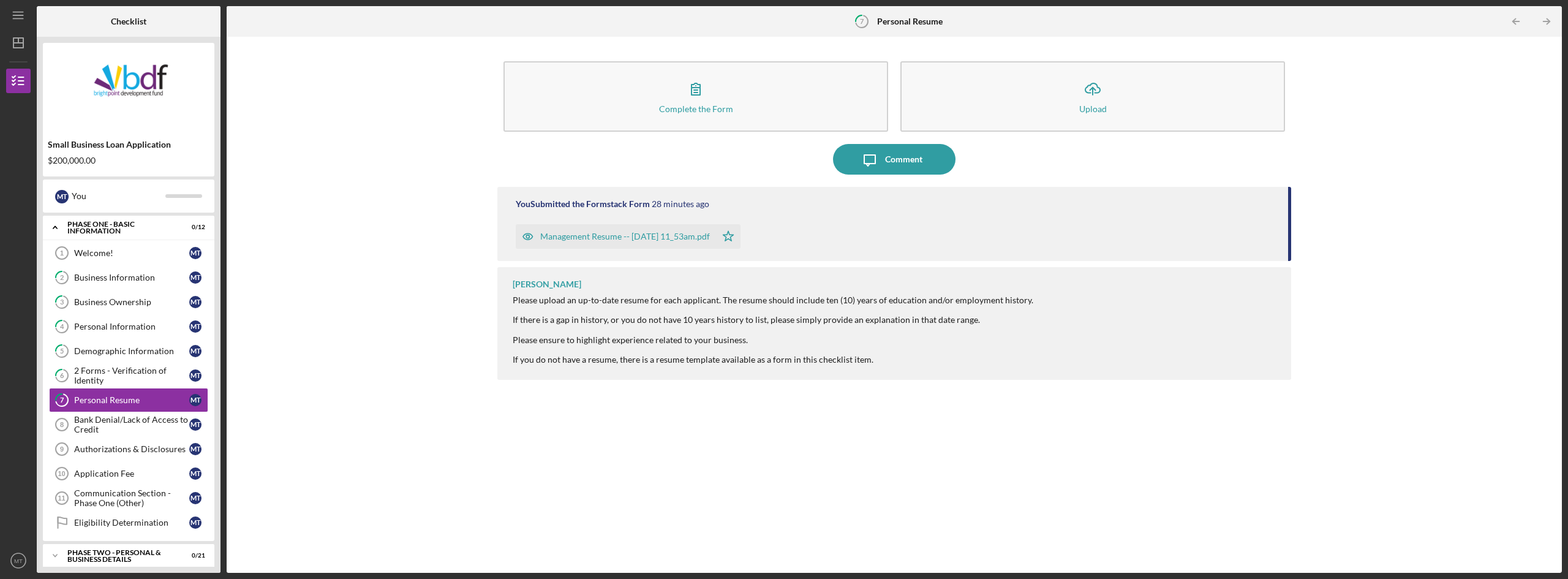
click at [615, 235] on div "Management Resume -- [DATE] 11_53am.pdf" at bounding box center [625, 237] width 170 height 10
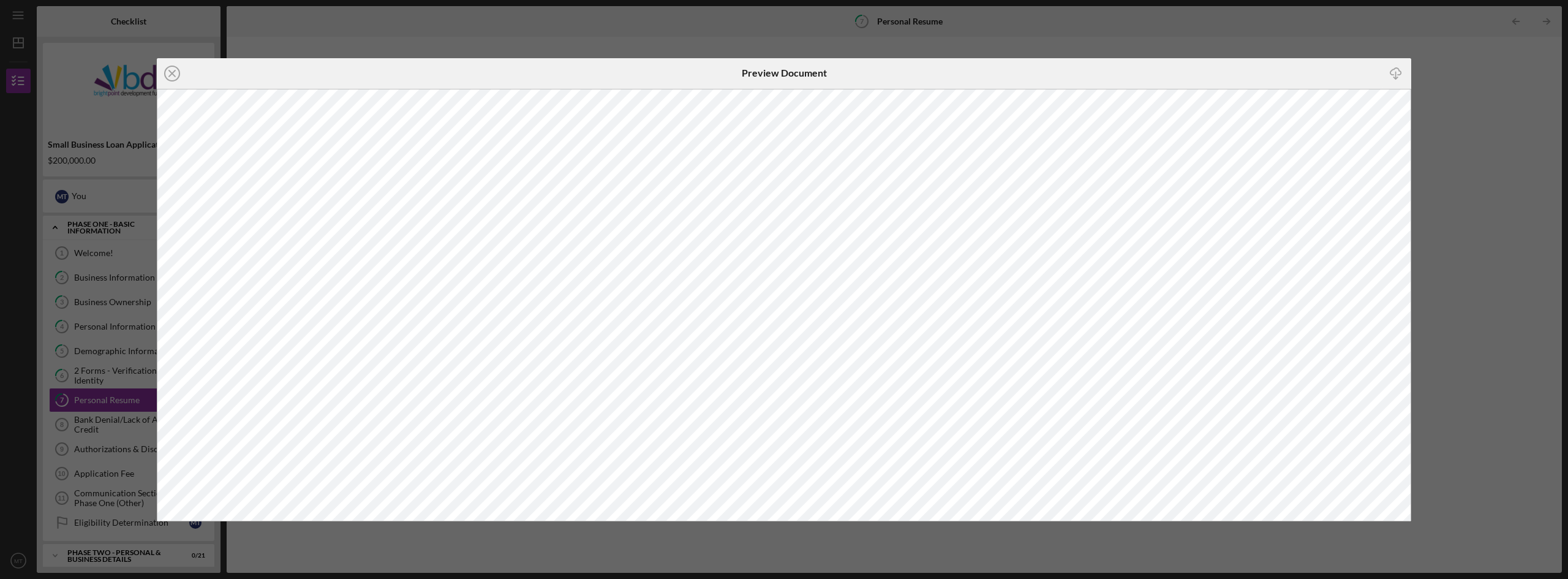
click at [82, 402] on div "Icon/Close Preview Document Icon/Download" at bounding box center [784, 290] width 1568 height 579
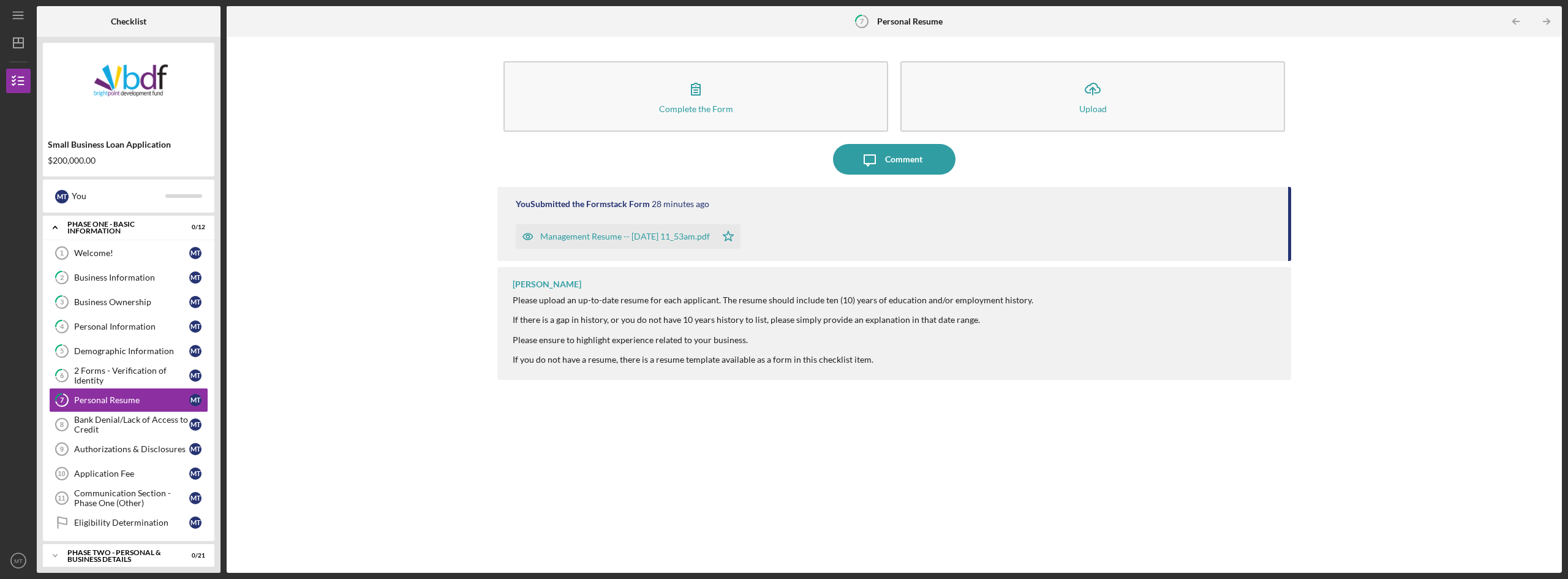
click at [582, 241] on div "Management Resume -- [DATE] 11_53am.pdf" at bounding box center [625, 237] width 170 height 10
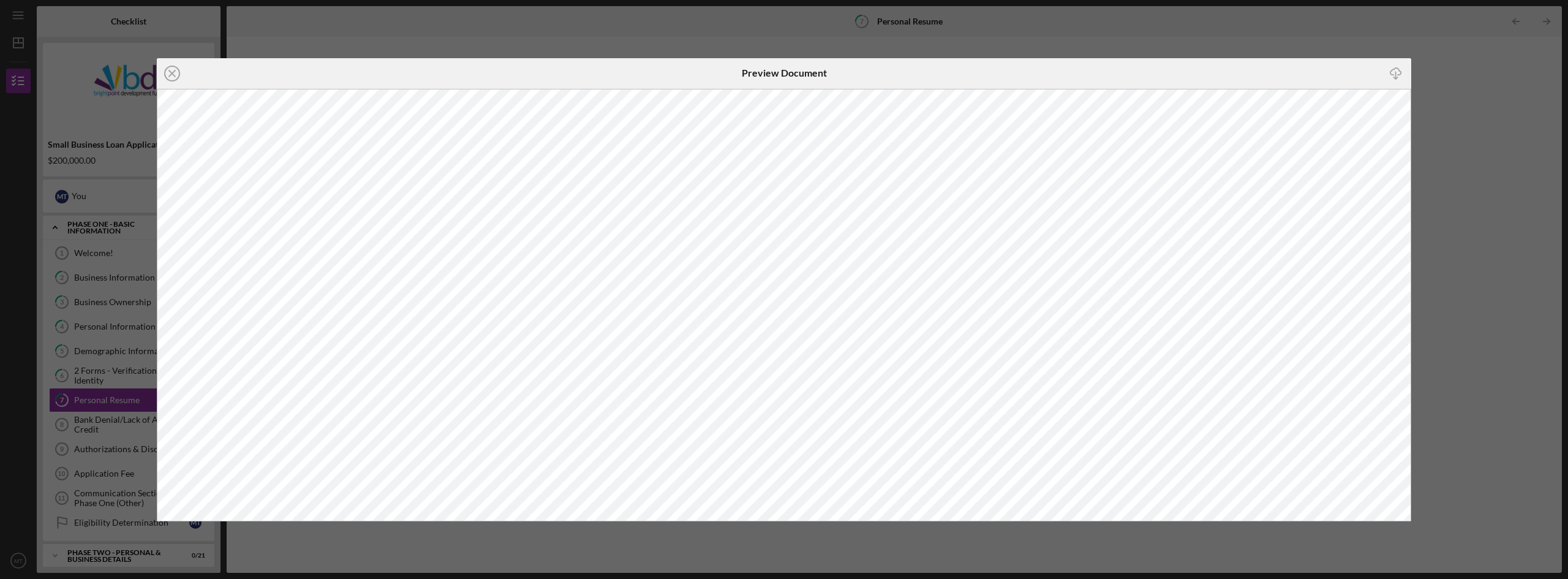
click at [92, 398] on div "Icon/Close Preview Document Icon/Download" at bounding box center [784, 290] width 1568 height 579
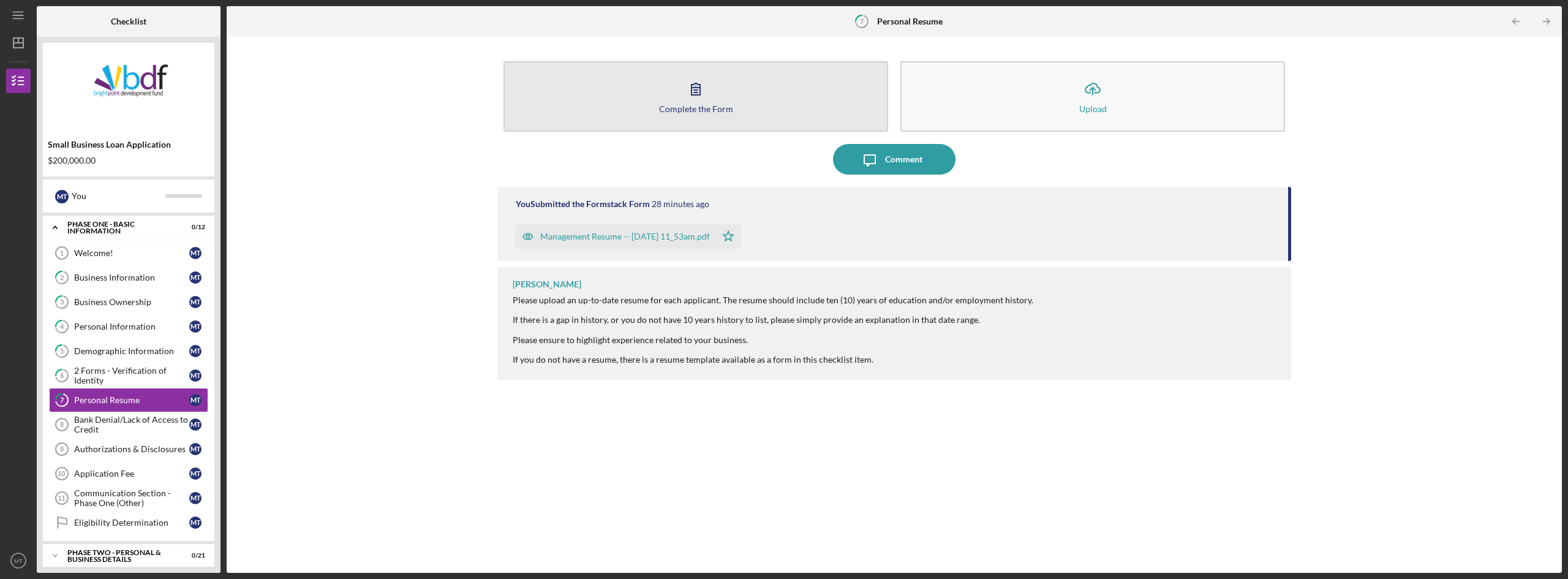
click at [689, 110] on div "Complete the Form" at bounding box center [696, 109] width 74 height 9
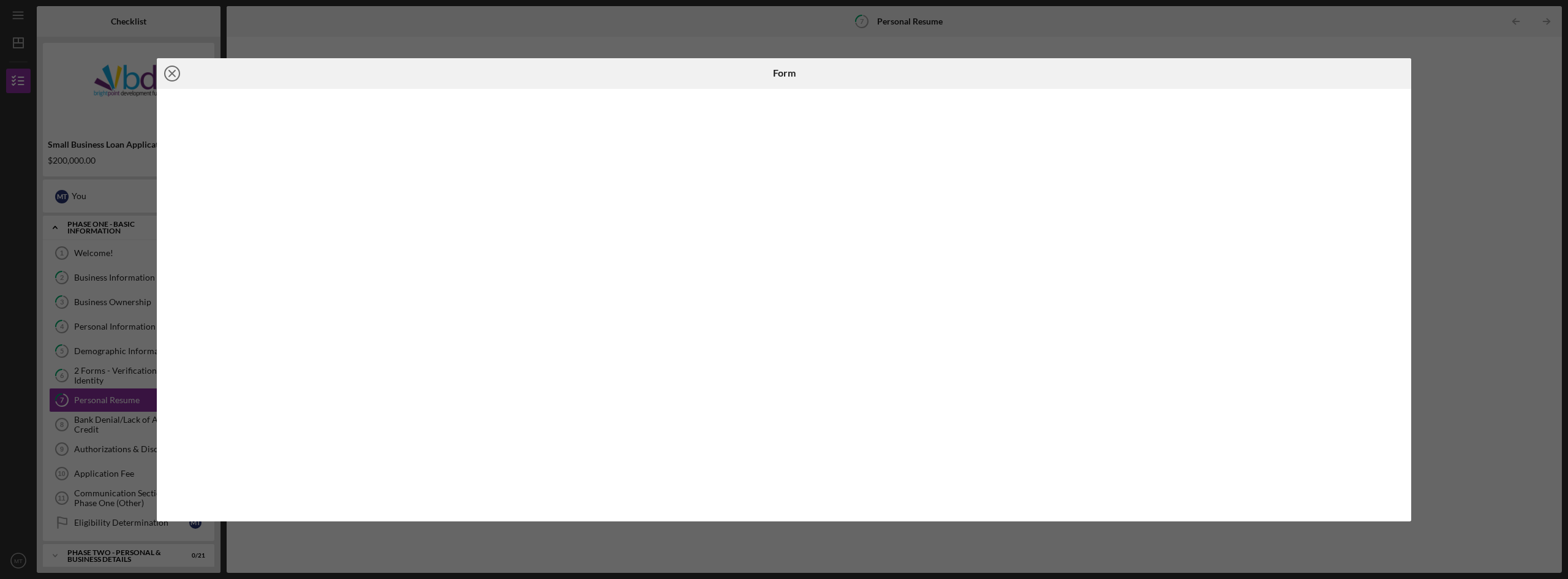
click at [172, 67] on icon "Icon/Close" at bounding box center [172, 74] width 31 height 31
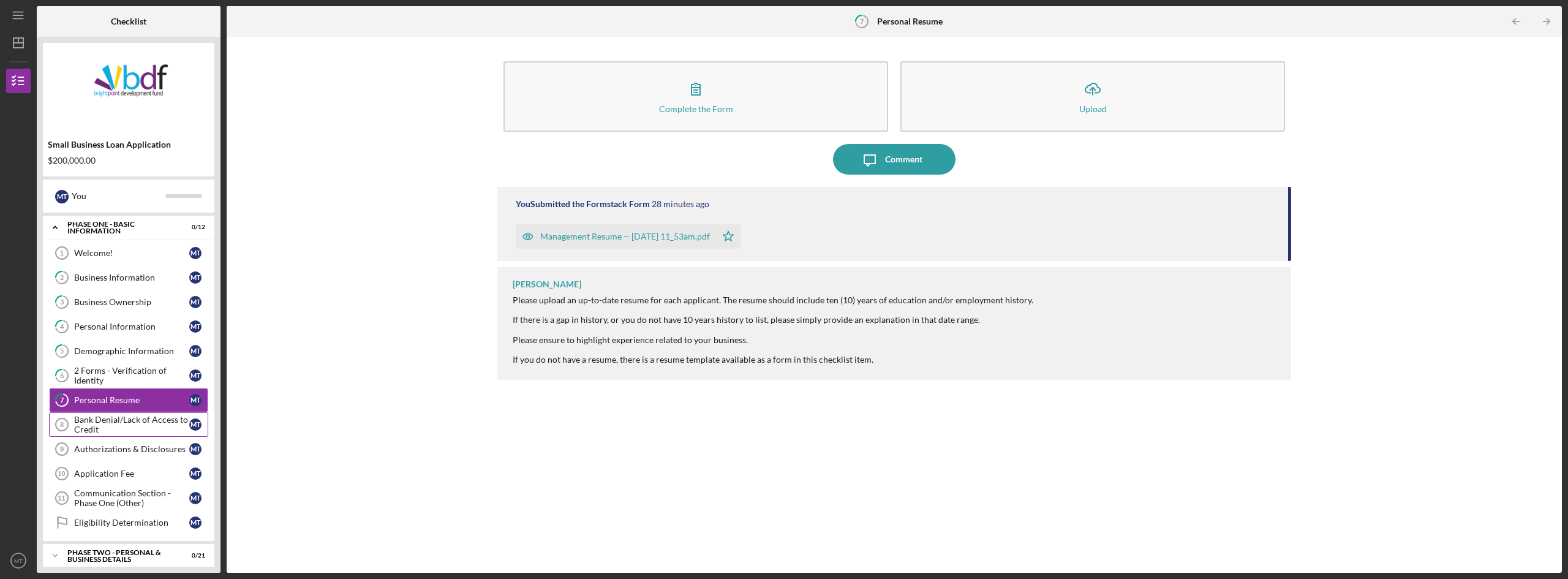
click at [106, 422] on div "Bank Denial/Lack of Access to Credit" at bounding box center [131, 425] width 115 height 19
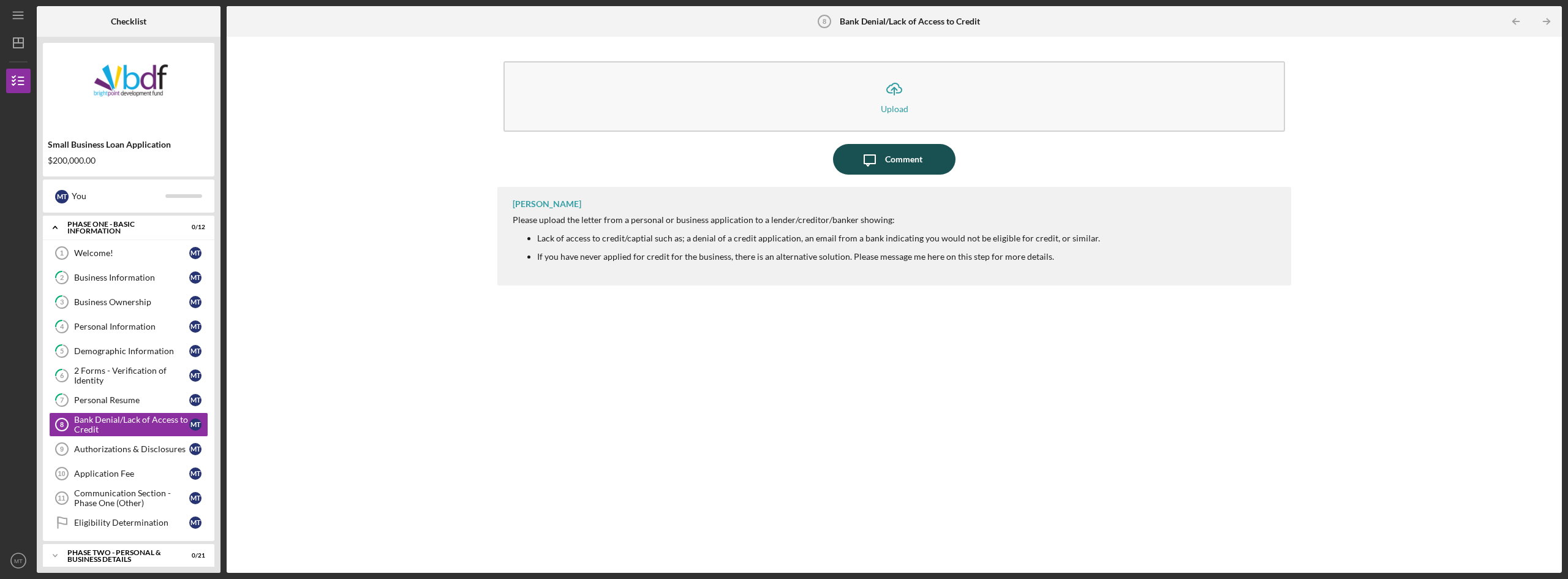
click at [909, 164] on div "Comment" at bounding box center [904, 159] width 38 height 31
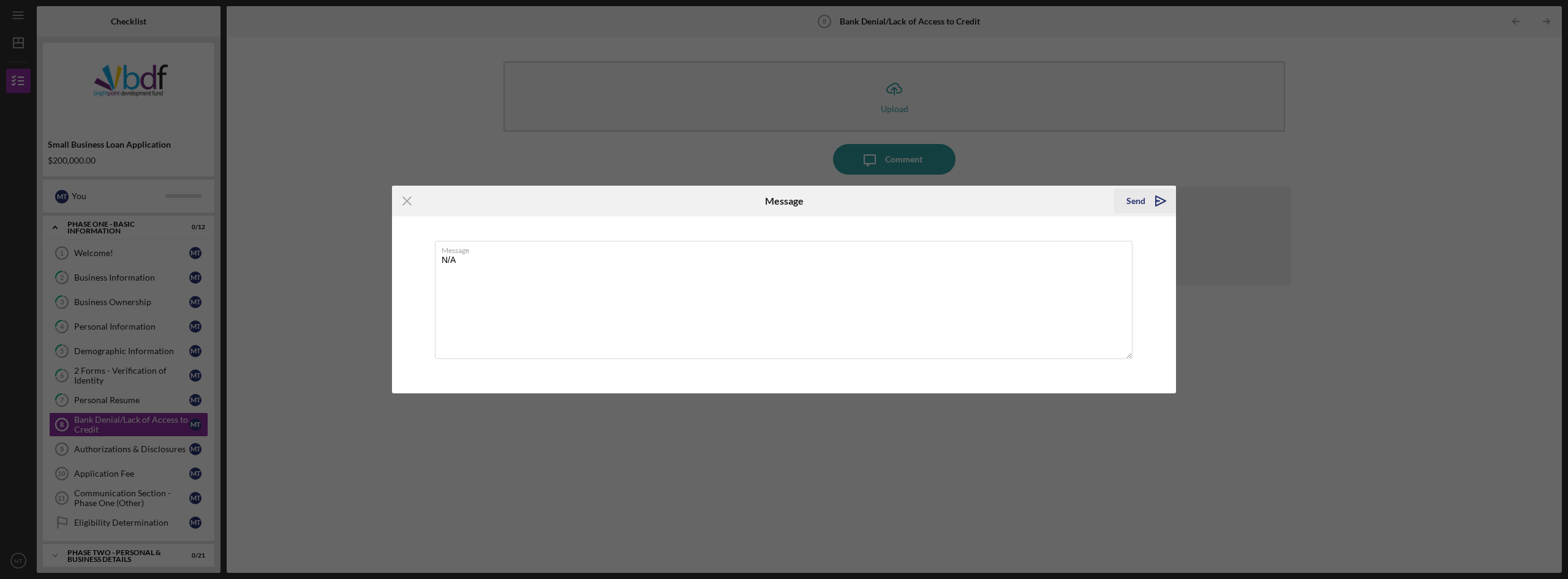
type textarea "N/A"
click at [1141, 196] on div "Send" at bounding box center [1135, 200] width 19 height 24
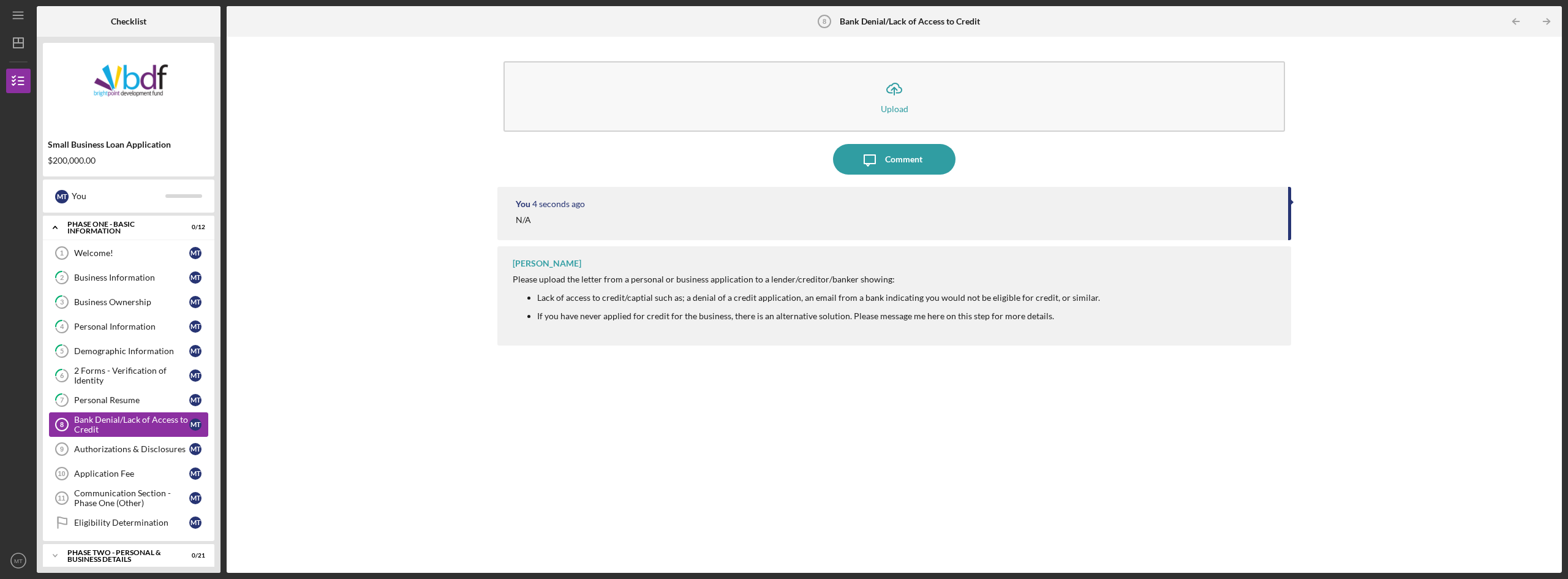
scroll to position [61, 0]
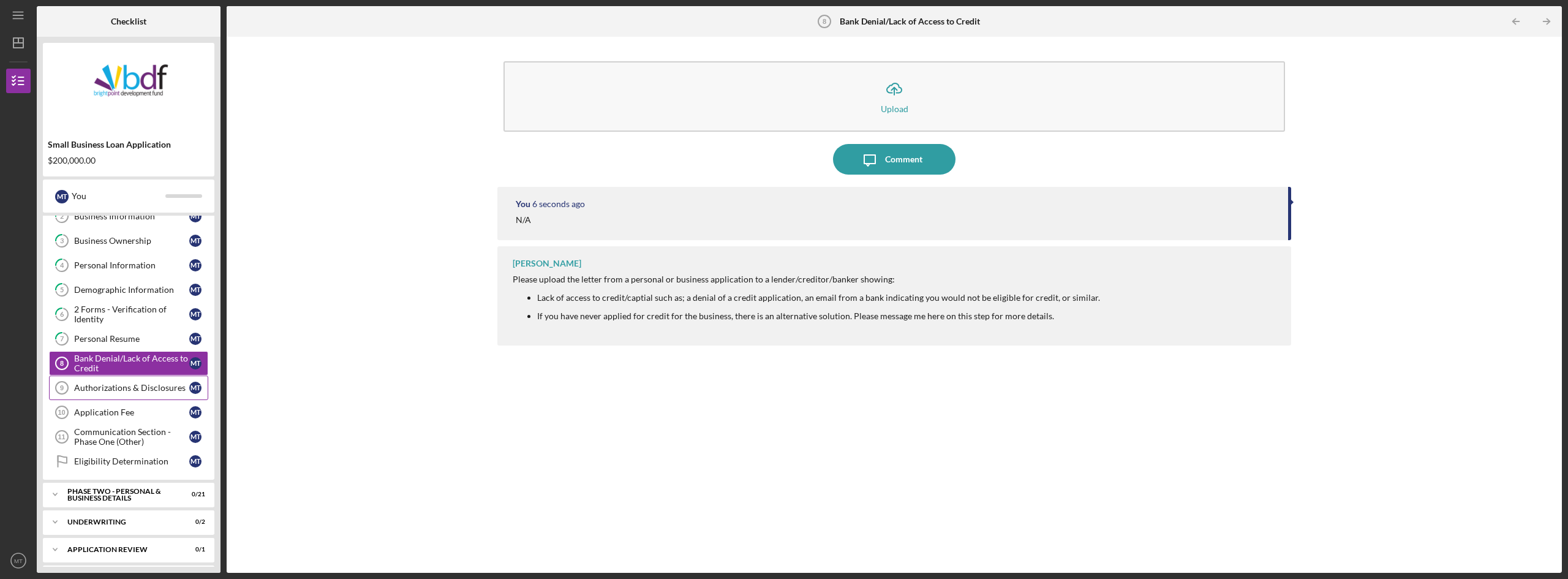
click at [95, 390] on div "Authorizations & Disclosures" at bounding box center [131, 388] width 115 height 10
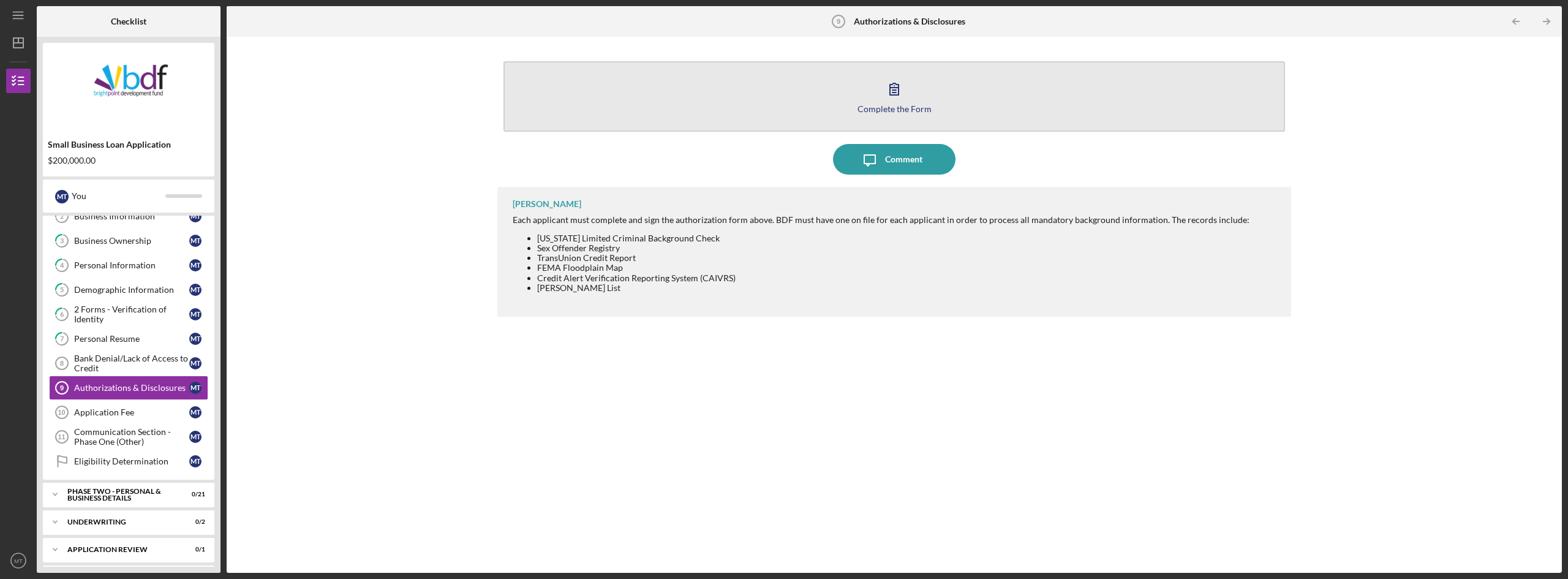
click at [873, 104] on div "Complete the Form" at bounding box center [894, 109] width 74 height 9
click at [908, 94] on icon "button" at bounding box center [894, 89] width 31 height 31
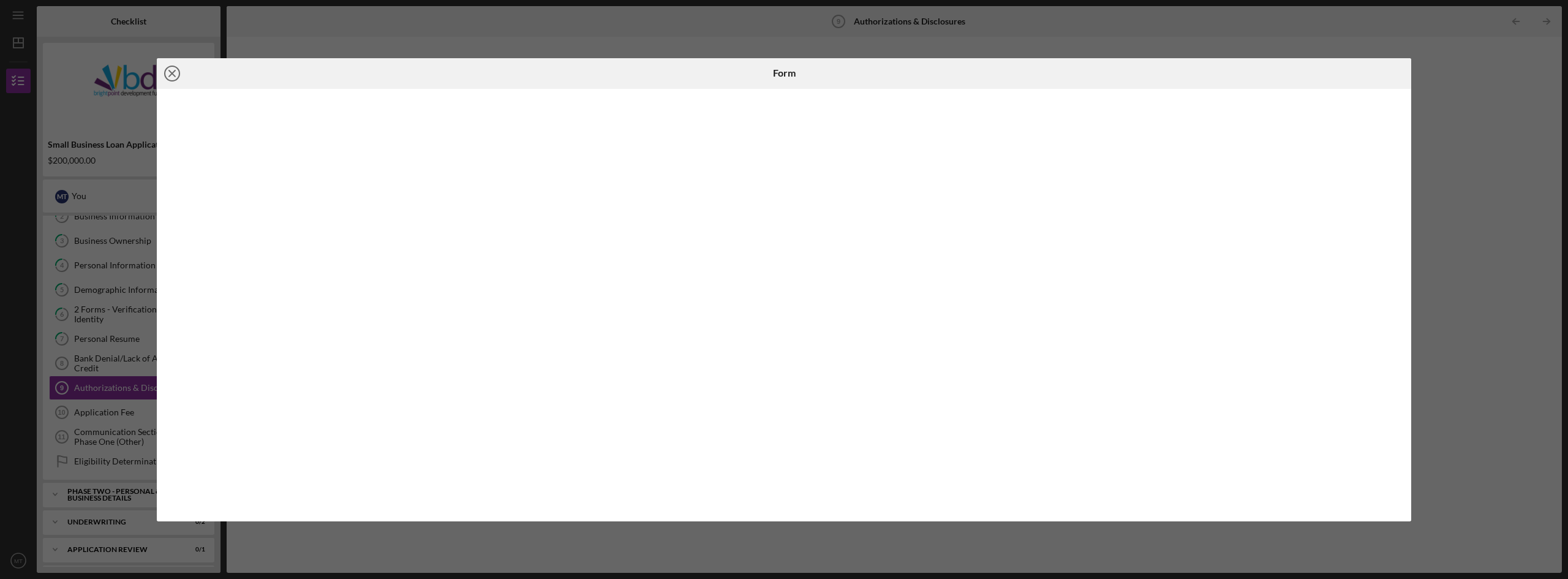
drag, startPoint x: 176, startPoint y: 72, endPoint x: 196, endPoint y: 79, distance: 21.2
click at [177, 72] on icon "Icon/Close" at bounding box center [172, 74] width 31 height 31
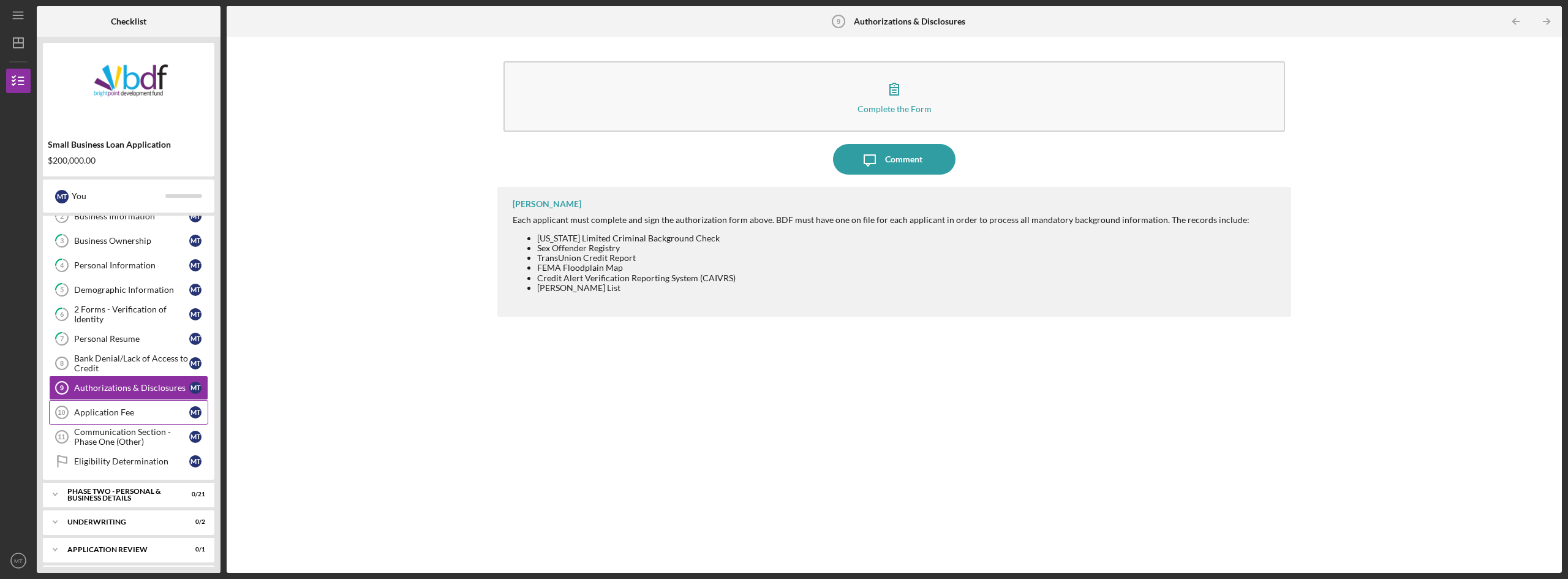
click at [103, 414] on div "Application Fee" at bounding box center [131, 412] width 115 height 10
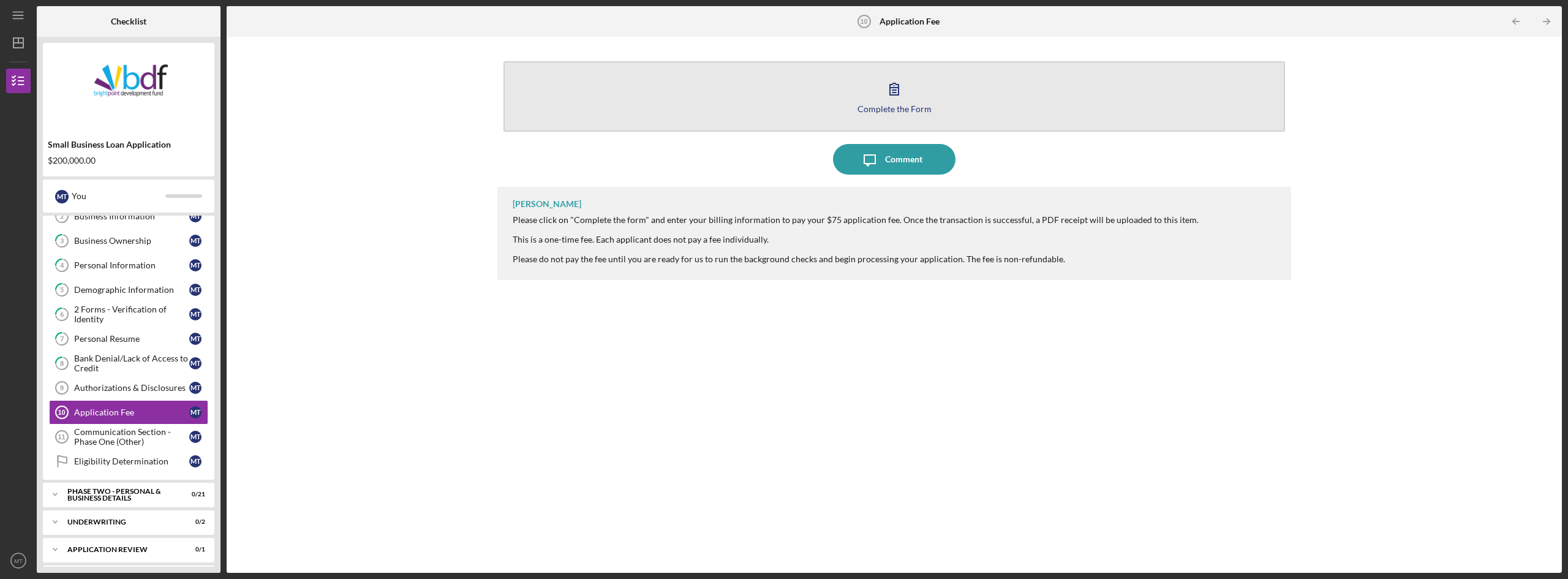
click at [890, 93] on icon "button" at bounding box center [894, 89] width 8 height 12
click at [896, 100] on icon "button" at bounding box center [894, 89] width 31 height 31
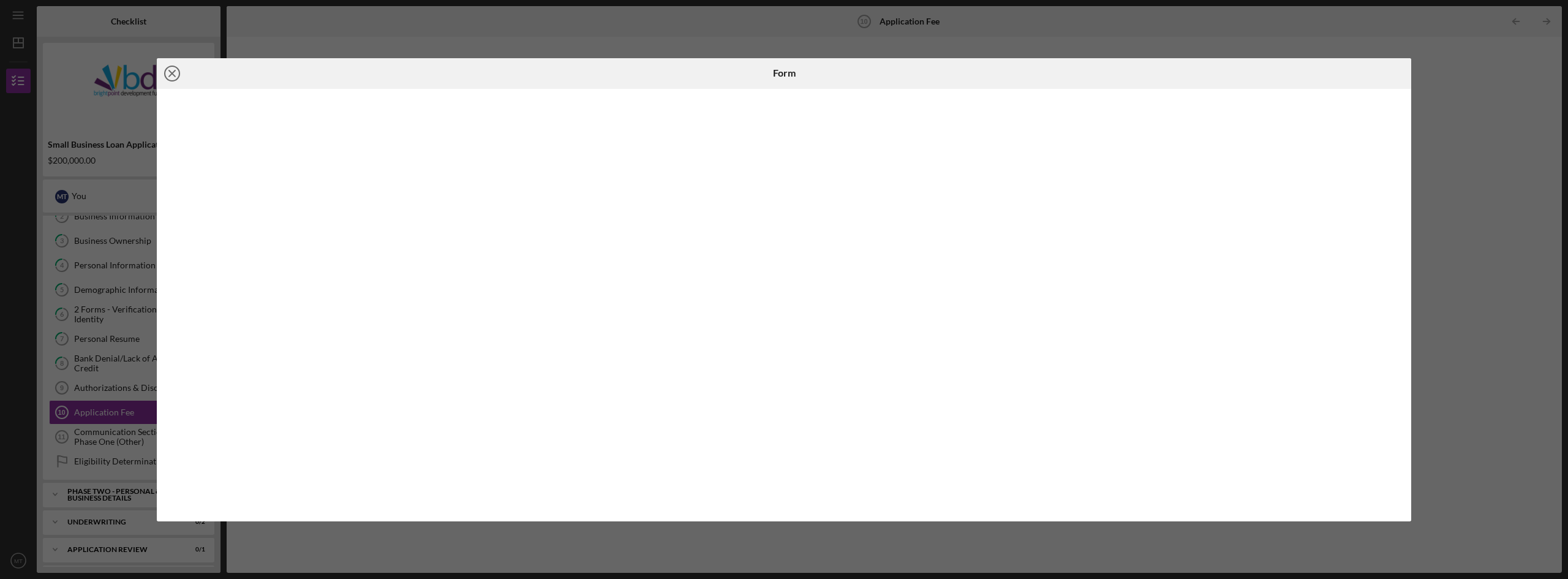
click at [175, 69] on icon "Icon/Close" at bounding box center [172, 74] width 31 height 31
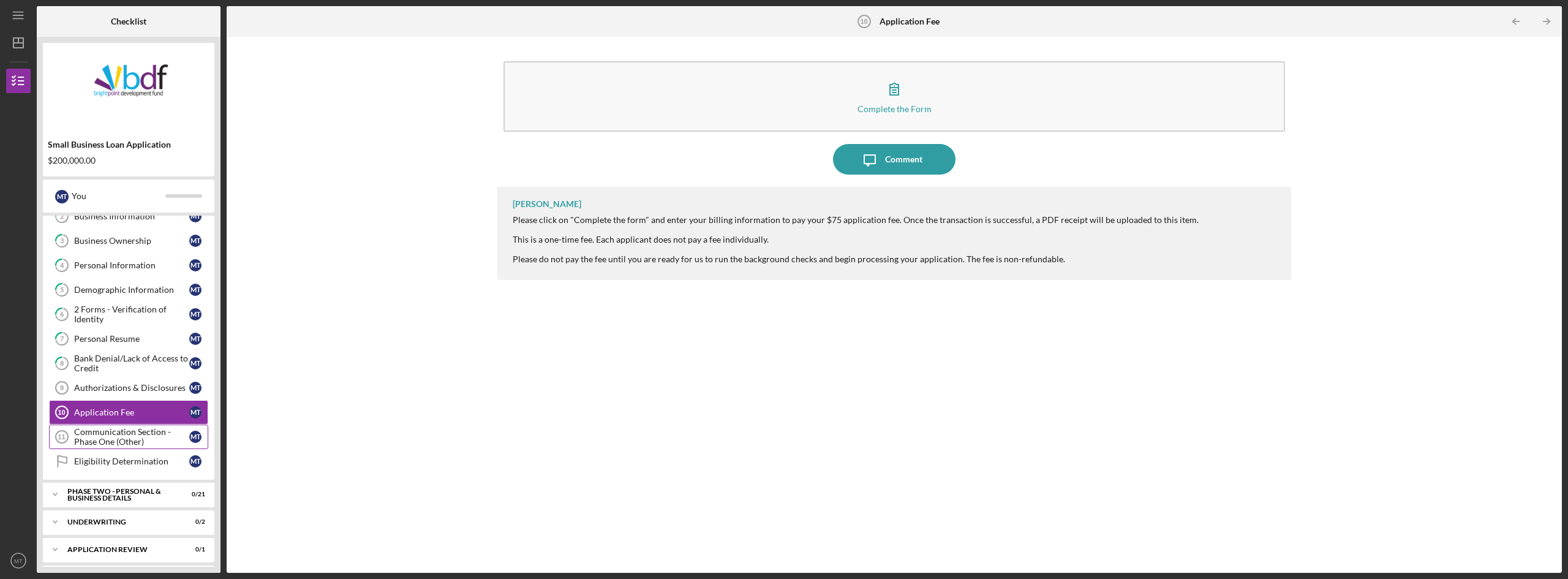
click at [134, 436] on div "Communication Section - Phase One (Other)" at bounding box center [131, 436] width 115 height 19
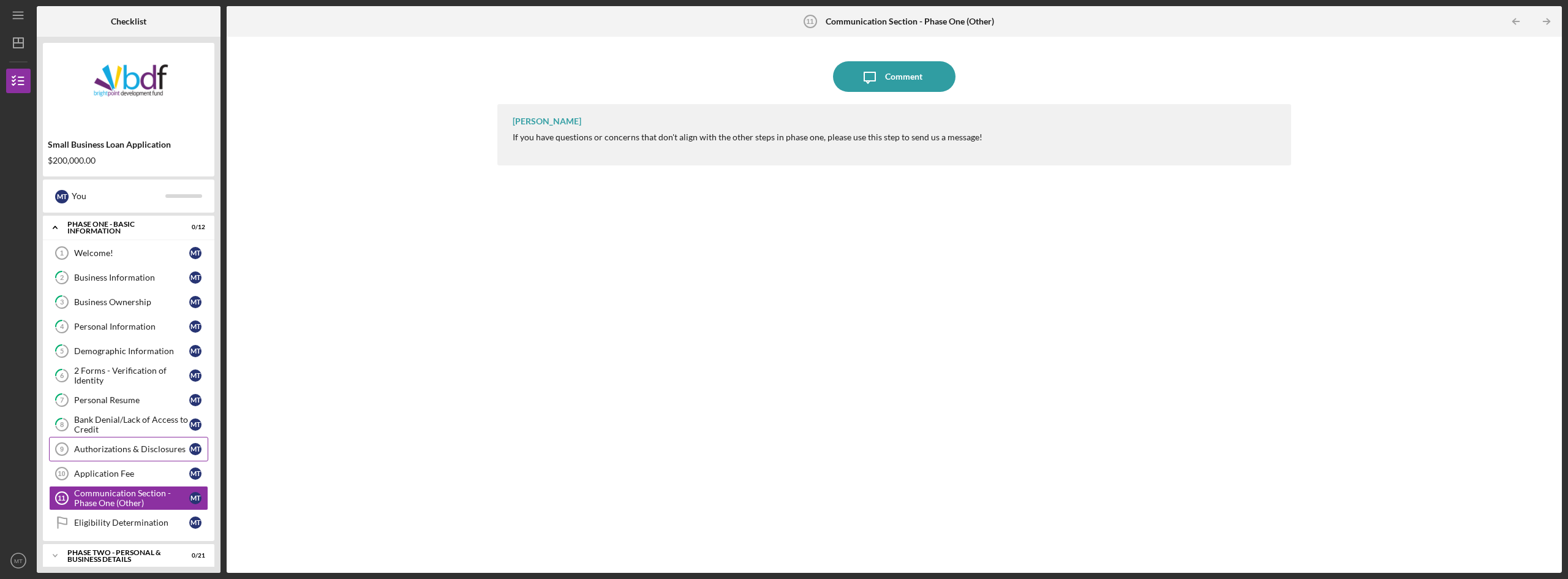
click at [121, 448] on div "Authorizations & Disclosures" at bounding box center [131, 449] width 115 height 10
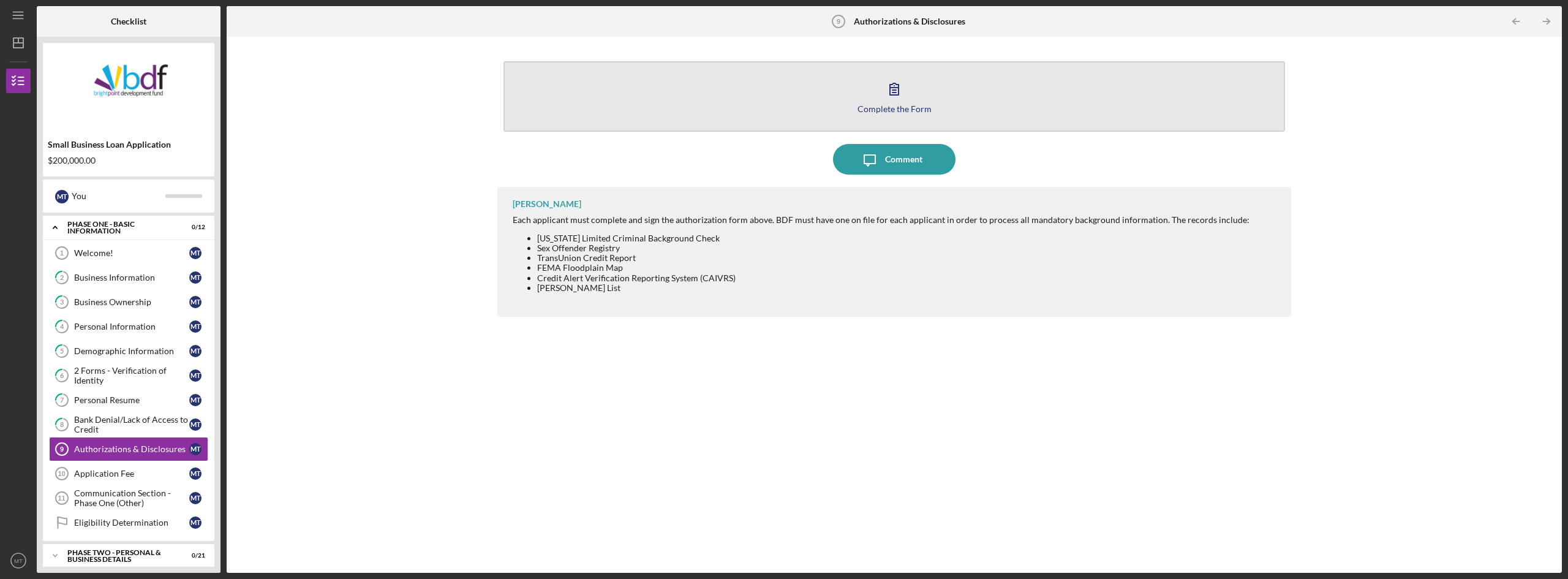
click at [896, 90] on icon "button" at bounding box center [894, 89] width 8 height 12
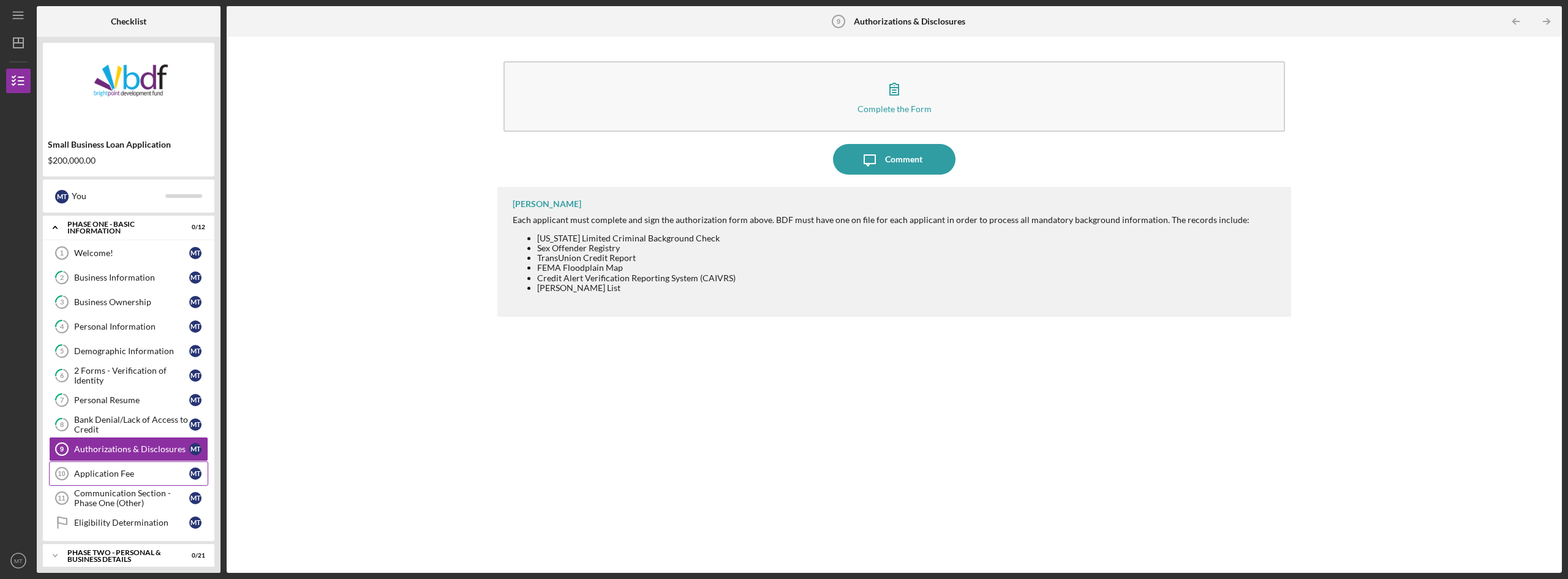
click at [102, 470] on div "Application Fee" at bounding box center [131, 473] width 115 height 10
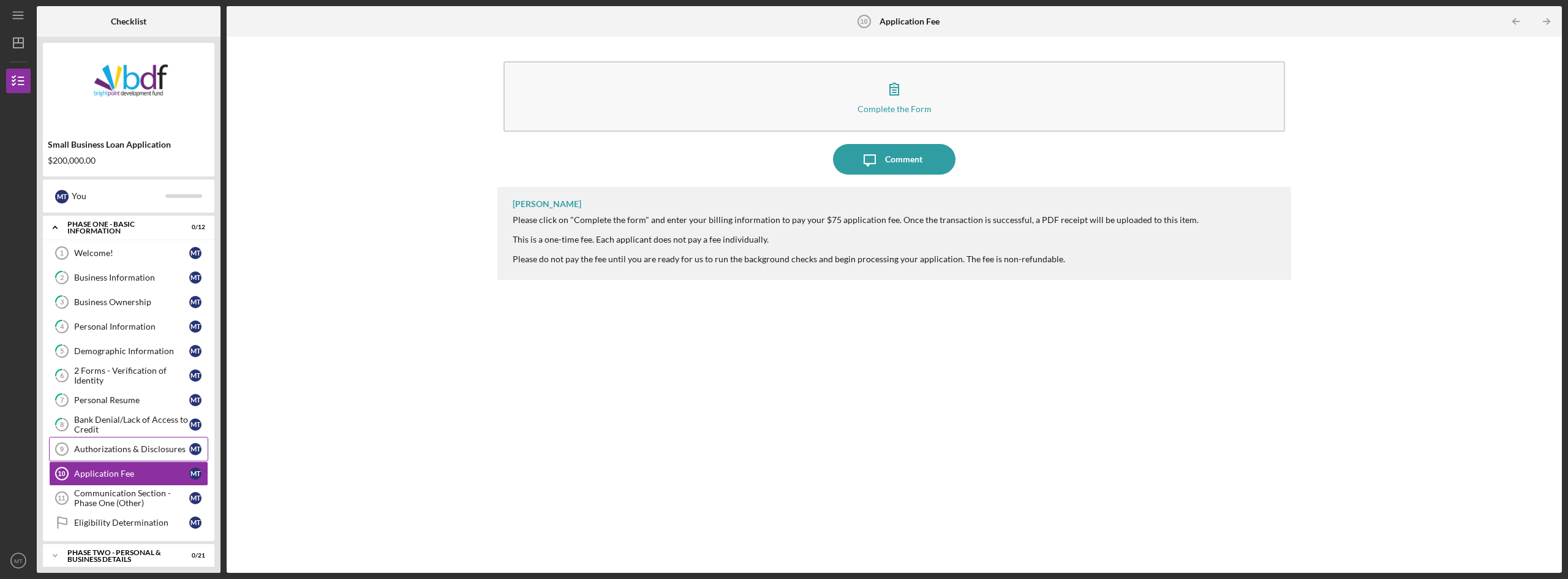
click at [88, 451] on div "Authorizations & Disclosures" at bounding box center [131, 449] width 115 height 10
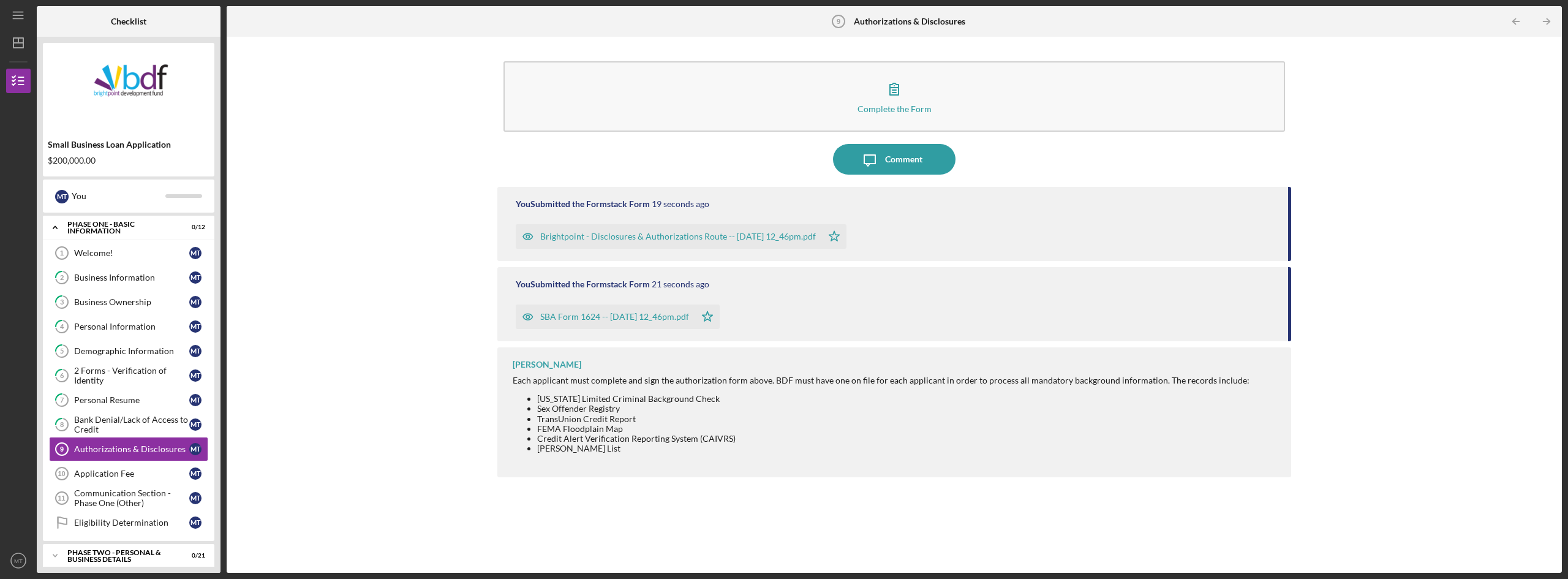
click at [588, 322] on div "SBA Form 1624 -- [DATE] 12_46pm.pdf" at bounding box center [615, 317] width 149 height 10
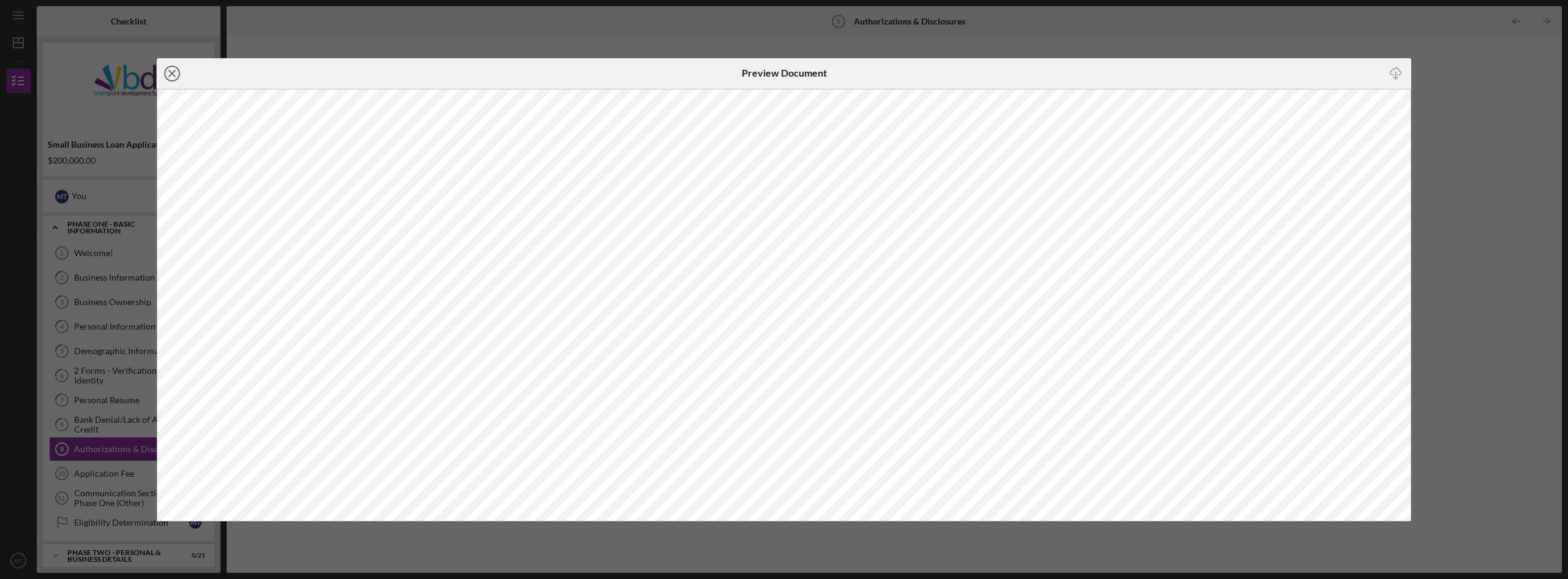
click at [174, 72] on icon "Icon/Close" at bounding box center [172, 74] width 31 height 31
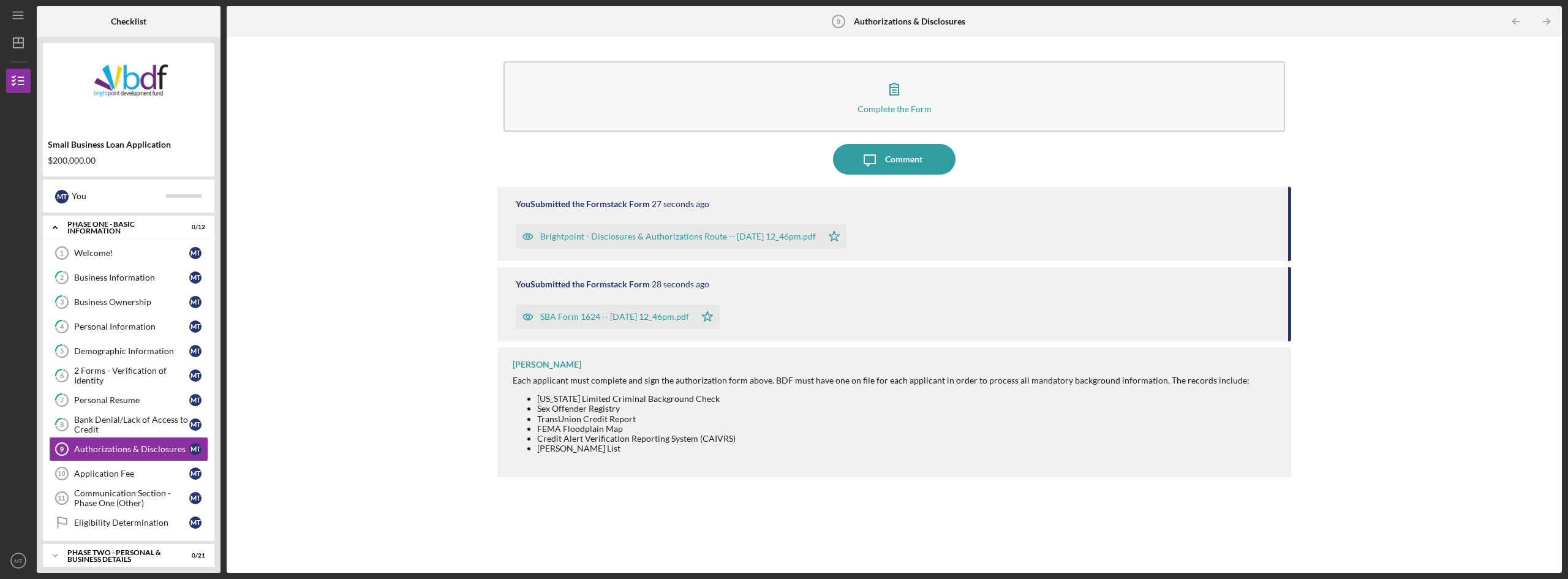
click at [564, 239] on div "Brightpoint - Disclosures & Authorizations Route -- [DATE] 12_46pm.pdf" at bounding box center [678, 237] width 276 height 10
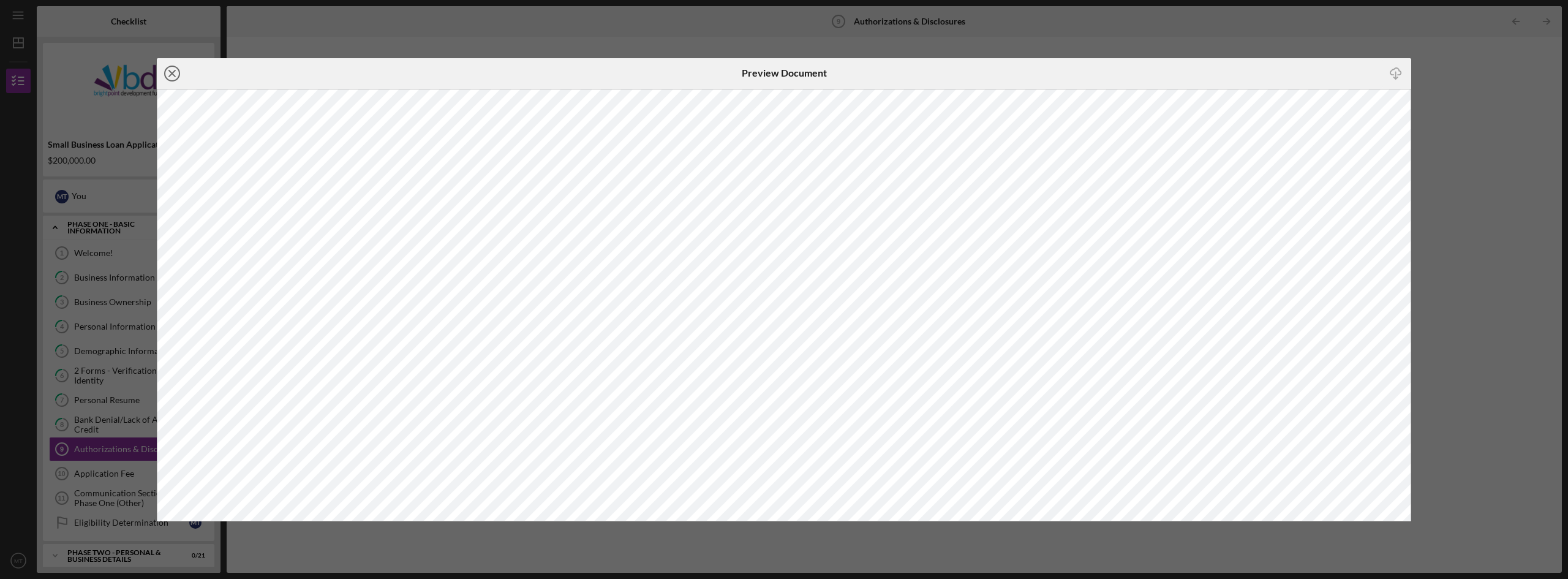
click at [169, 74] on icon "Icon/Close" at bounding box center [172, 74] width 31 height 31
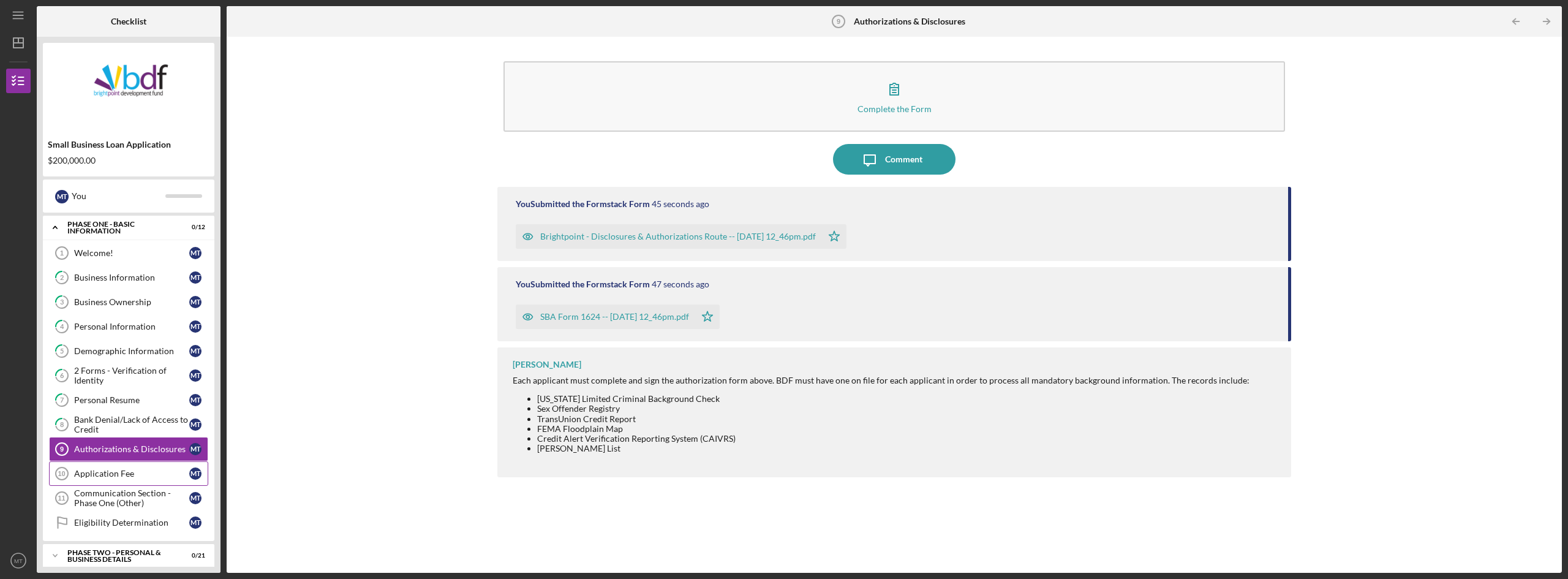
click at [112, 477] on div "Application Fee" at bounding box center [131, 473] width 115 height 10
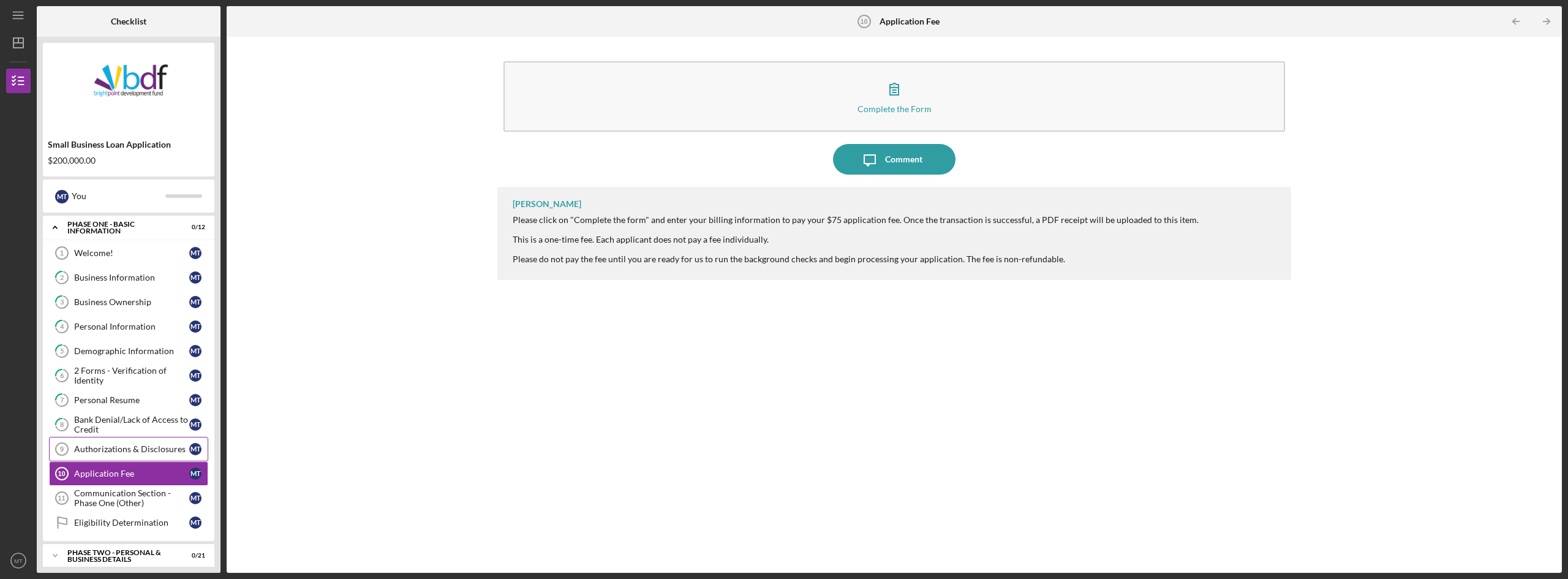
click at [72, 457] on icon "Authorizations & Disclosures 9" at bounding box center [62, 449] width 31 height 31
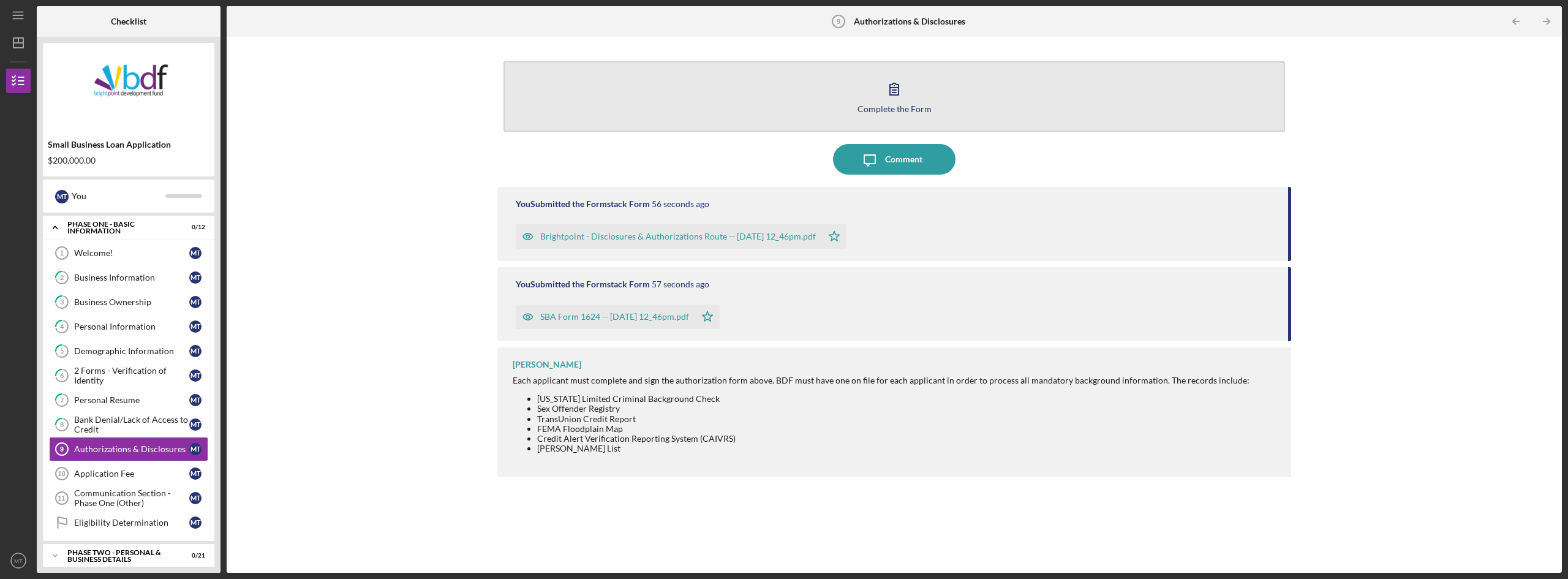
click at [898, 90] on icon "button" at bounding box center [894, 89] width 31 height 31
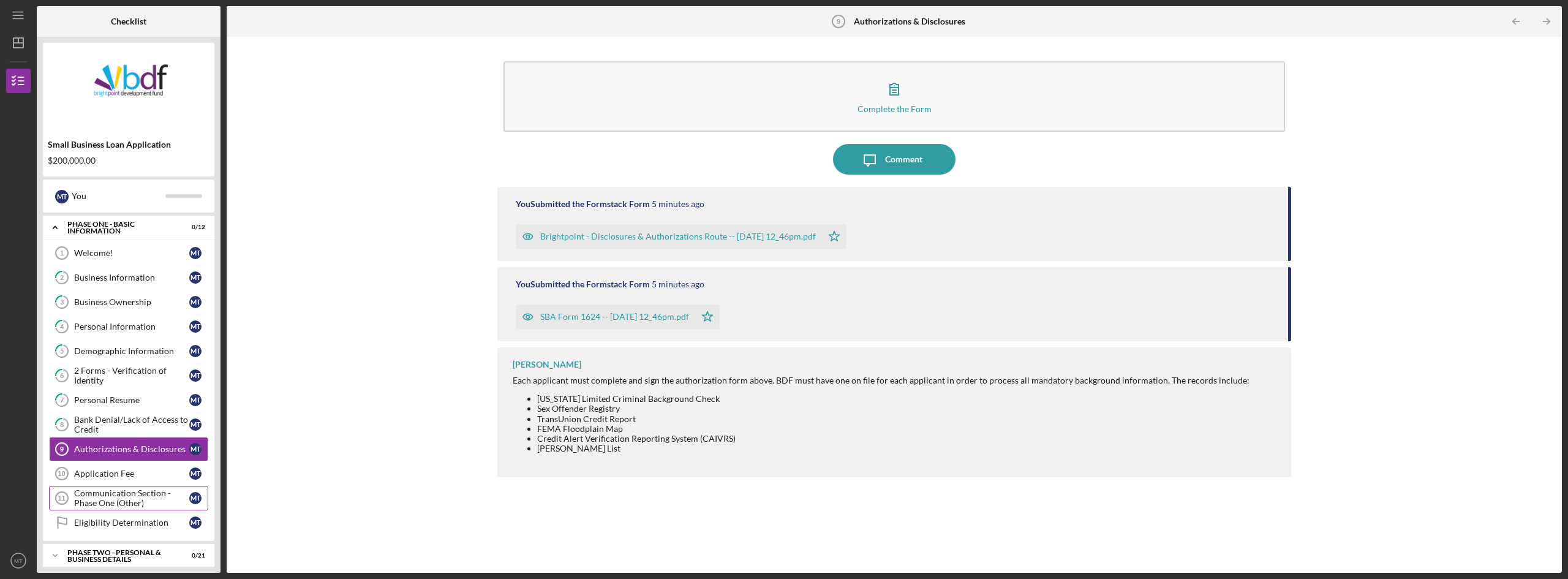
scroll to position [90, 0]
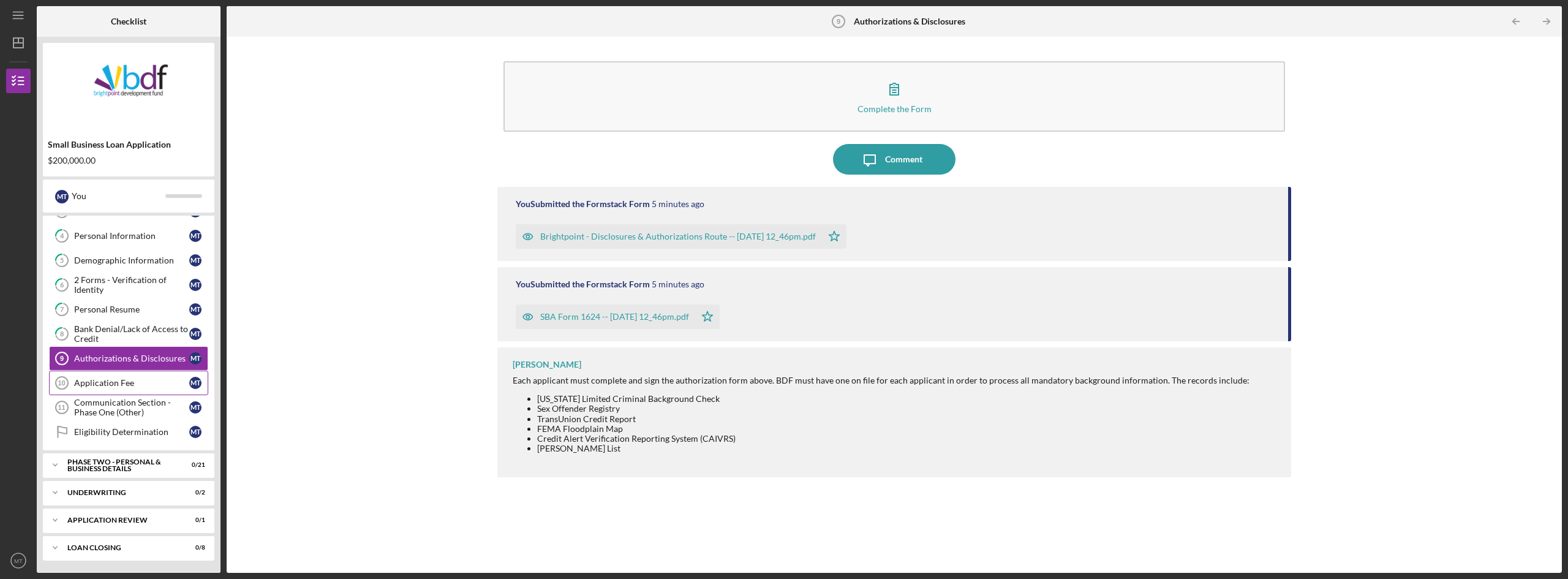
click at [100, 390] on link "Application Fee 10 Application Fee M T" at bounding box center [128, 382] width 159 height 24
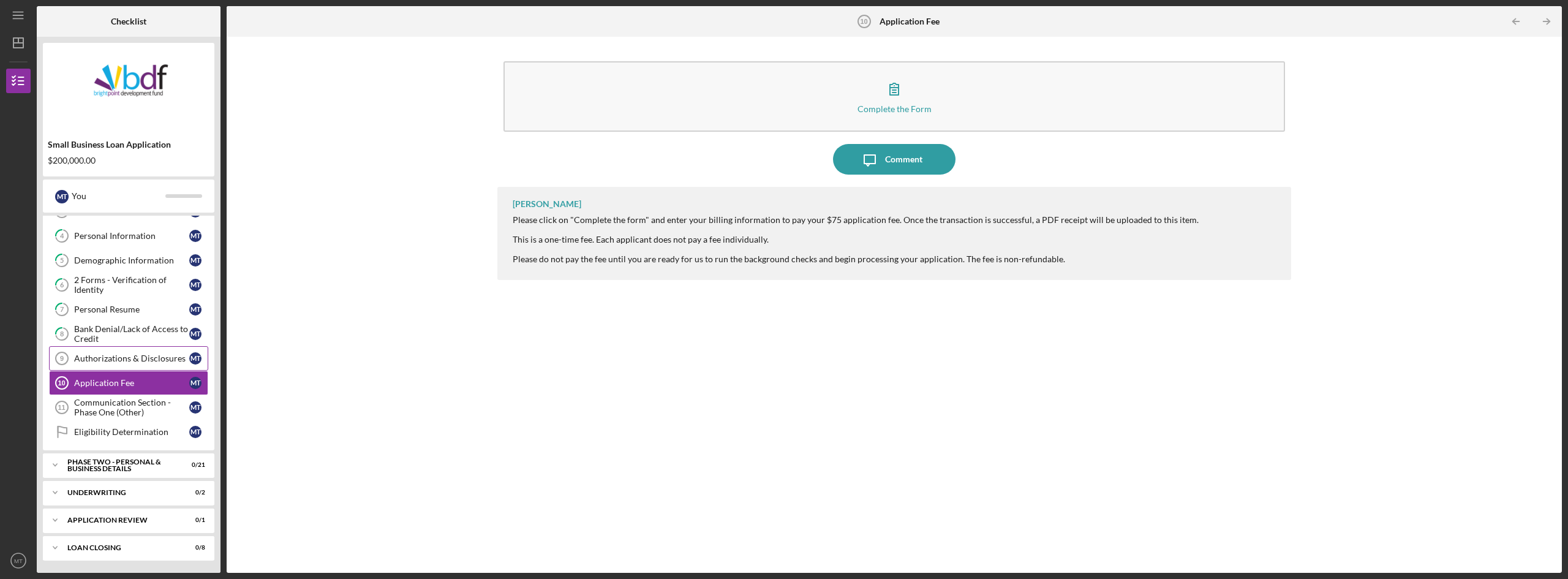
click at [86, 360] on div "Authorizations & Disclosures" at bounding box center [131, 358] width 115 height 10
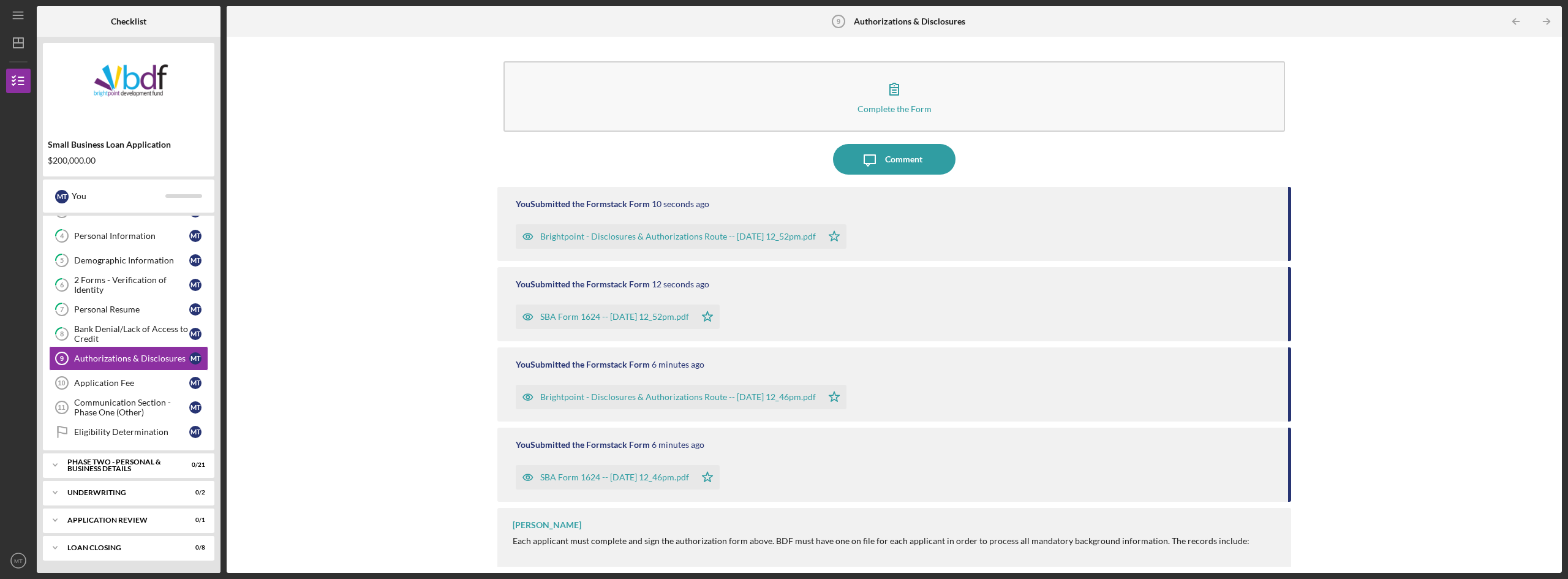
scroll to position [3, 0]
click at [111, 383] on div "Application Fee" at bounding box center [131, 383] width 115 height 10
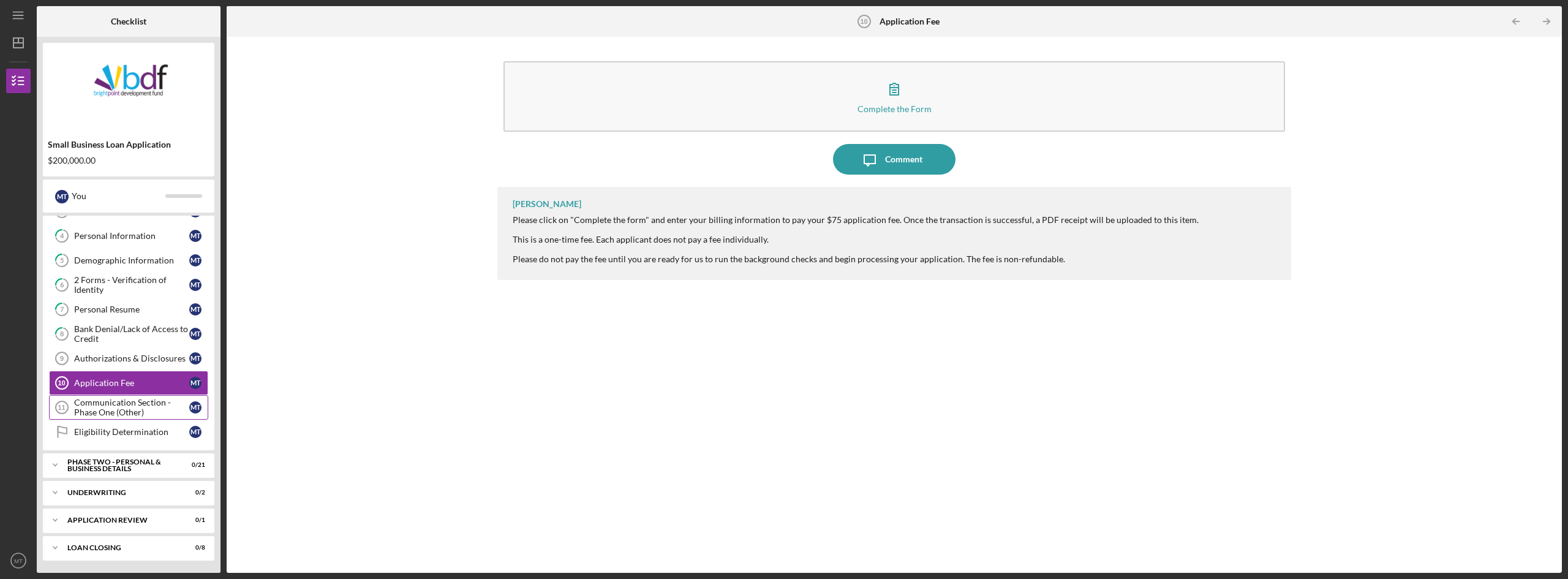
click at [106, 402] on div "Communication Section - Phase One (Other)" at bounding box center [131, 407] width 115 height 19
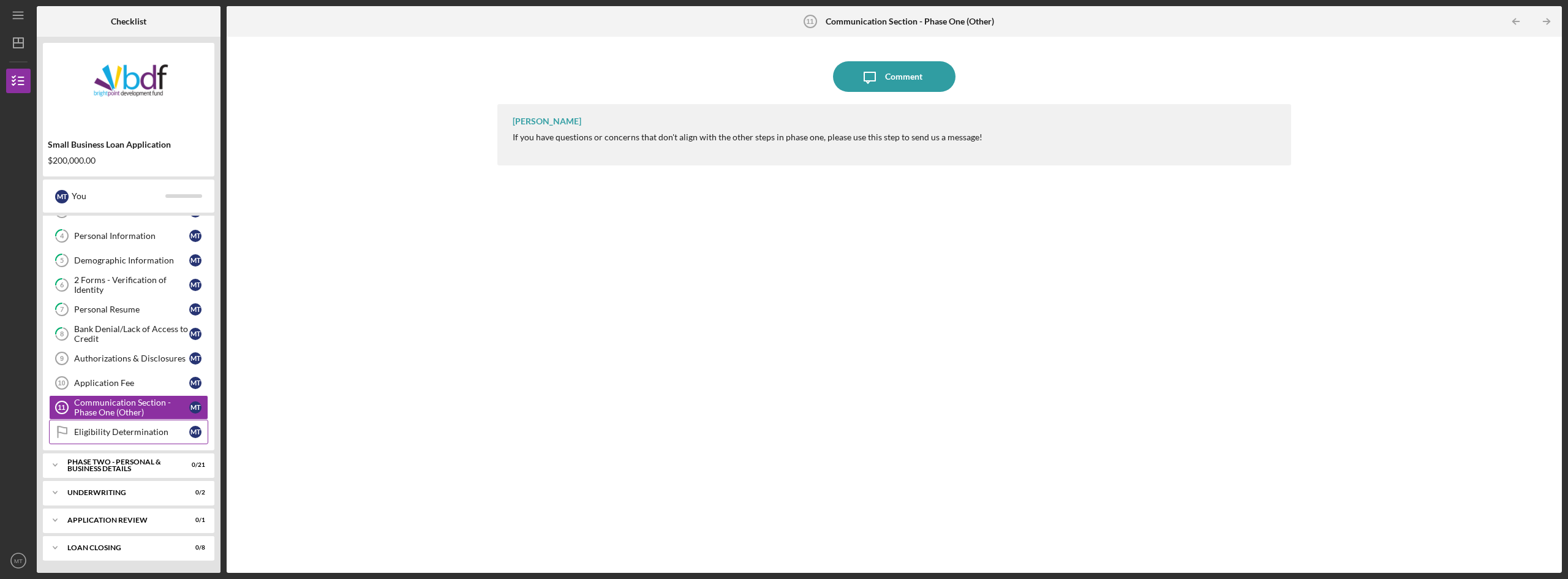
click at [117, 435] on div "Eligibility Determination" at bounding box center [131, 431] width 115 height 10
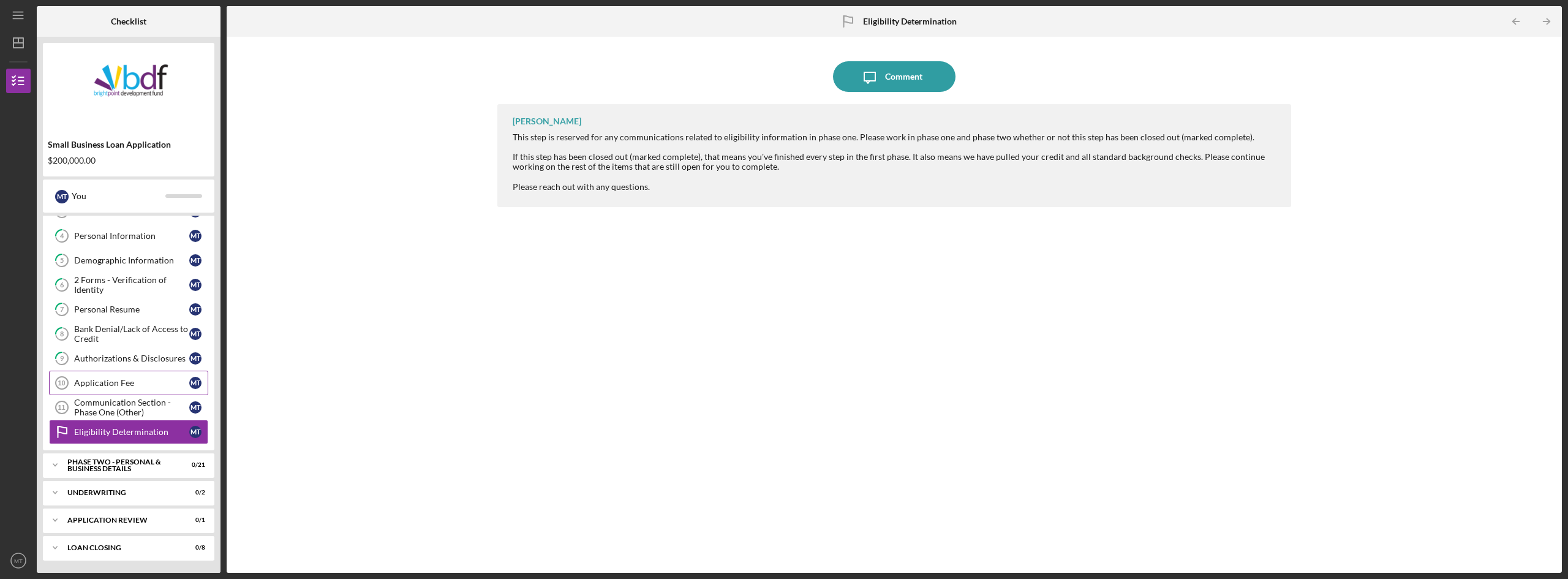
click at [91, 385] on div "Application Fee" at bounding box center [131, 383] width 115 height 10
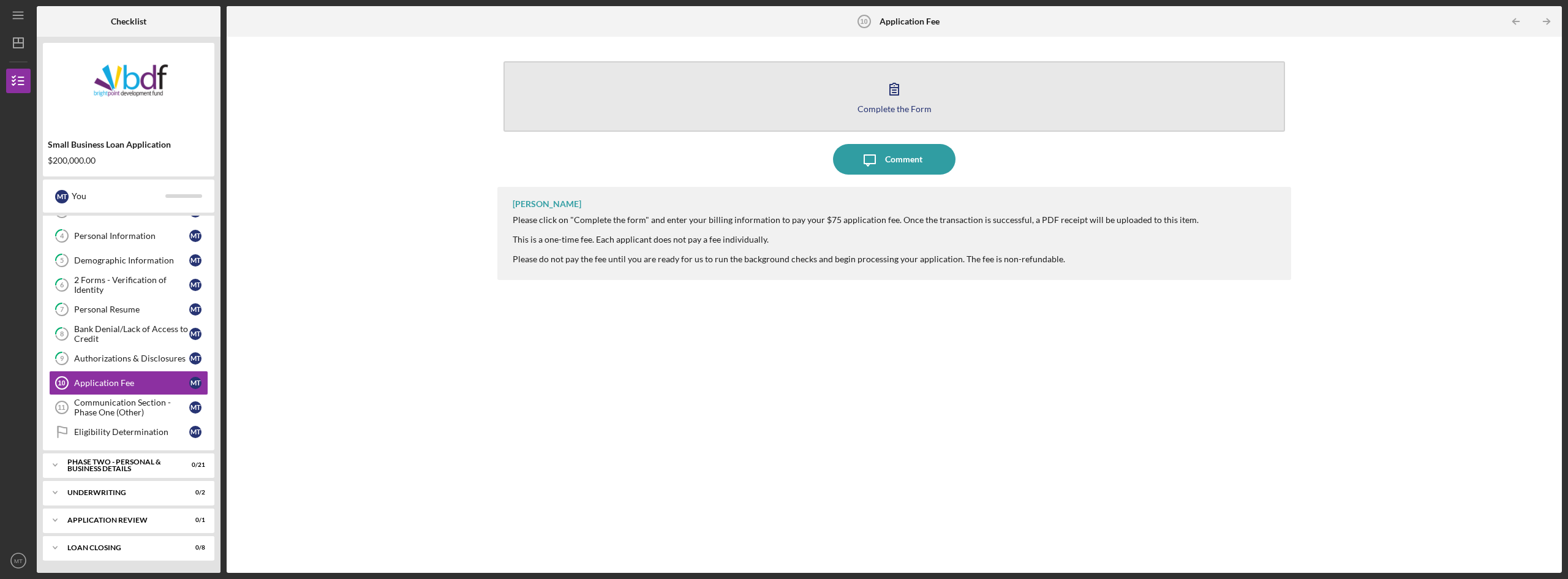
click at [892, 85] on icon "button" at bounding box center [894, 89] width 8 height 12
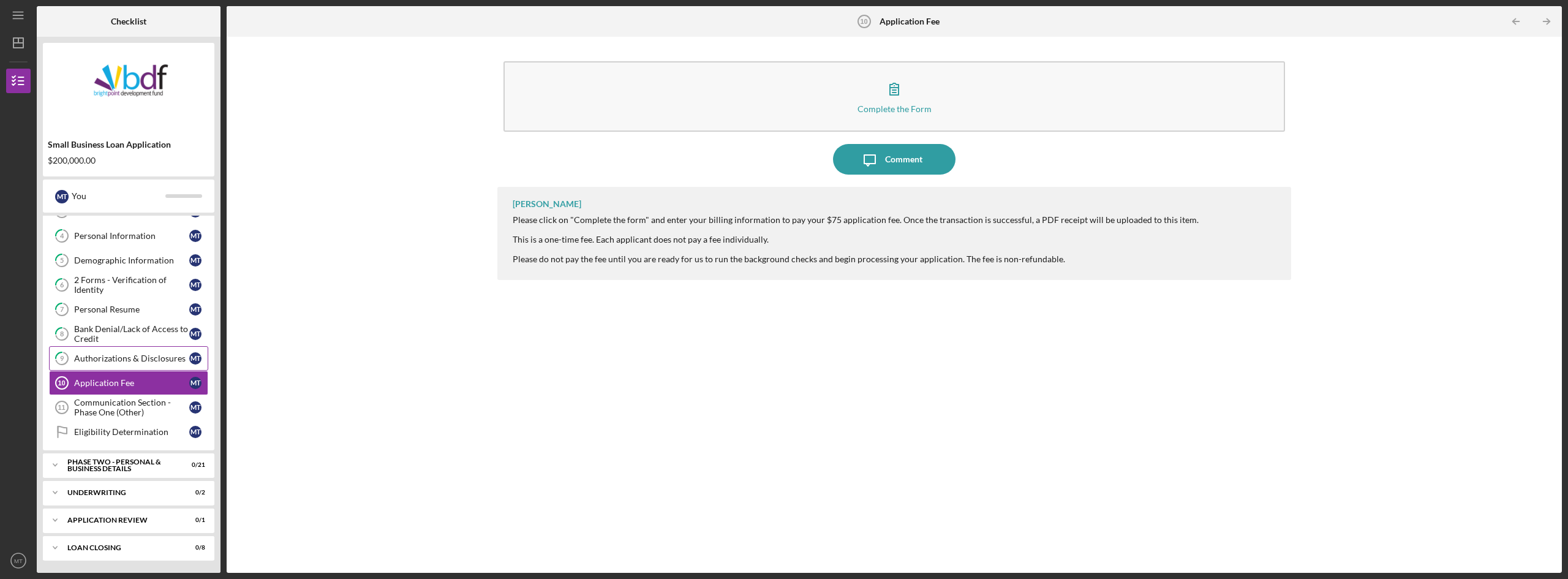
click at [113, 357] on div "Authorizations & Disclosures" at bounding box center [131, 358] width 115 height 10
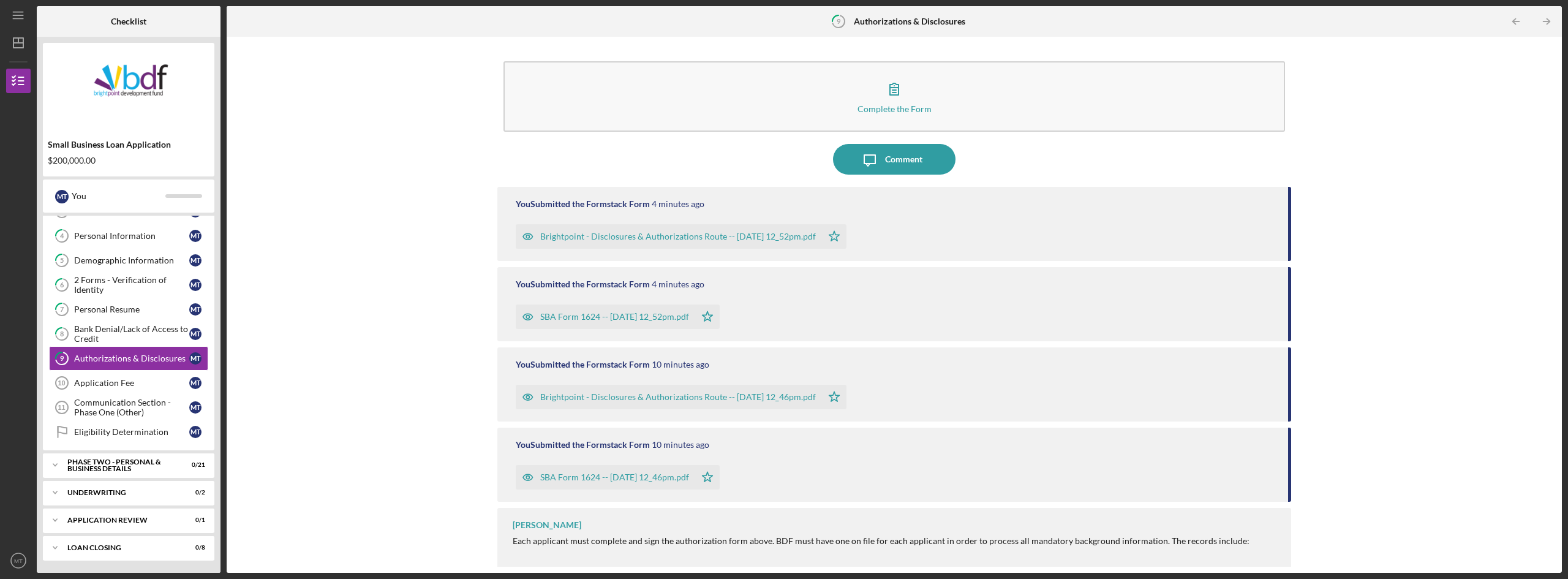
scroll to position [3, 0]
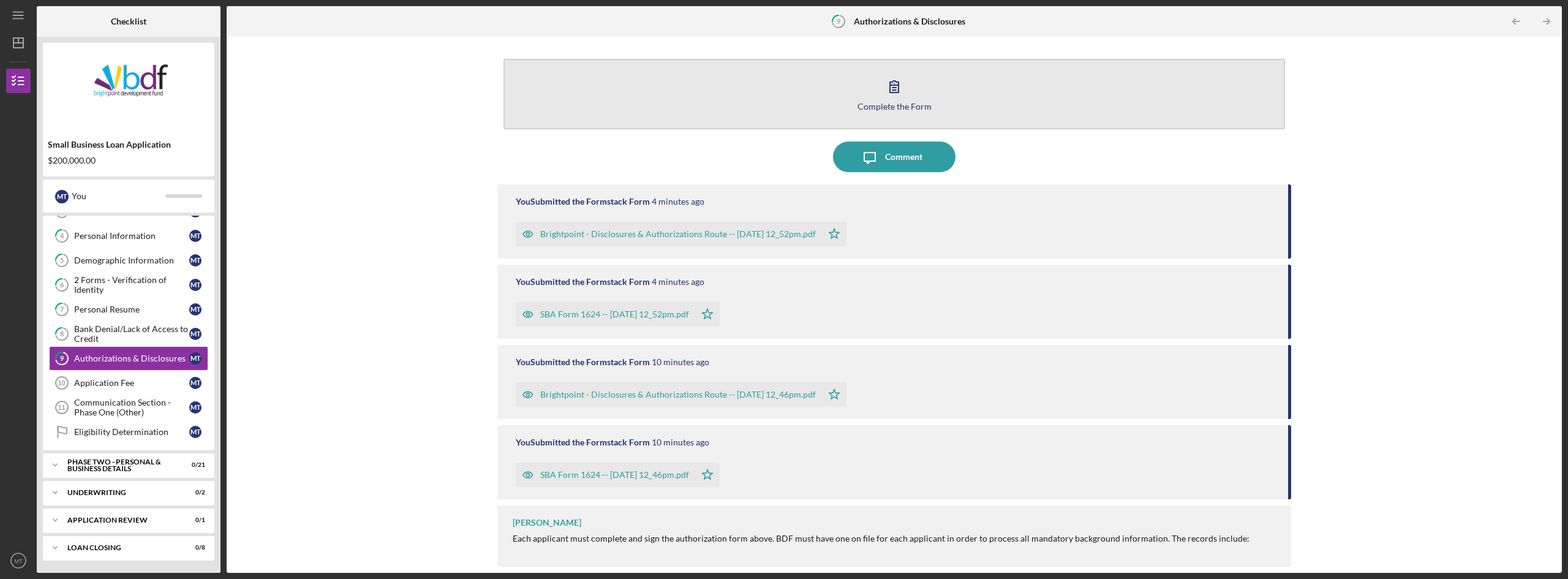
click at [884, 90] on icon "button" at bounding box center [894, 86] width 31 height 31
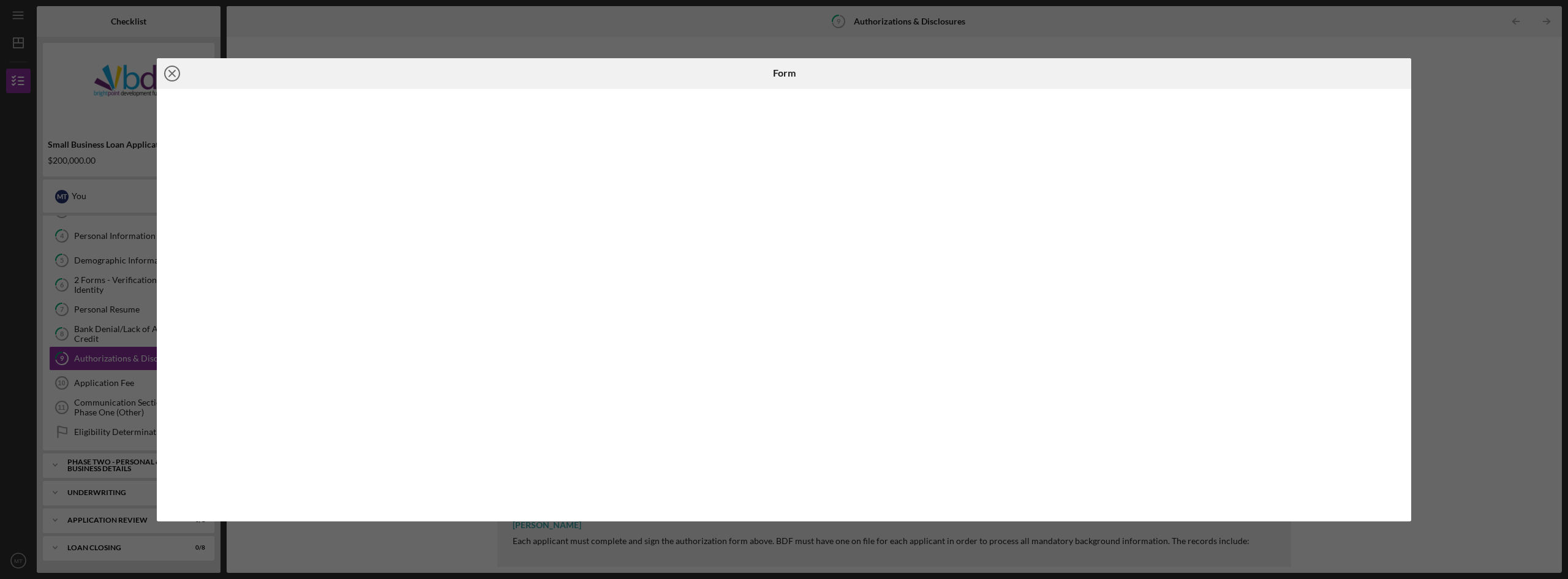
click at [168, 77] on icon "Icon/Close" at bounding box center [172, 74] width 31 height 31
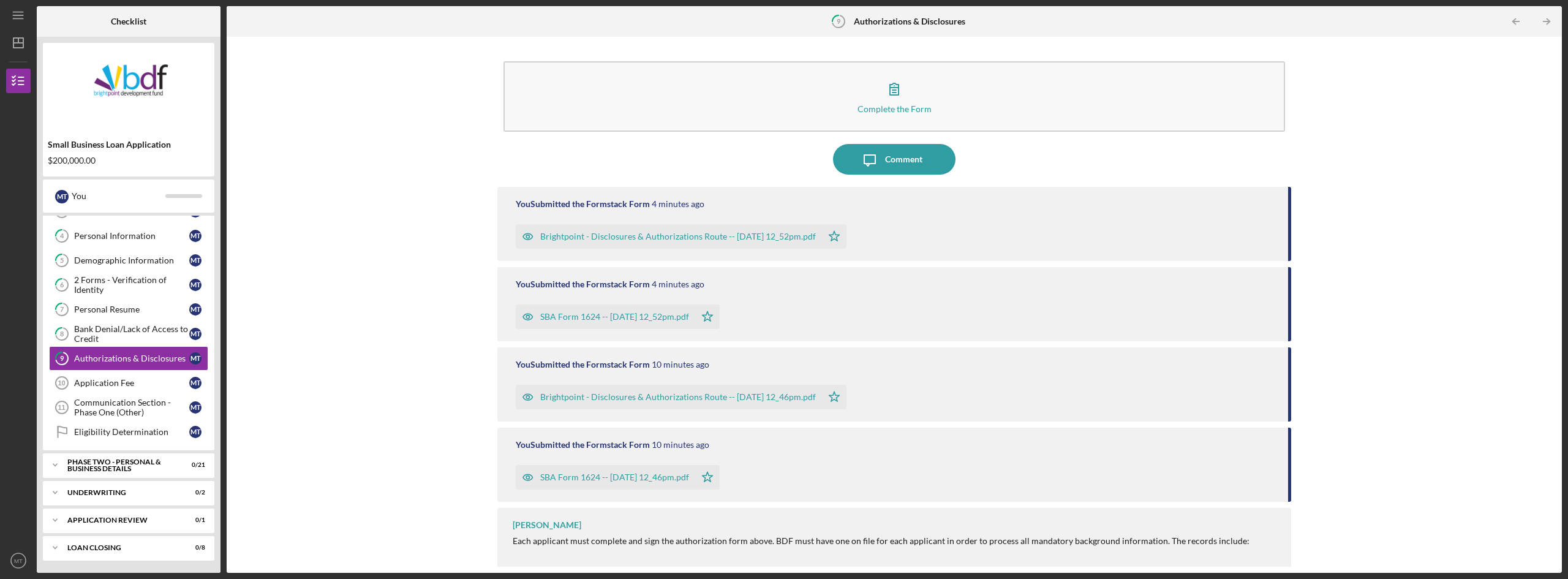
scroll to position [3, 0]
click at [135, 461] on div "PHASE TWO - PERSONAL & BUSINESS DETAILS" at bounding box center [133, 465] width 132 height 14
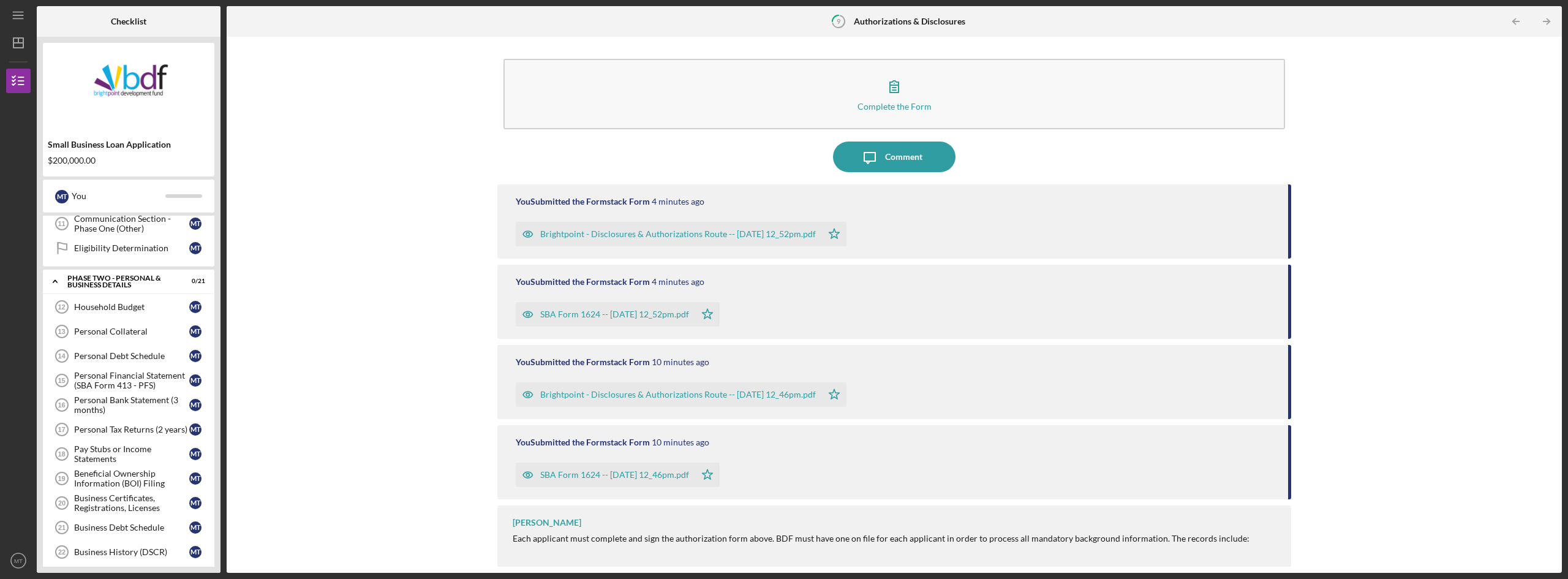
scroll to position [152, 0]
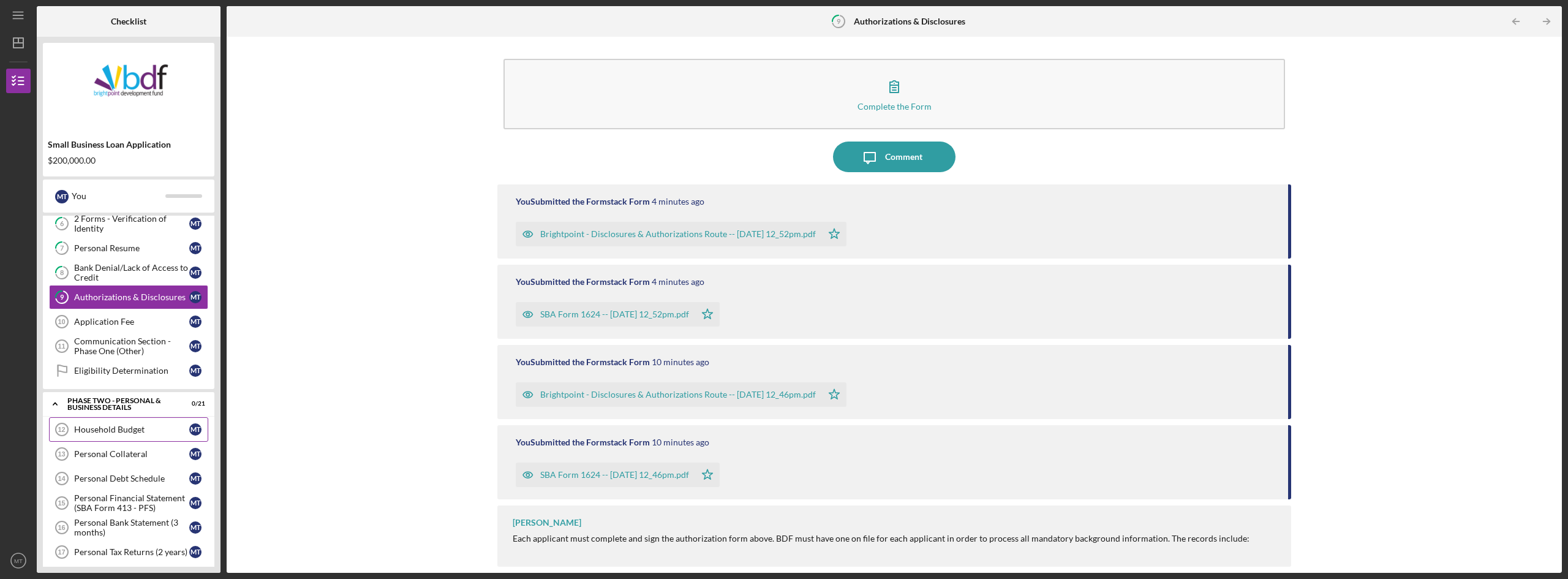
click at [119, 434] on div "Household Budget" at bounding box center [131, 429] width 115 height 10
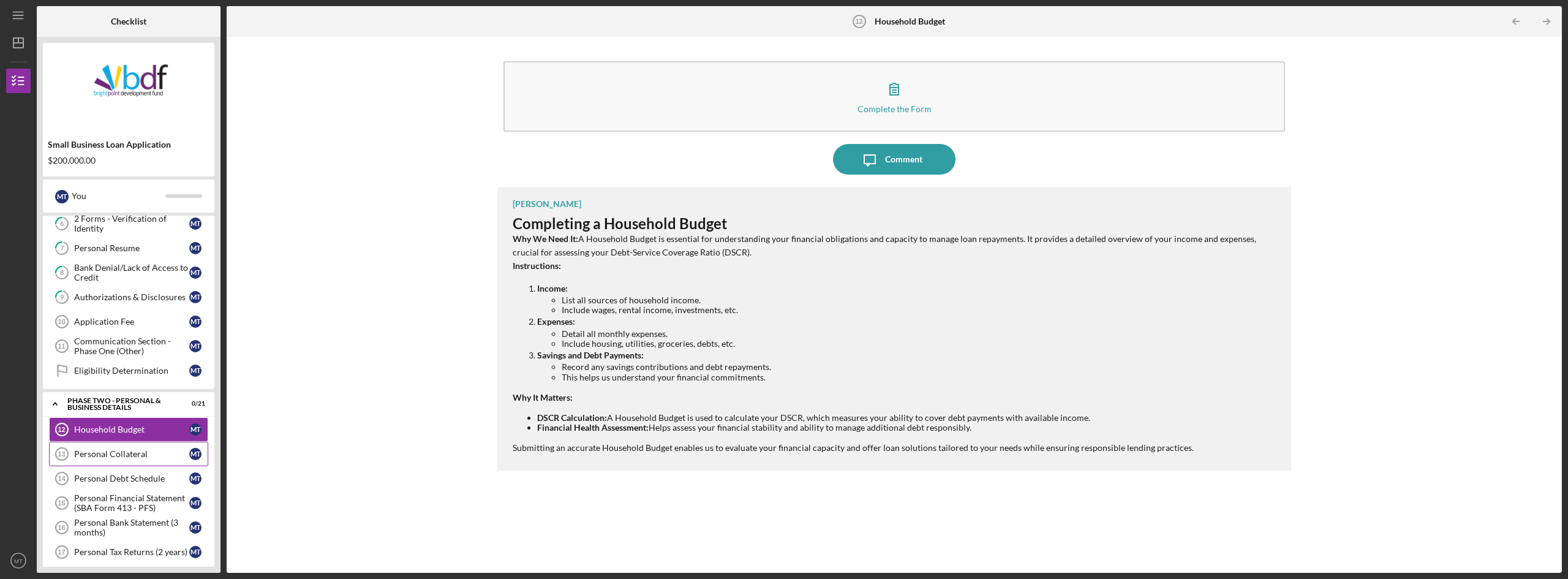
click at [130, 452] on div "Personal Collateral" at bounding box center [131, 454] width 115 height 10
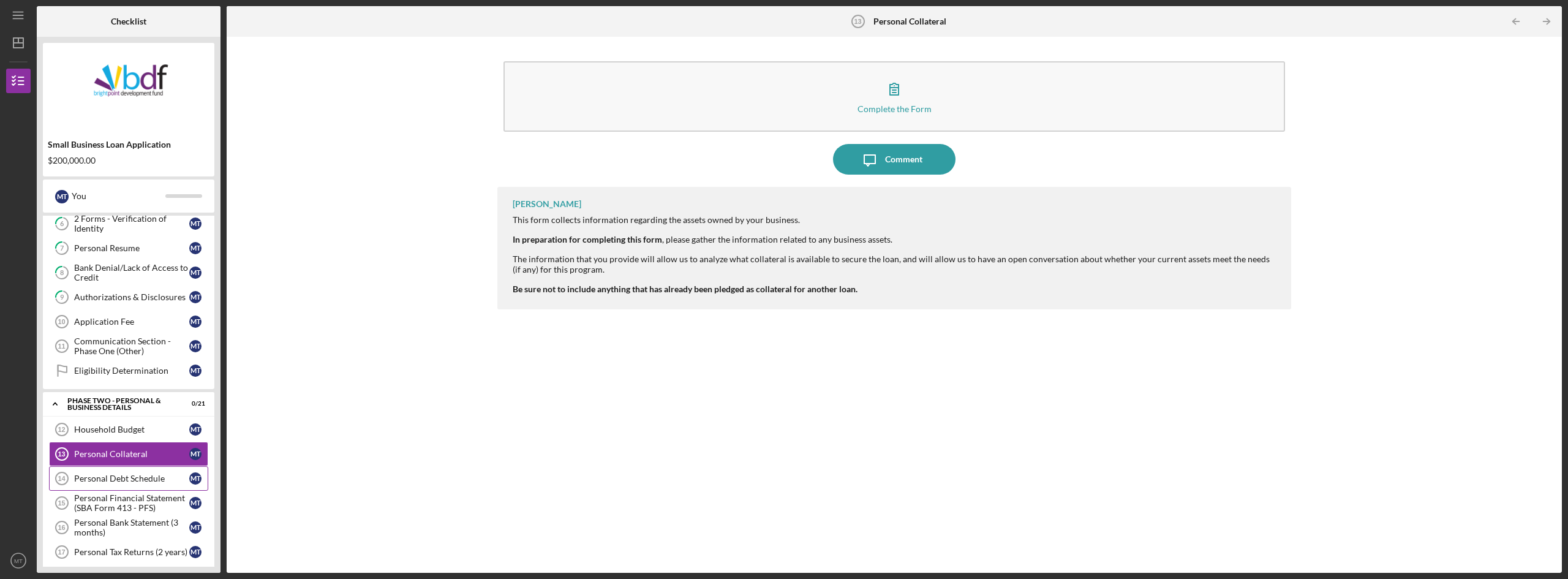
click at [97, 481] on div "Personal Debt Schedule" at bounding box center [131, 478] width 115 height 10
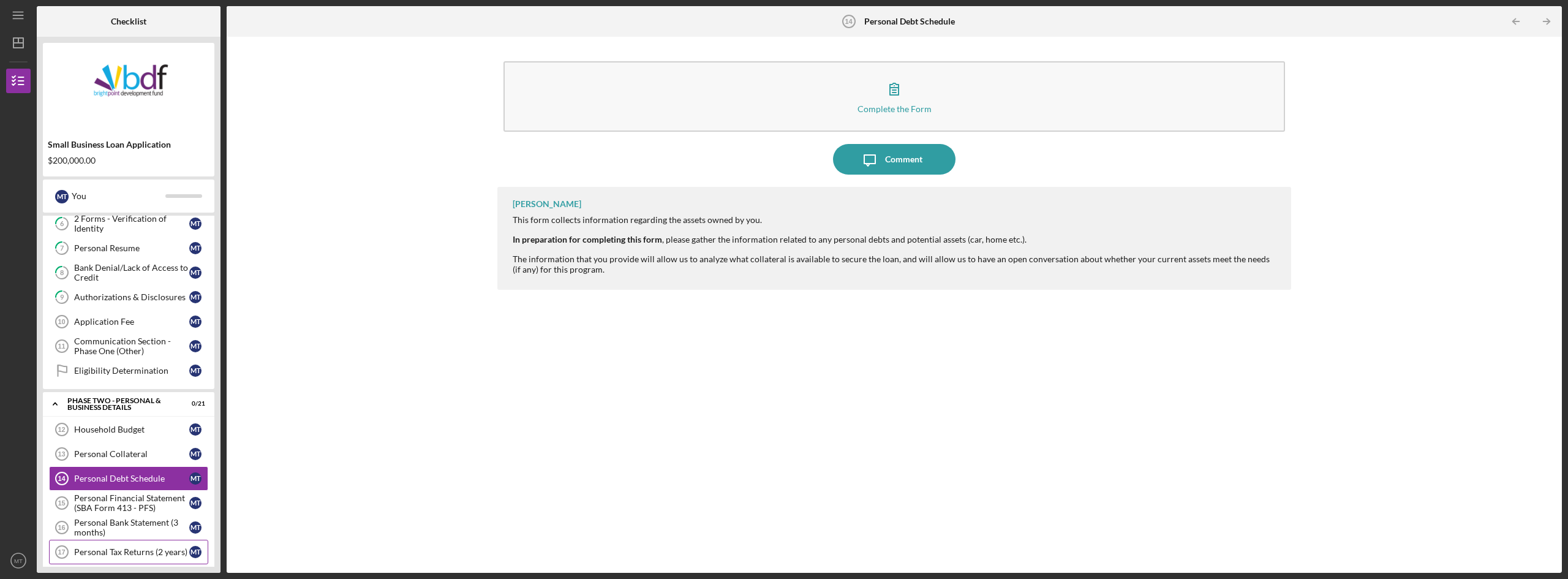
scroll to position [213, 0]
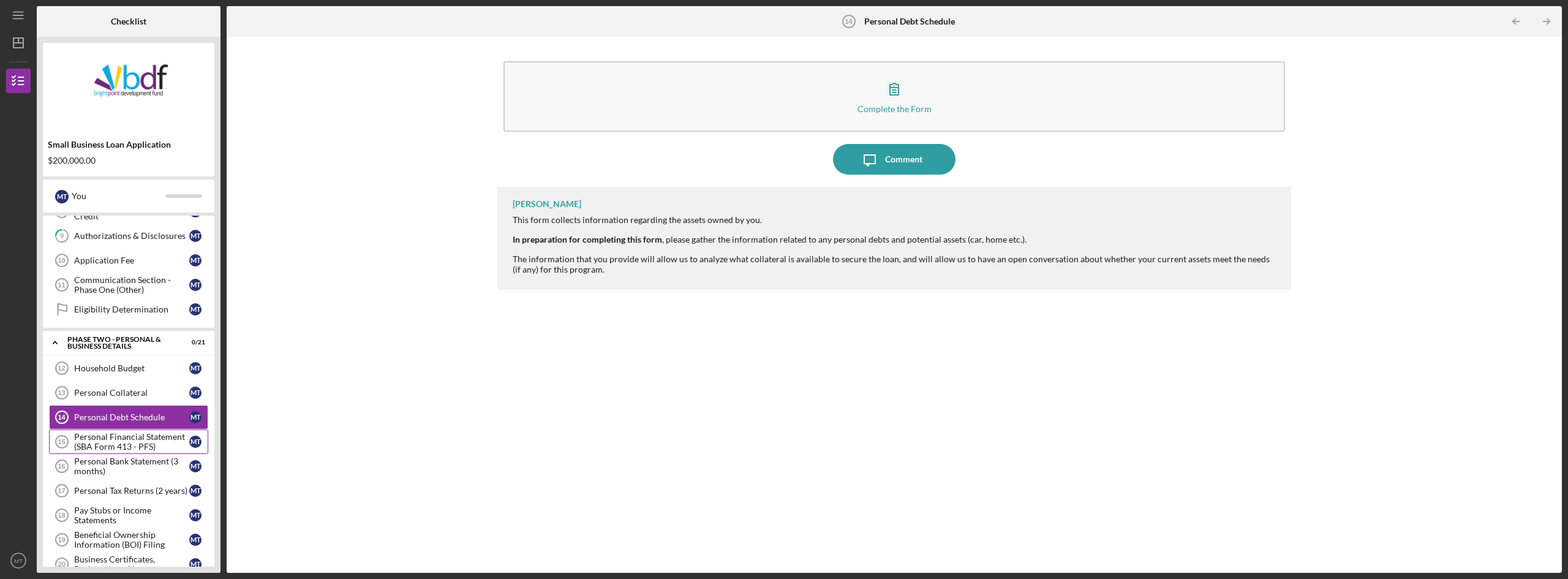
click at [110, 449] on div "Personal Financial Statement (SBA Form 413 - PFS)" at bounding box center [131, 441] width 115 height 19
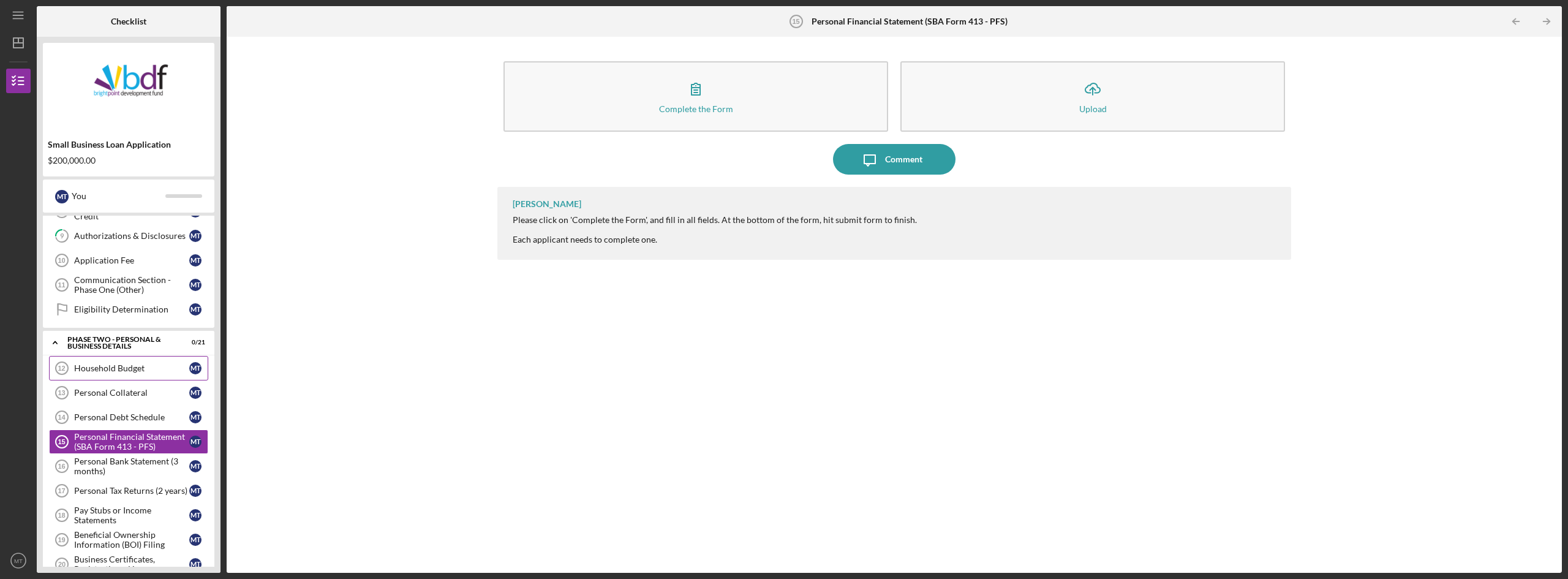
click at [108, 370] on div "Household Budget" at bounding box center [131, 368] width 115 height 10
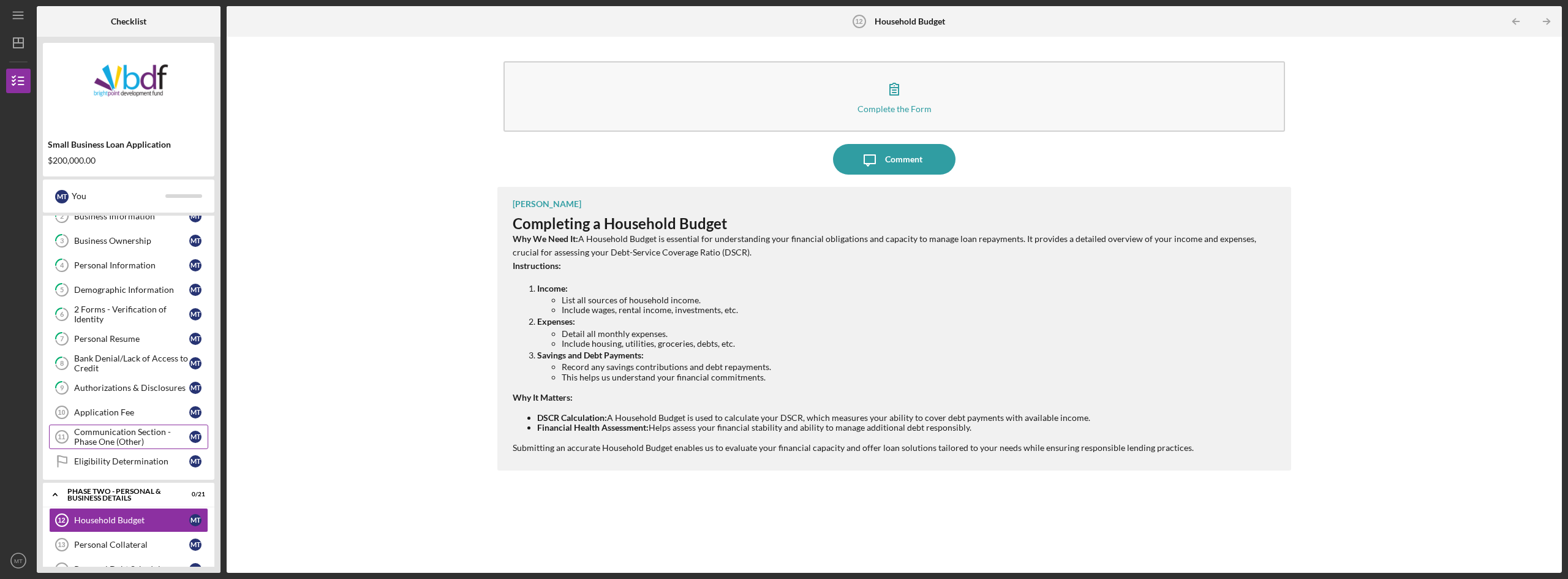
scroll to position [122, 0]
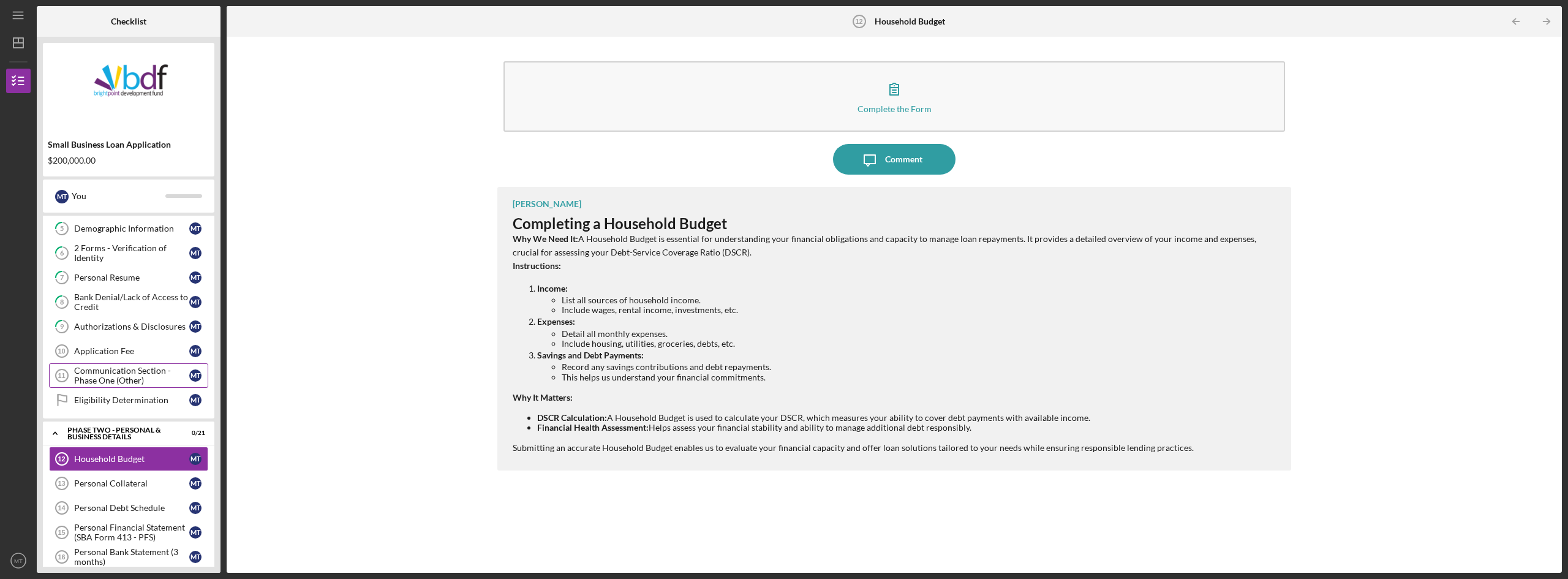
click at [90, 372] on div "Communication Section - Phase One (Other)" at bounding box center [131, 375] width 115 height 19
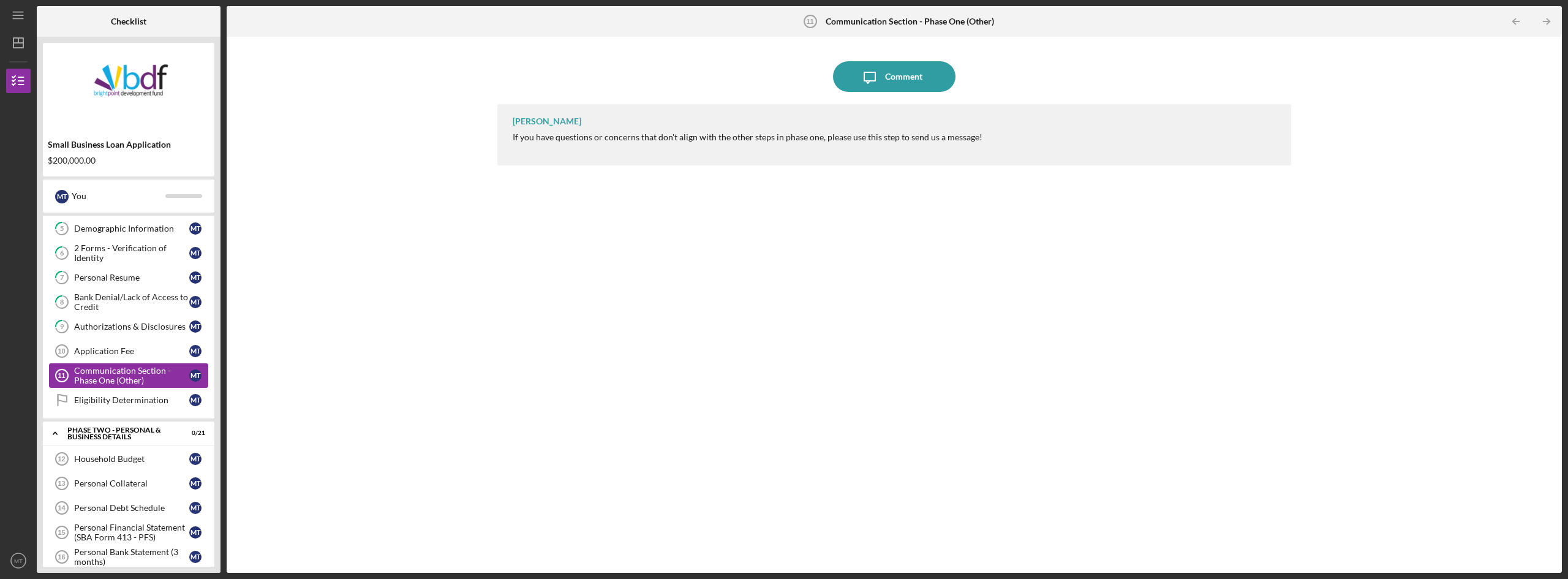
scroll to position [184, 0]
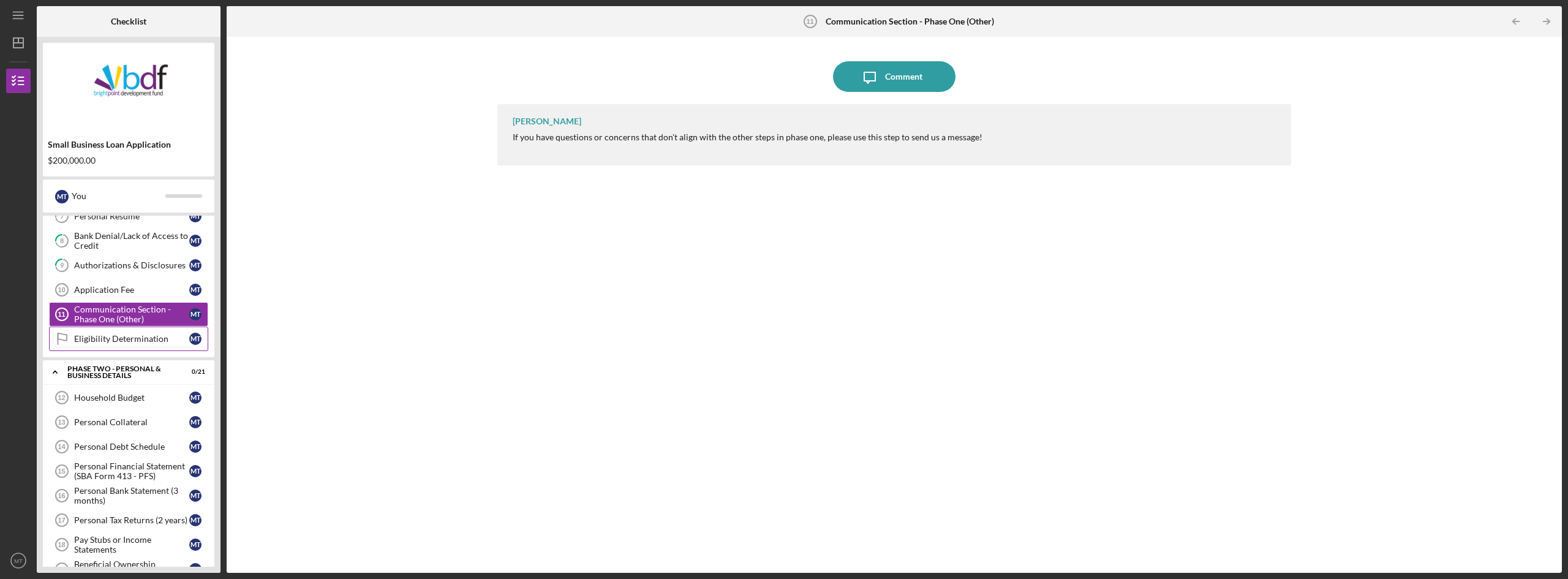
click at [111, 346] on link "Eligibility Determination Eligibility Determination M T" at bounding box center [128, 338] width 159 height 24
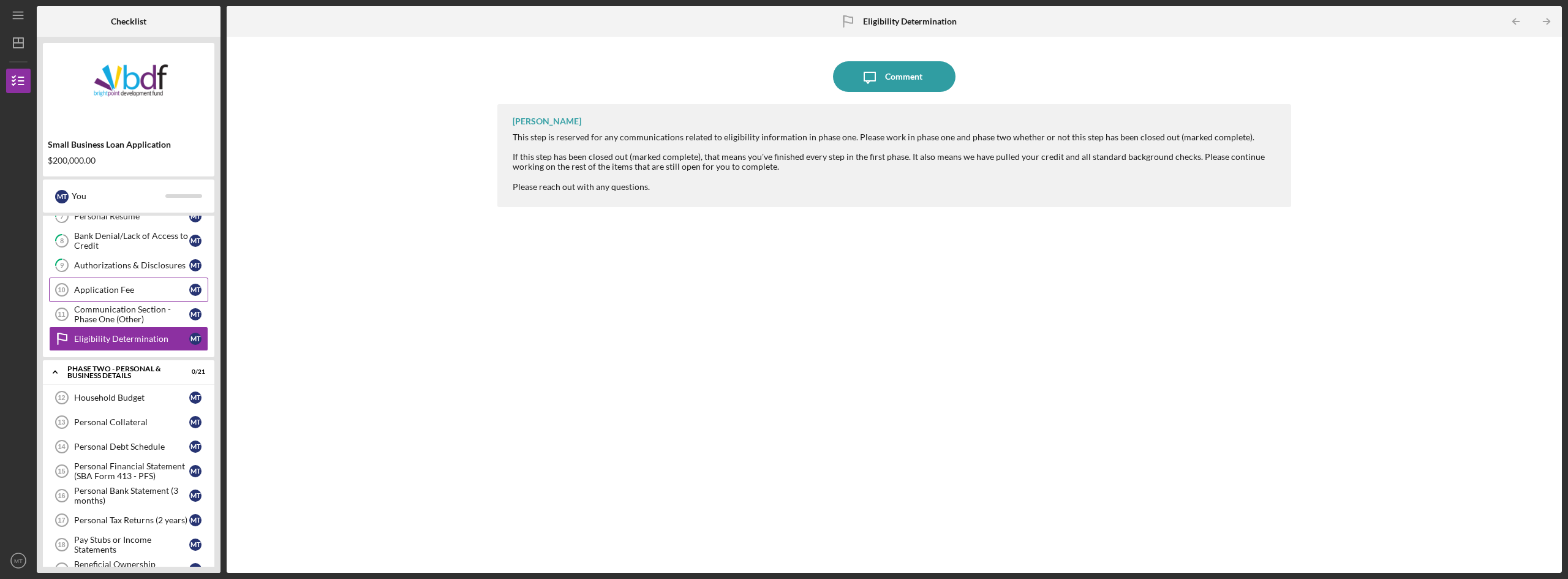
click at [108, 294] on div "Application Fee" at bounding box center [131, 290] width 115 height 10
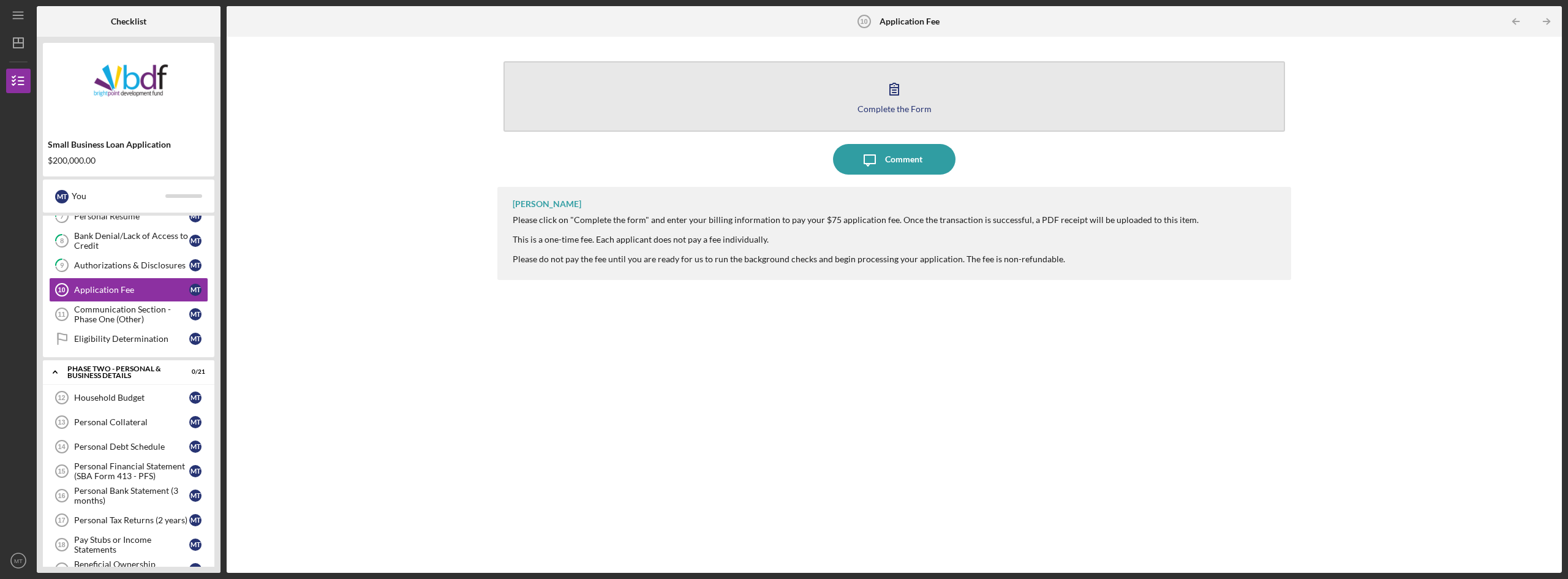
click at [894, 81] on icon "button" at bounding box center [894, 89] width 31 height 31
click at [893, 92] on icon "button" at bounding box center [894, 89] width 31 height 31
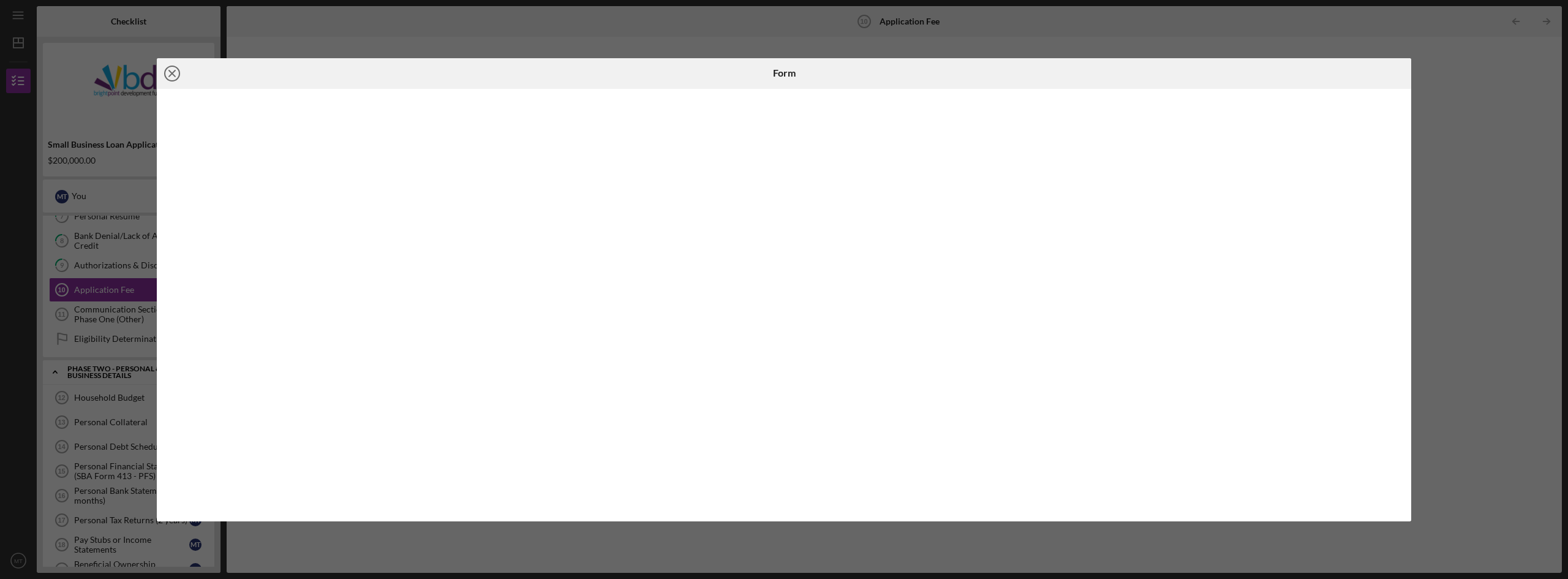
click at [173, 77] on icon "Icon/Close" at bounding box center [172, 74] width 31 height 31
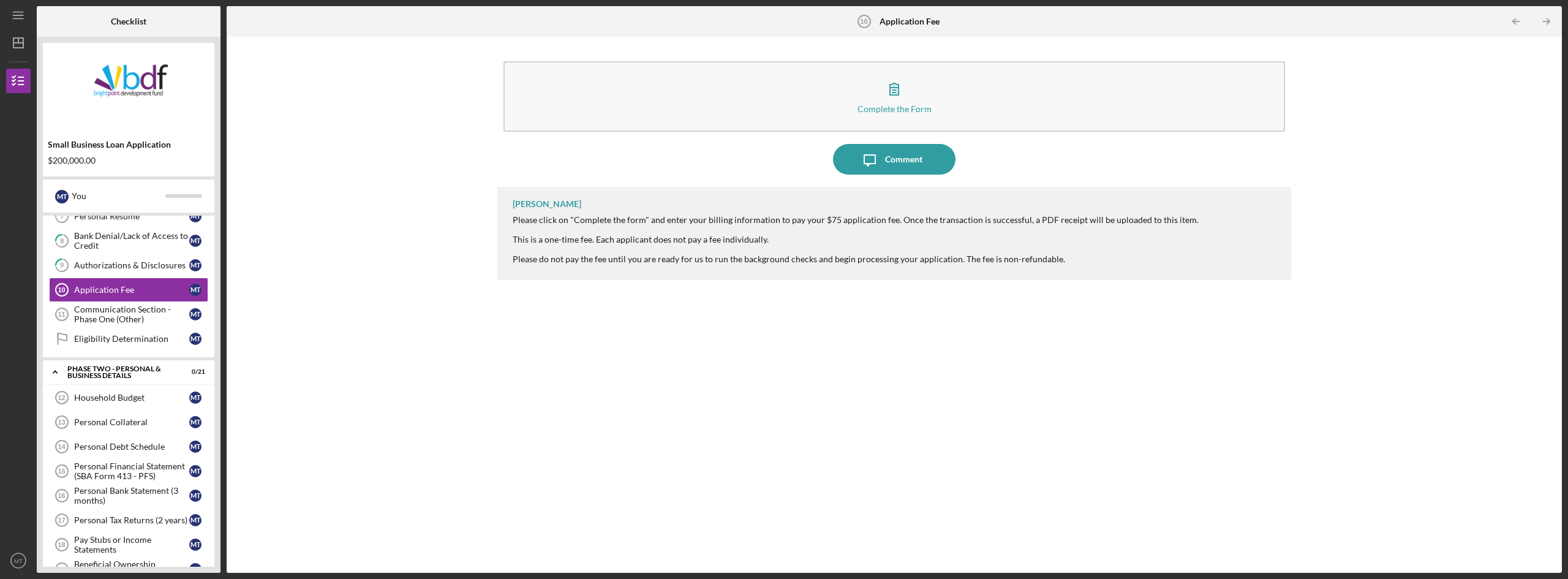
click at [436, 173] on div "Complete the Form Form Icon/Message Comment [PERSON_NAME] Please click on "Comp…" at bounding box center [894, 305] width 1323 height 523
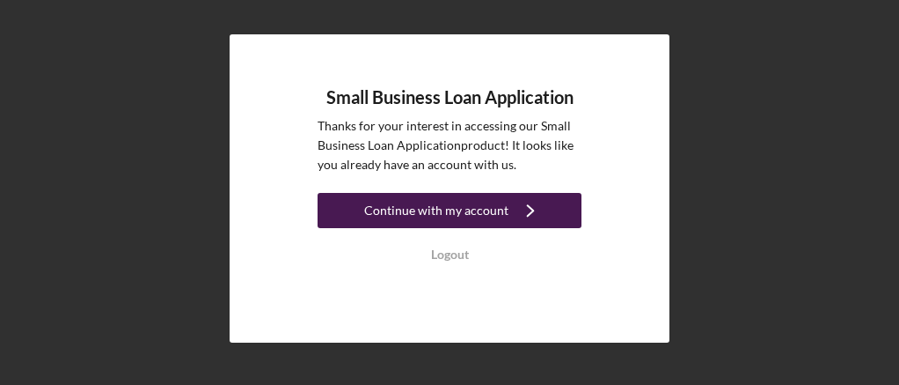
click at [421, 209] on div "Continue with my account" at bounding box center [436, 210] width 144 height 35
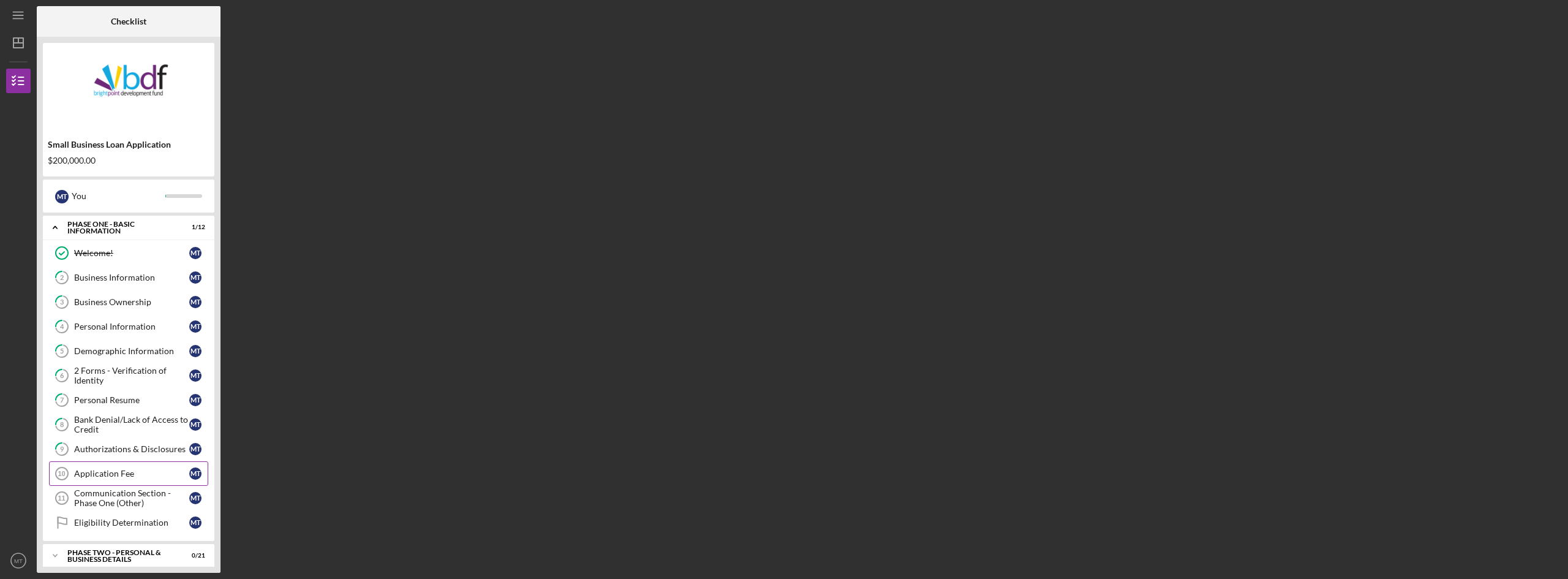
click at [84, 267] on div "Application Fee" at bounding box center [131, 473] width 115 height 10
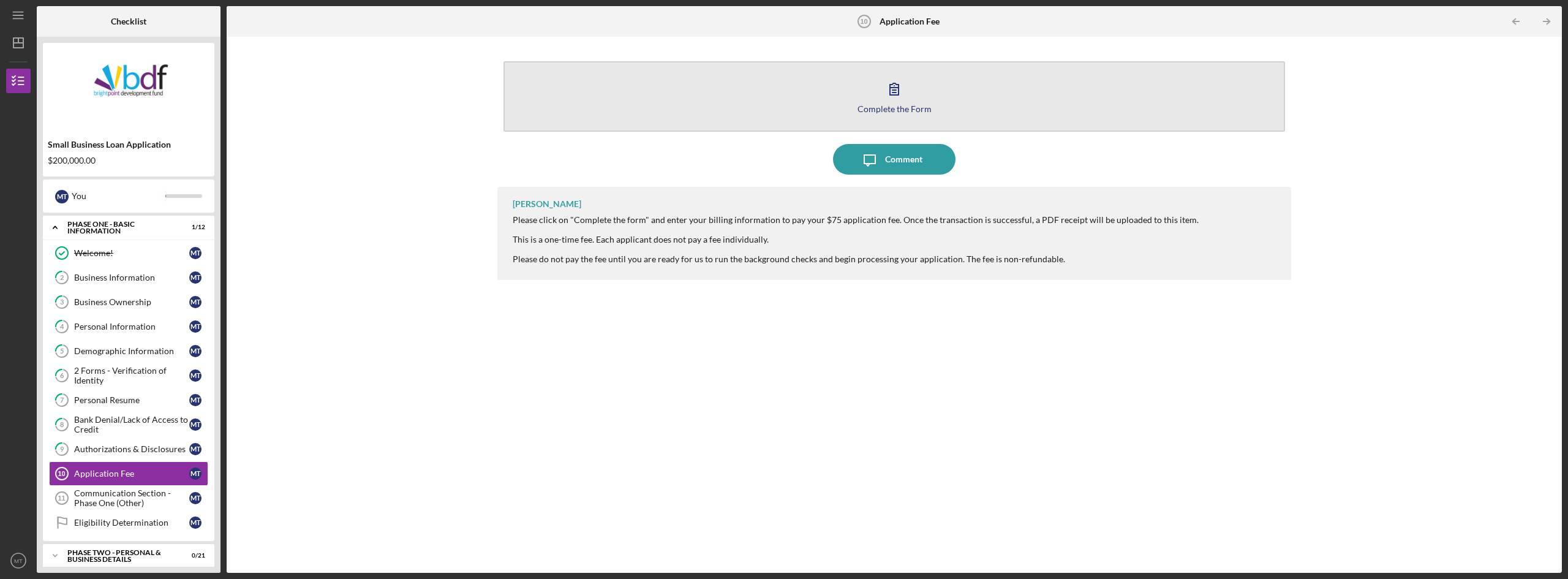
click at [625, 86] on icon "button" at bounding box center [894, 89] width 31 height 31
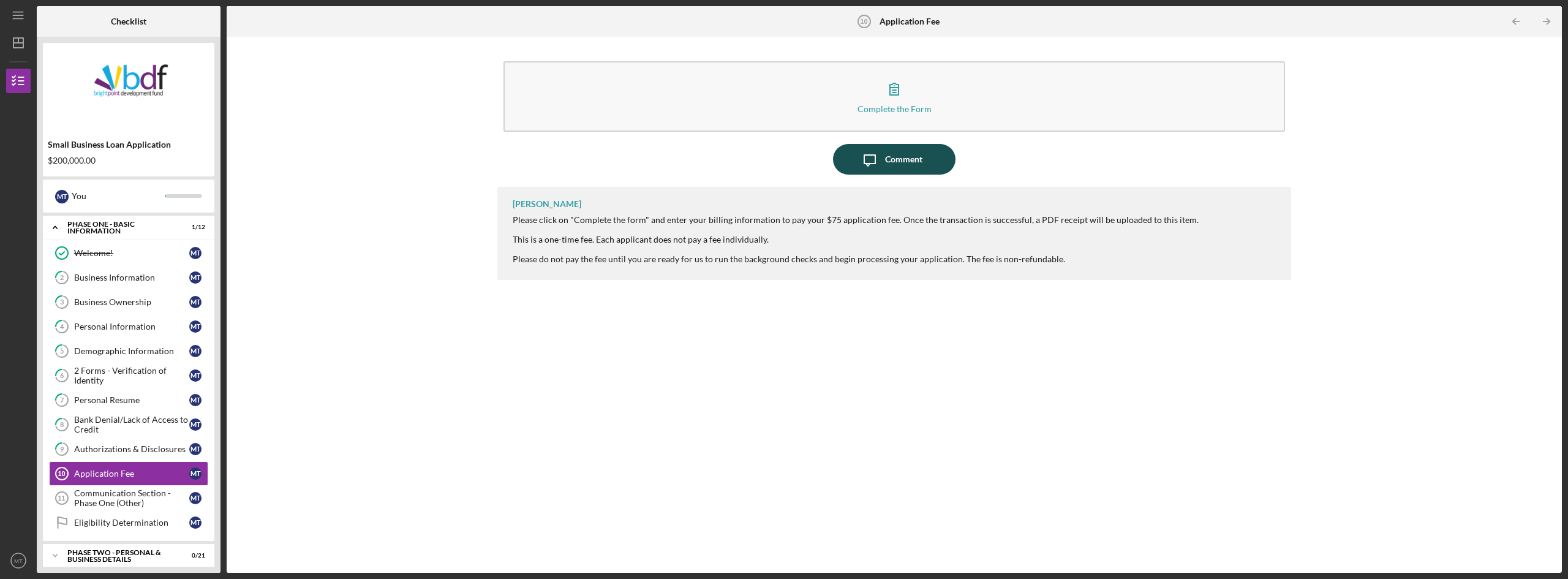
click at [625, 164] on div "Comment" at bounding box center [904, 159] width 38 height 31
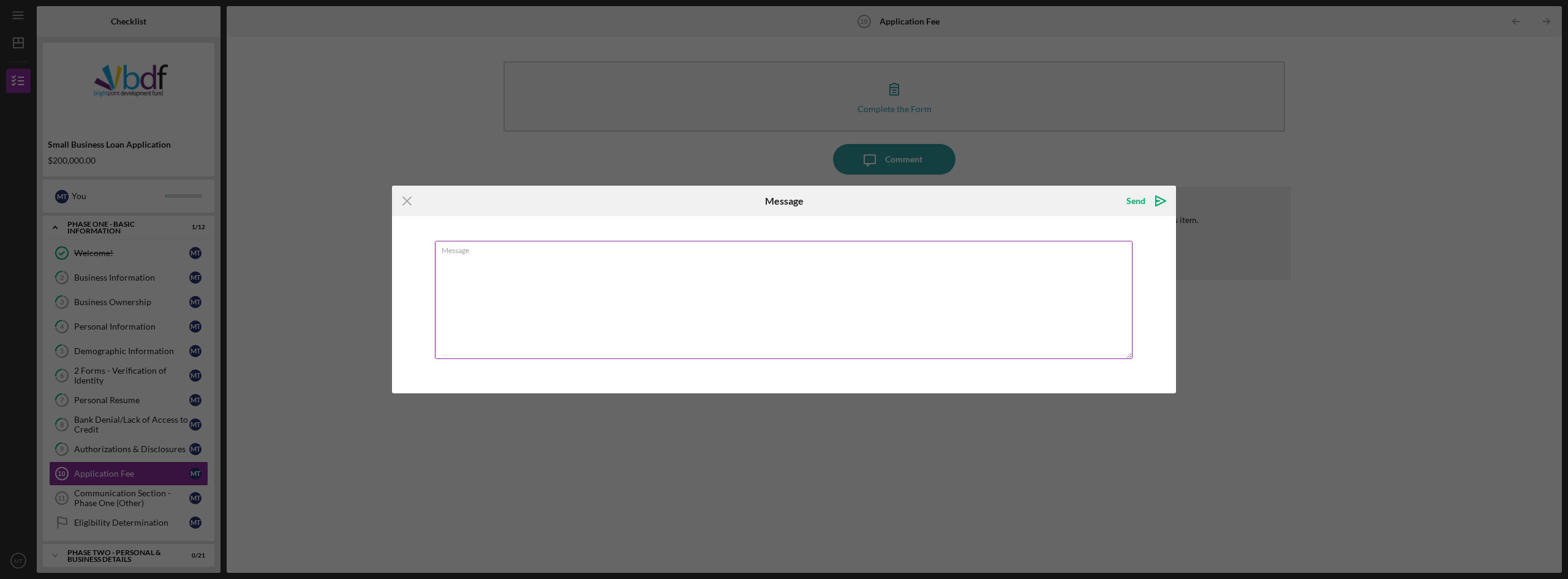
click at [486, 267] on textarea "Message" at bounding box center [784, 300] width 697 height 118
drag, startPoint x: 485, startPoint y: 283, endPoint x: 736, endPoint y: 276, distance: 251.1
click at [625, 267] on textarea "Message" at bounding box center [784, 300] width 697 height 118
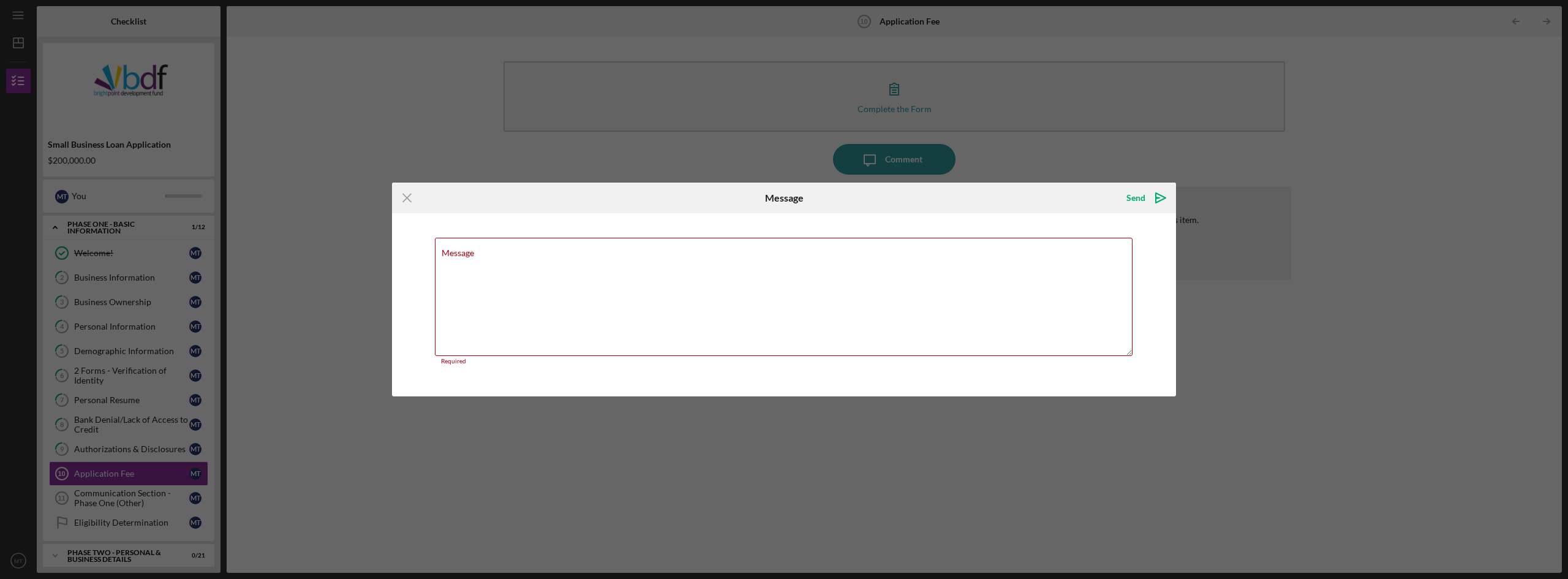
click at [121, 267] on div "Icon/Menu Close Message Send Icon/icon-invite-send Message Required Cancel Send…" at bounding box center [784, 290] width 1568 height 579
click at [625, 267] on div "Icon/Menu Close Message Send Icon/icon-invite-send Message Required Cancel Send…" at bounding box center [784, 290] width 1568 height 579
click at [404, 201] on line at bounding box center [406, 197] width 8 height 8
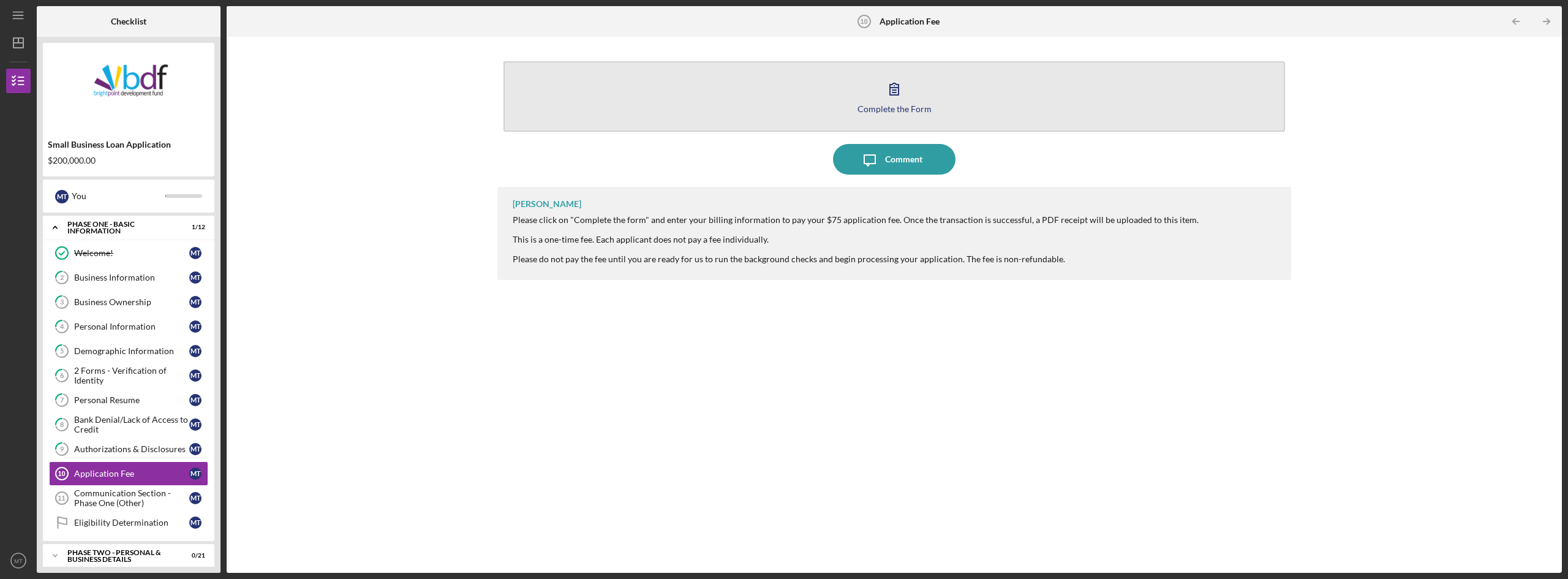
click at [625, 84] on icon "button" at bounding box center [894, 89] width 31 height 31
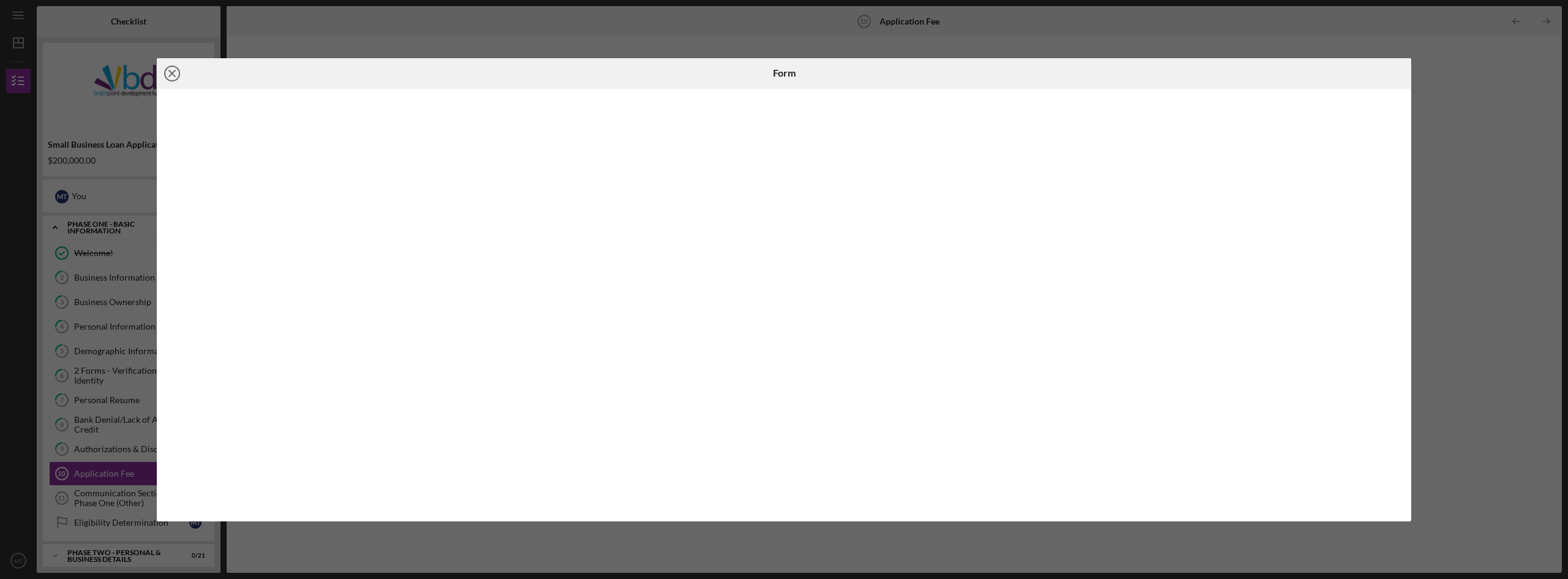
click at [173, 75] on icon "Icon/Close" at bounding box center [172, 74] width 31 height 31
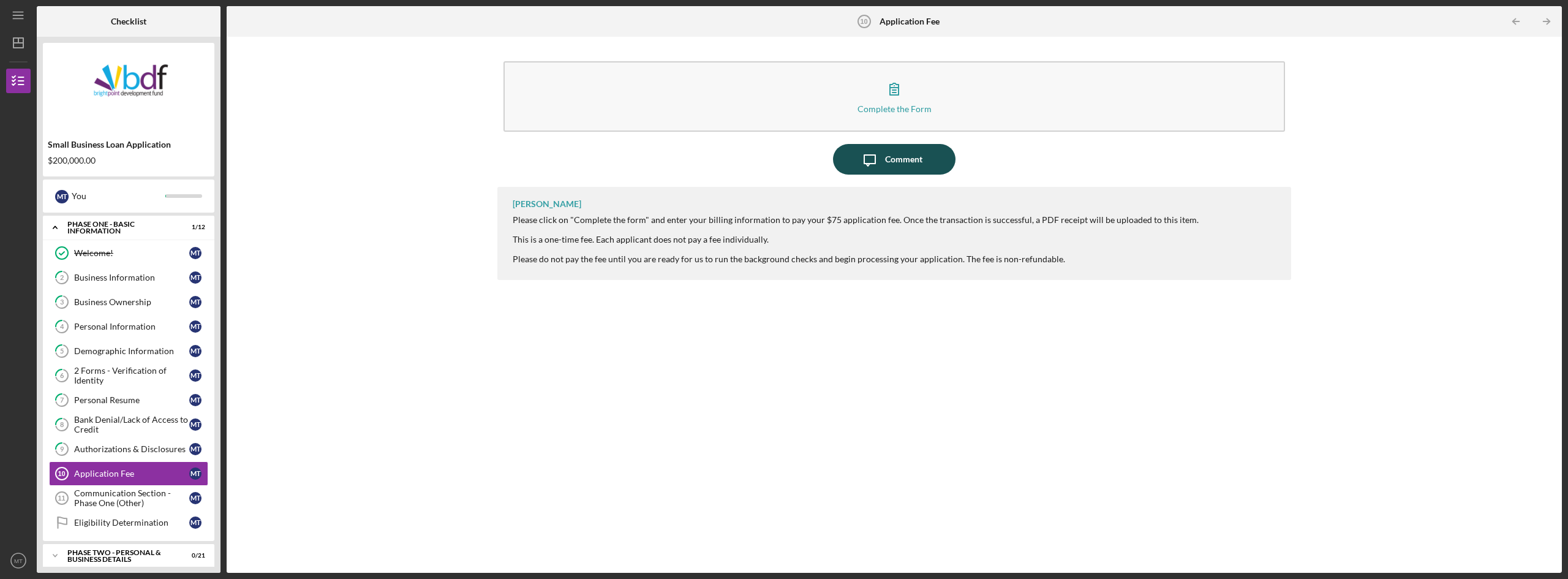
click at [625, 159] on icon "Icon/Message" at bounding box center [870, 159] width 31 height 31
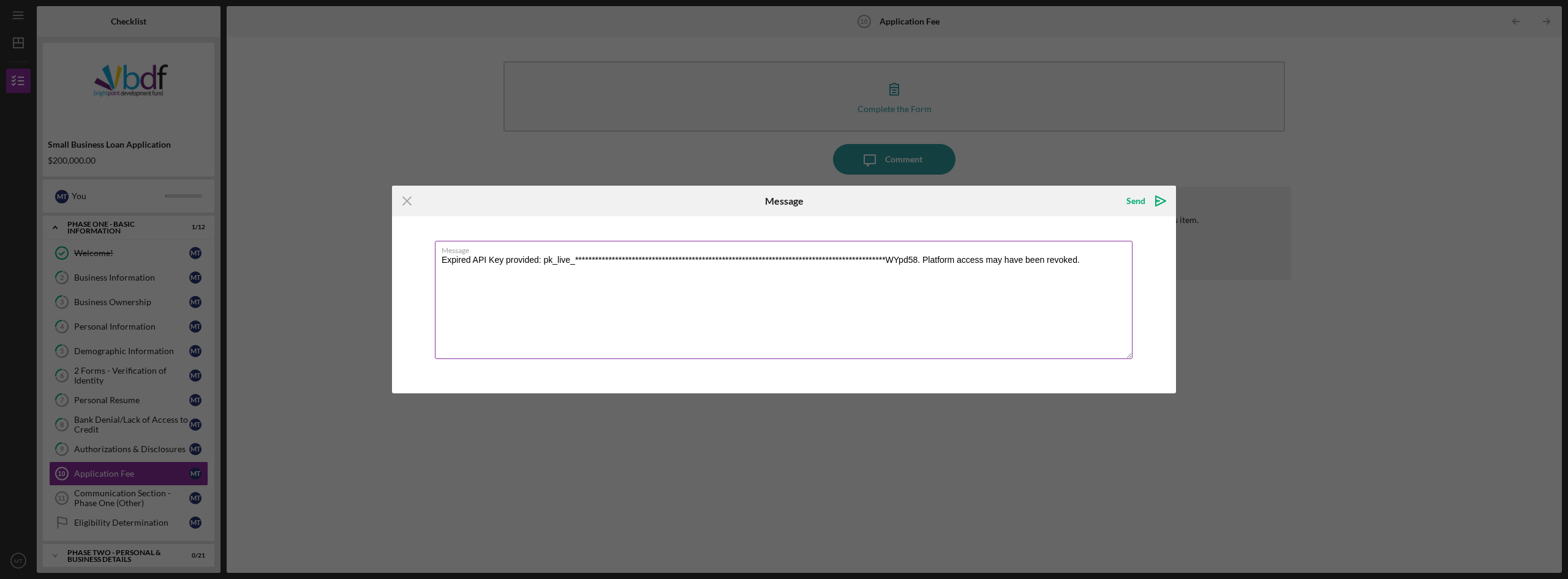
click at [499, 267] on textarea "**********" at bounding box center [784, 300] width 697 height 118
click at [625, 267] on textarea "**********" at bounding box center [784, 300] width 697 height 118
type textarea "**********"
click at [625, 200] on div "Send" at bounding box center [1135, 200] width 19 height 24
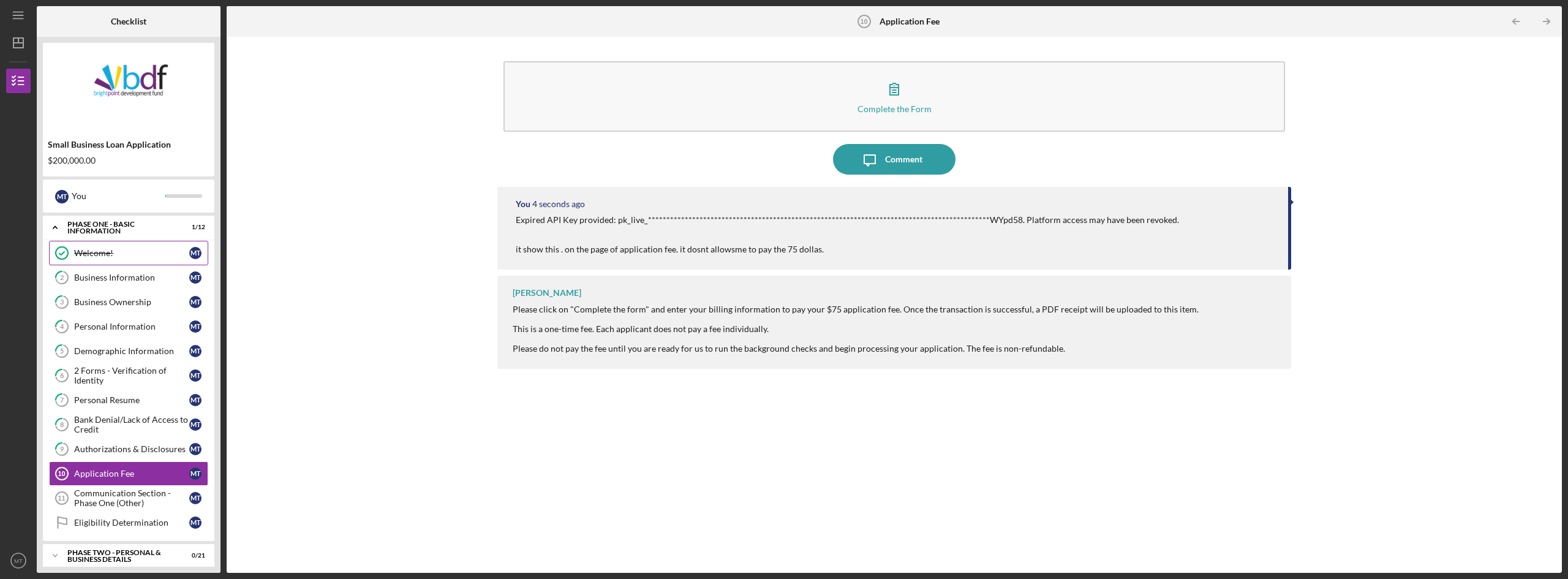
click at [100, 255] on div "Welcome!" at bounding box center [131, 253] width 115 height 10
